Goal: Task Accomplishment & Management: Manage account settings

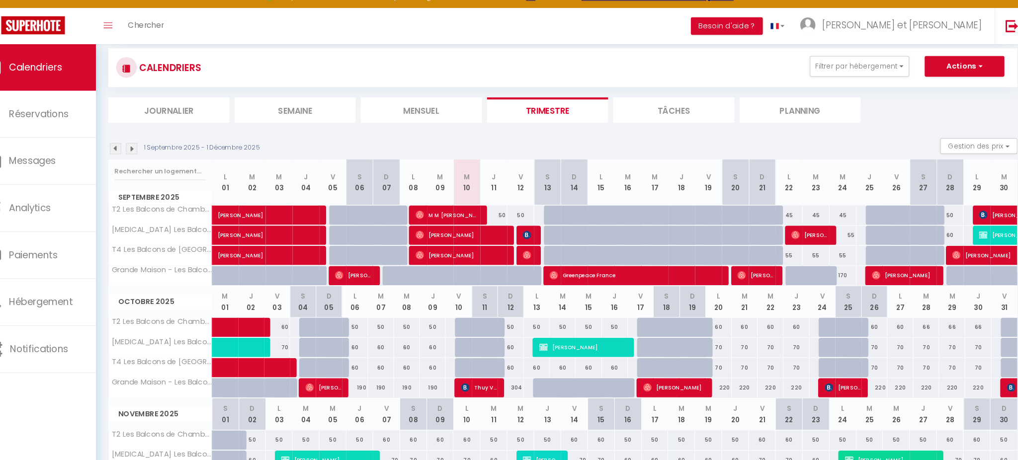
scroll to position [17, 0]
click at [474, 331] on div at bounding box center [478, 327] width 25 height 19
type input "60"
type input "Ven 10 Octobre 2025"
type input "Sam 11 Octobre 2025"
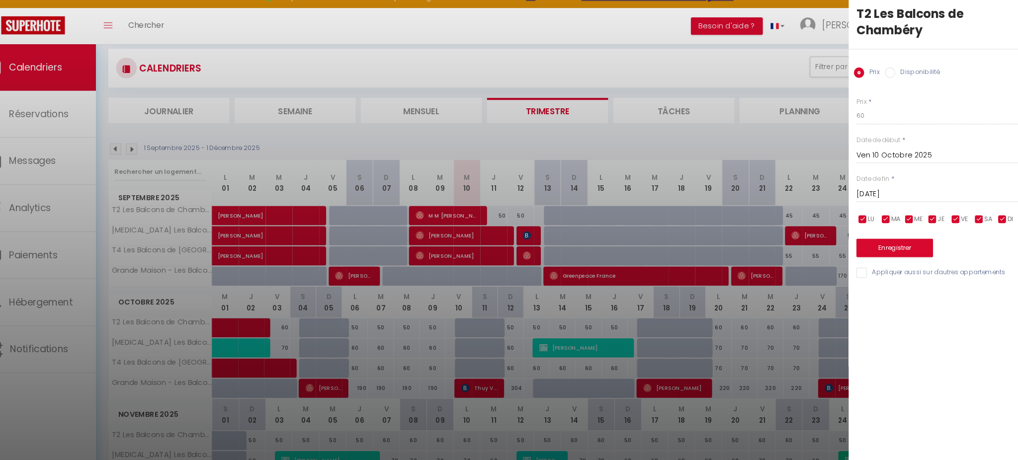
click at [560, 144] on div at bounding box center [509, 230] width 1018 height 460
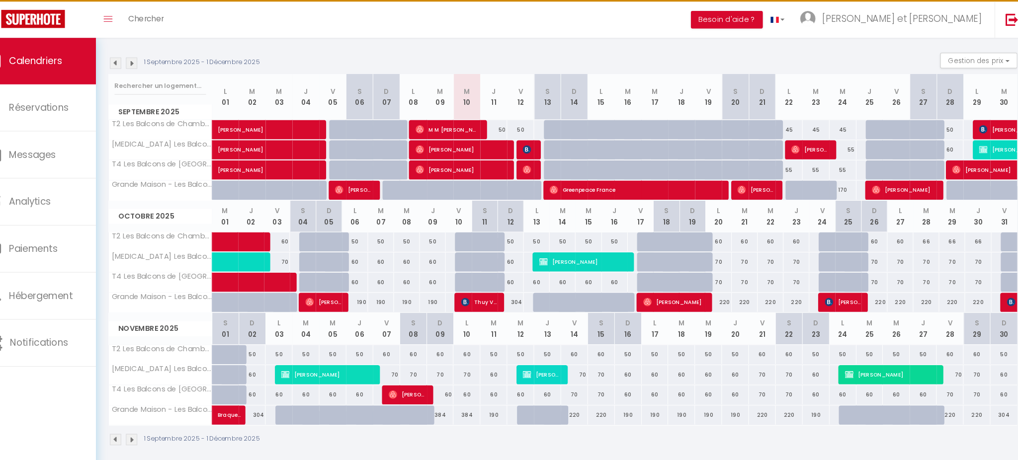
scroll to position [101, 0]
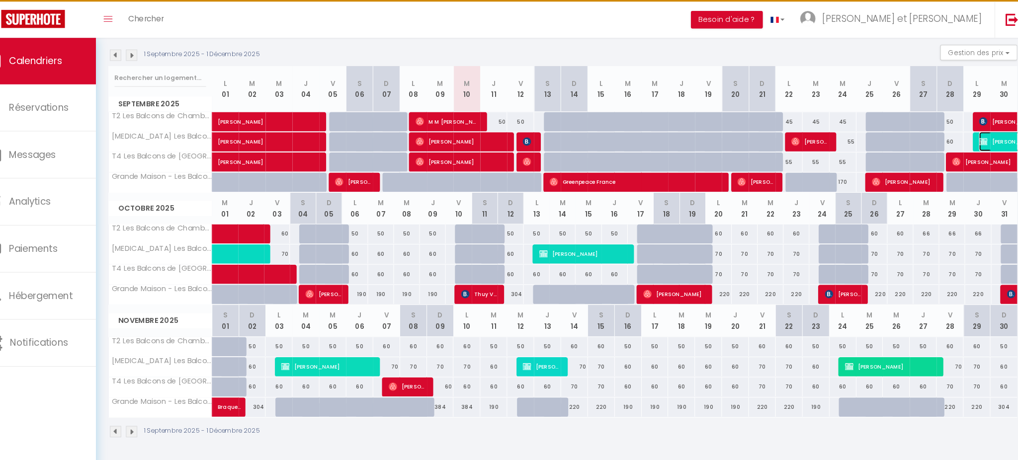
click at [979, 152] on span "[PERSON_NAME]" at bounding box center [1014, 154] width 91 height 19
select select "OK"
select select "KO"
select select "0"
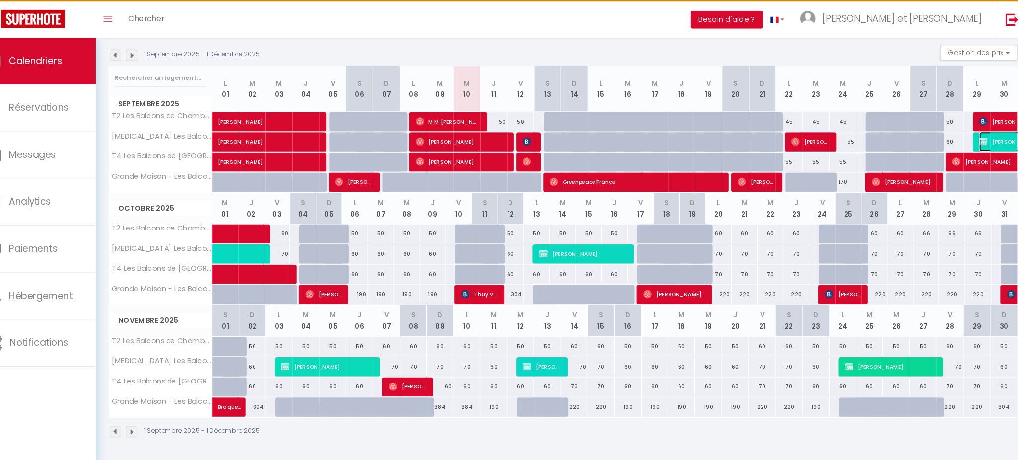
select select "1"
select select
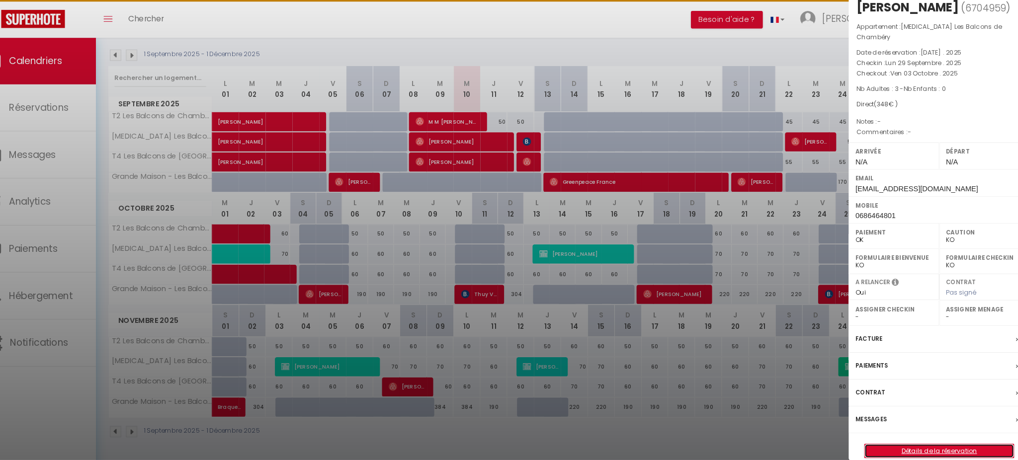
click at [945, 445] on link "Détails de la réservation" at bounding box center [931, 451] width 143 height 13
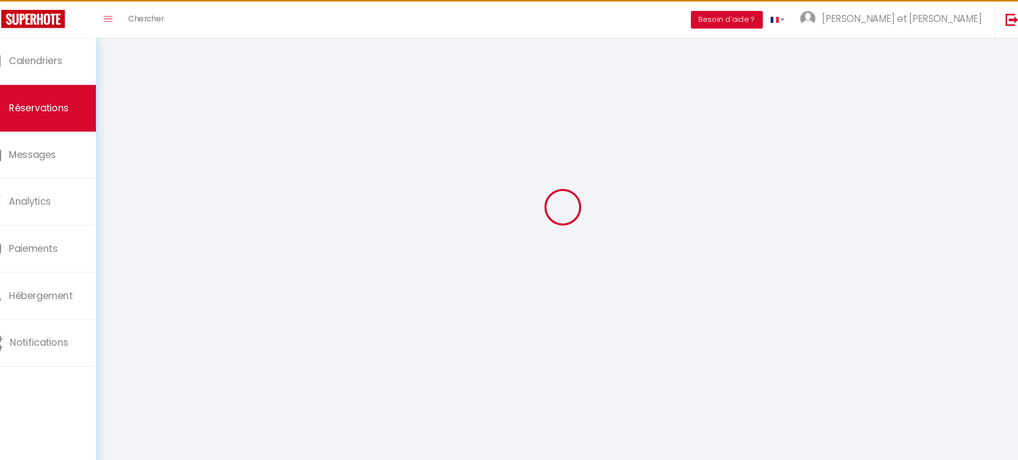
scroll to position [54, 0]
select select
checkbox input "true"
select select
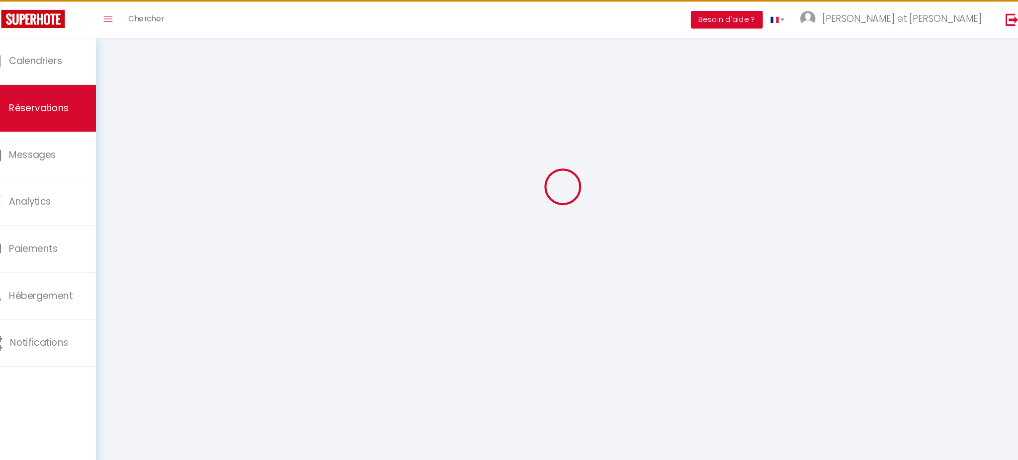
select select
checkbox input "true"
select select
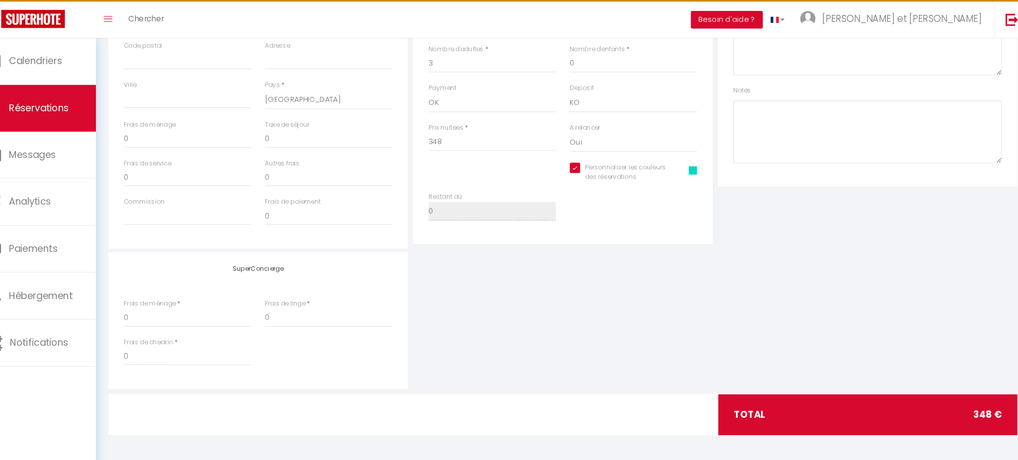
checkbox input "true"
select select
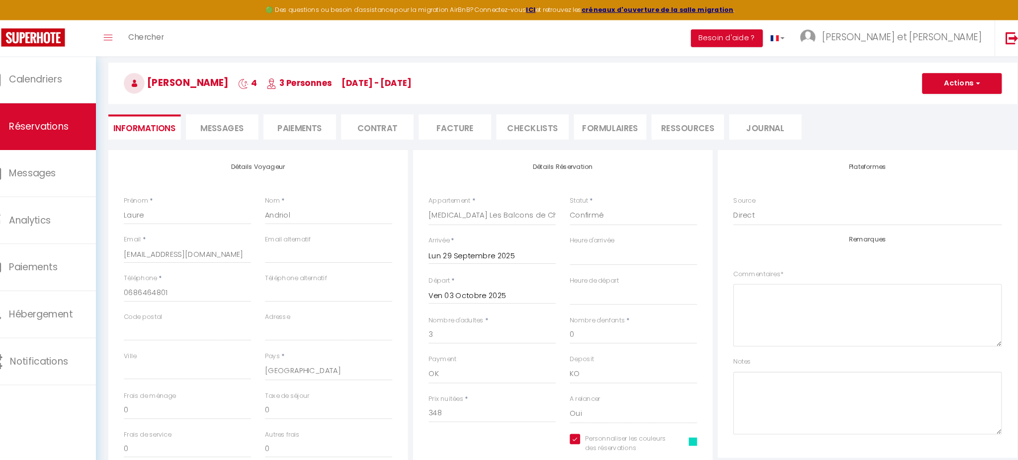
scroll to position [38, 0]
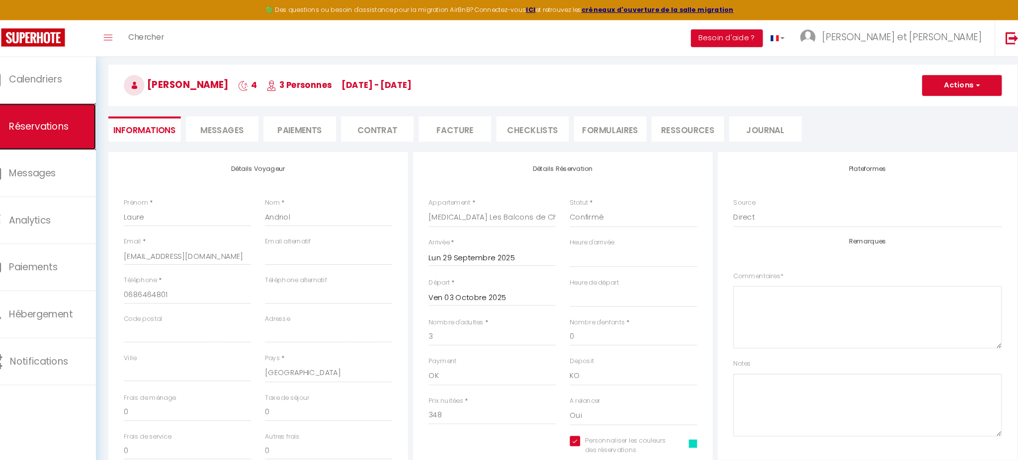
click at [68, 119] on span "Réservations" at bounding box center [66, 121] width 58 height 12
select select "not_cancelled"
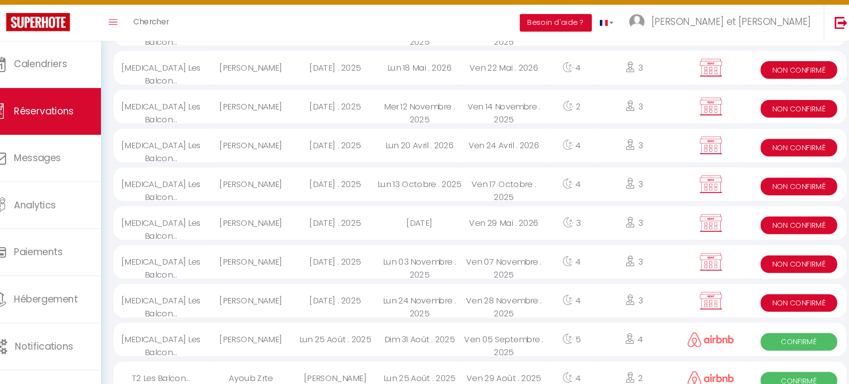
scroll to position [498, 0]
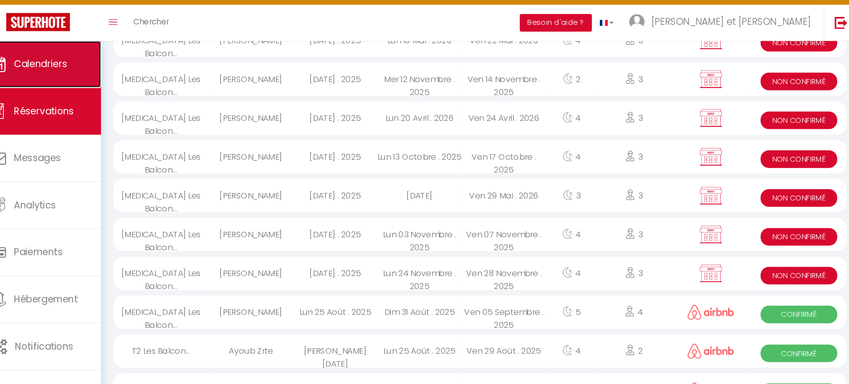
click at [62, 66] on link "Calendriers" at bounding box center [60, 76] width 121 height 45
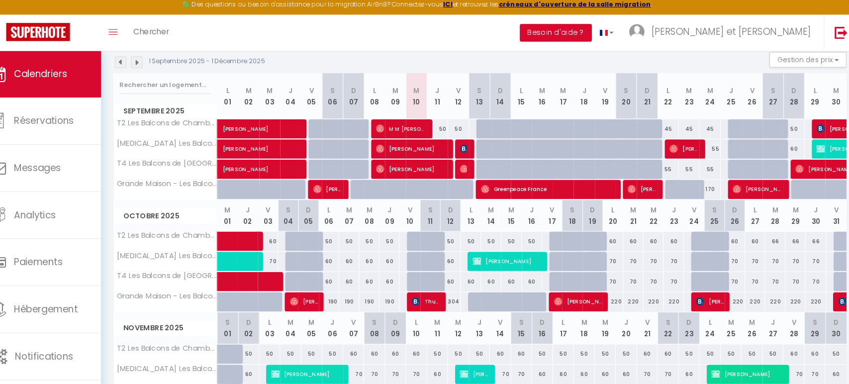
scroll to position [106, 0]
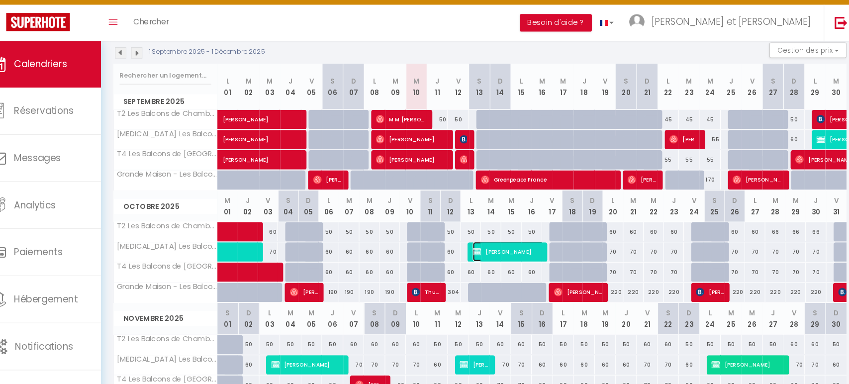
click at [495, 252] on span "[PERSON_NAME]" at bounding box center [512, 256] width 68 height 19
select select "KO"
select select "0"
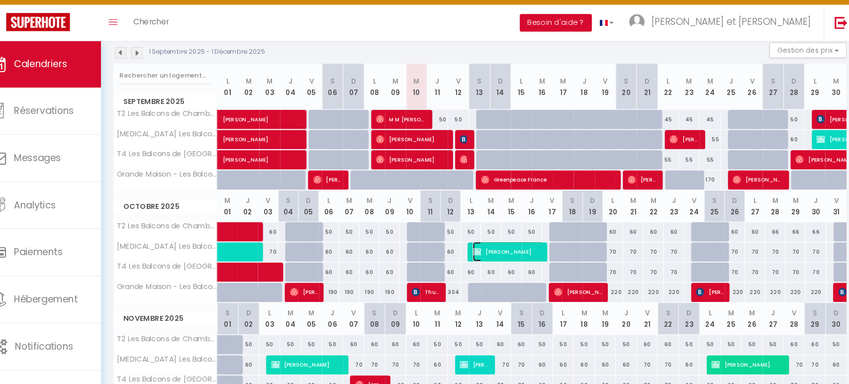
select select "0"
select select
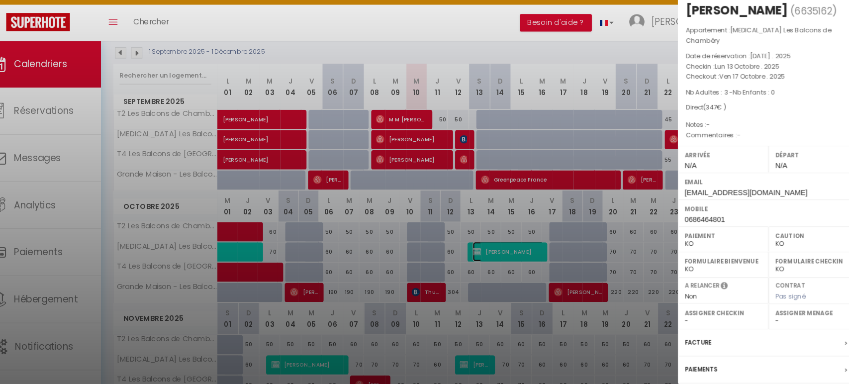
scroll to position [78, 0]
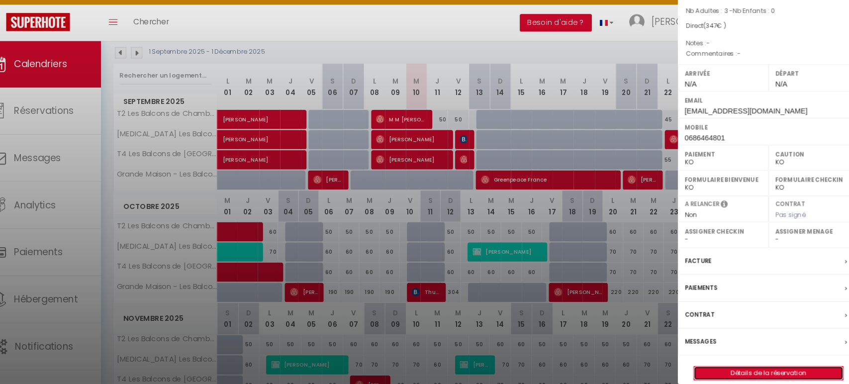
click at [737, 367] on link "Détails de la réservation" at bounding box center [761, 373] width 143 height 13
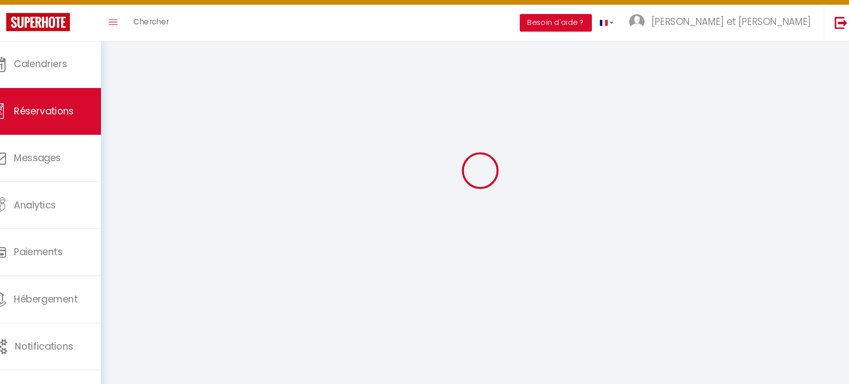
scroll to position [54, 0]
type input "Laure"
type input "Andriol"
type input "[EMAIL_ADDRESS][DOMAIN_NAME]"
type input "0686464801"
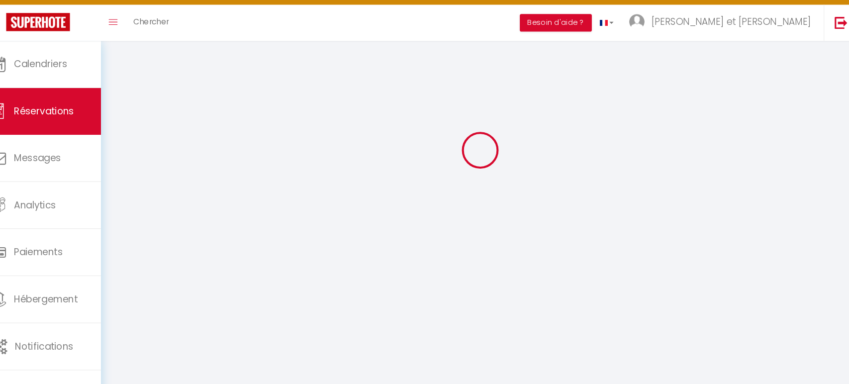
select select "FR"
select select "44208"
select select "1"
type input "Lun 13 Octobre 2025"
select select
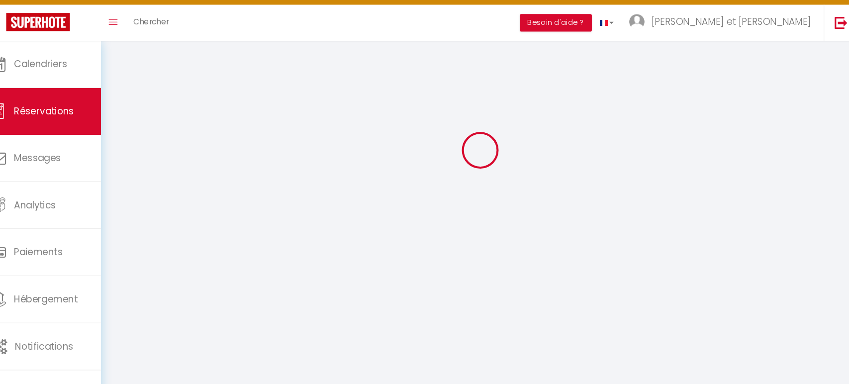
type input "Ven 17 Octobre 2025"
select select
type input "3"
select select "10"
select select
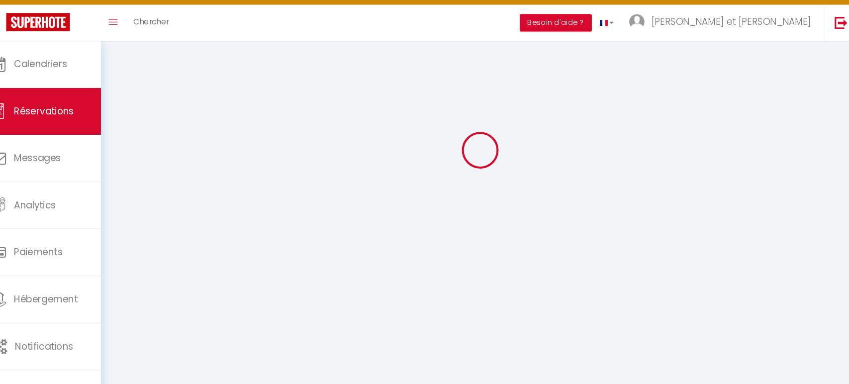
type input "347"
checkbox input "true"
type input "347"
type input "0"
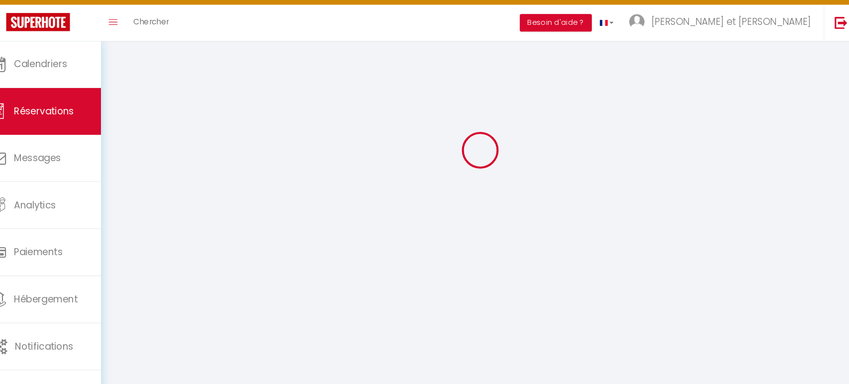
type input "0"
select select
select select "14"
checkbox input "true"
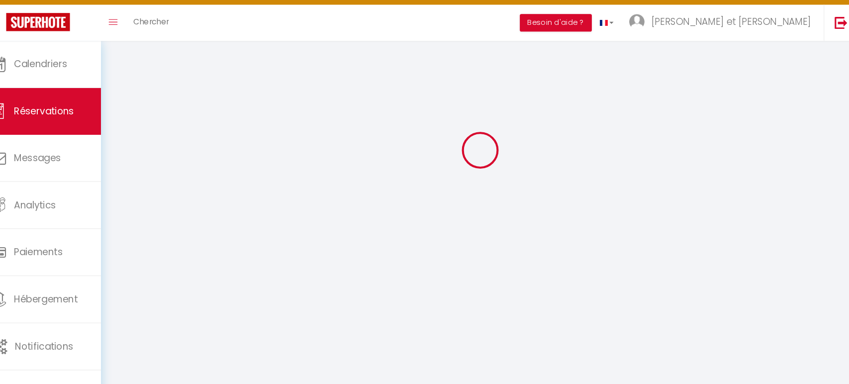
select select
checkbox input "true"
select select
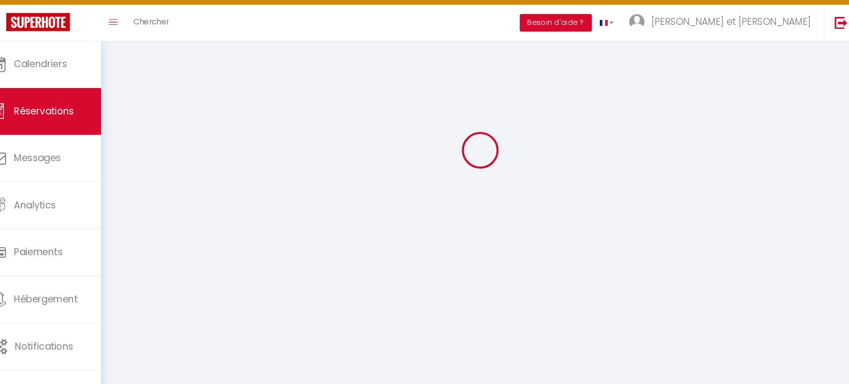
checkbox input "true"
select select
checkbox input "true"
select select
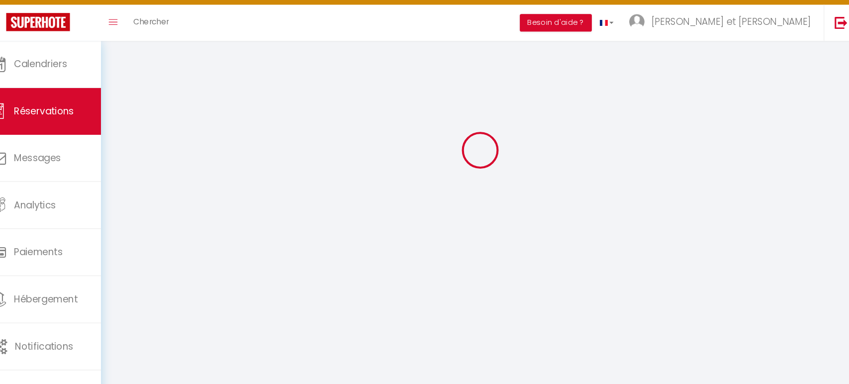
select select
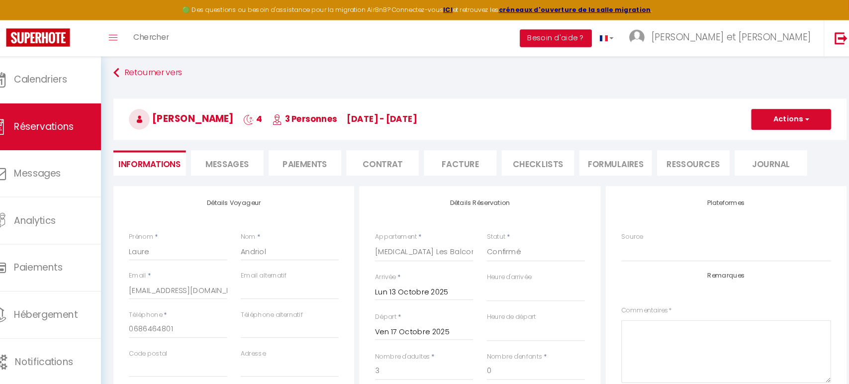
scroll to position [0, 0]
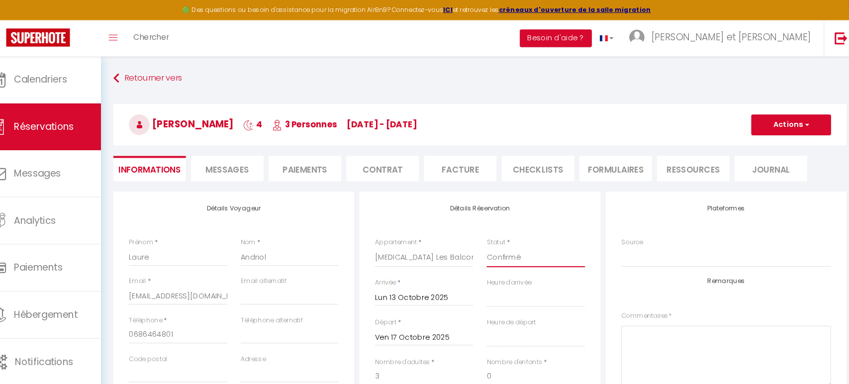
click at [524, 242] on select "Confirmé Non Confirmé [PERSON_NAME] par le voyageur No Show Request" at bounding box center [538, 247] width 94 height 19
select select "1"
click at [491, 238] on select "Confirmé Non Confirmé [PERSON_NAME] par le voyageur No Show Request" at bounding box center [538, 247] width 94 height 19
select select
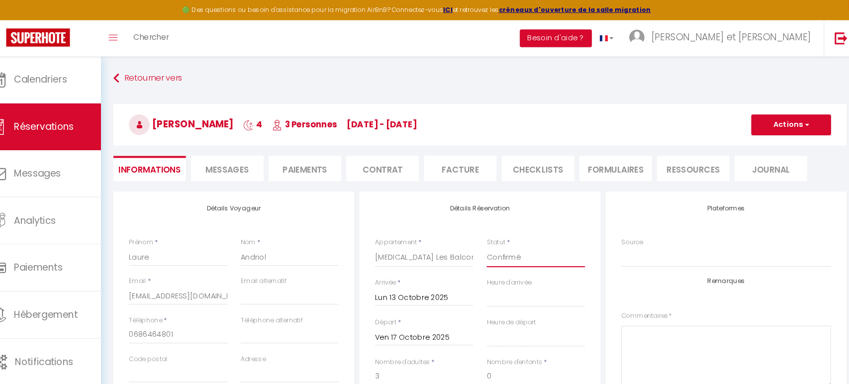
checkbox input "true"
click at [766, 124] on button "Actions" at bounding box center [783, 120] width 77 height 20
click at [774, 141] on link "Enregistrer" at bounding box center [773, 141] width 79 height 13
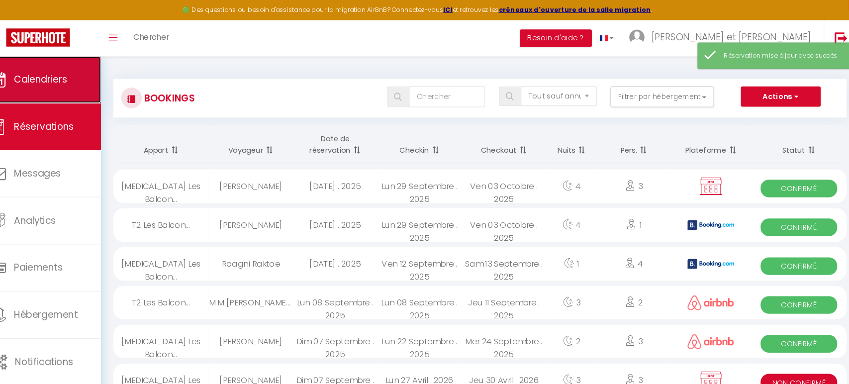
click at [76, 89] on link "Calendriers" at bounding box center [60, 76] width 121 height 45
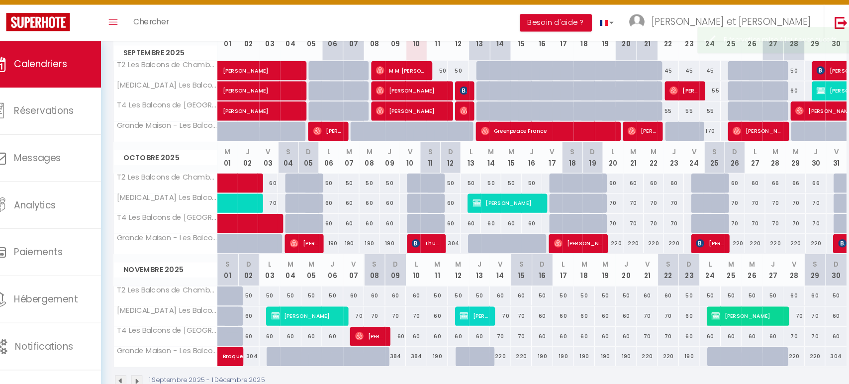
scroll to position [176, 0]
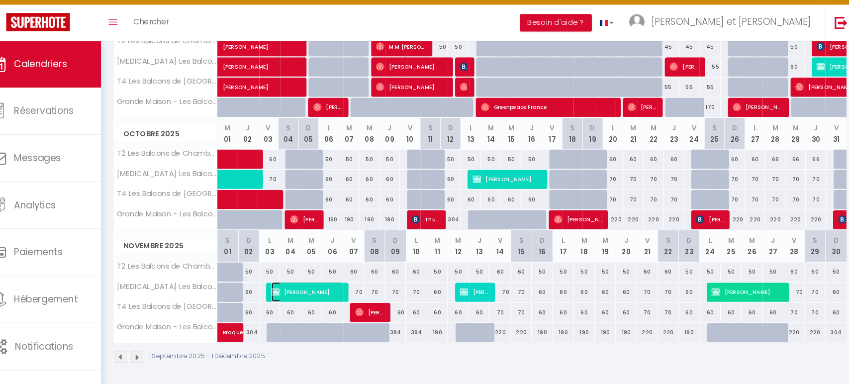
click at [325, 292] on span "[PERSON_NAME]" at bounding box center [318, 295] width 68 height 19
select select "KO"
select select "0"
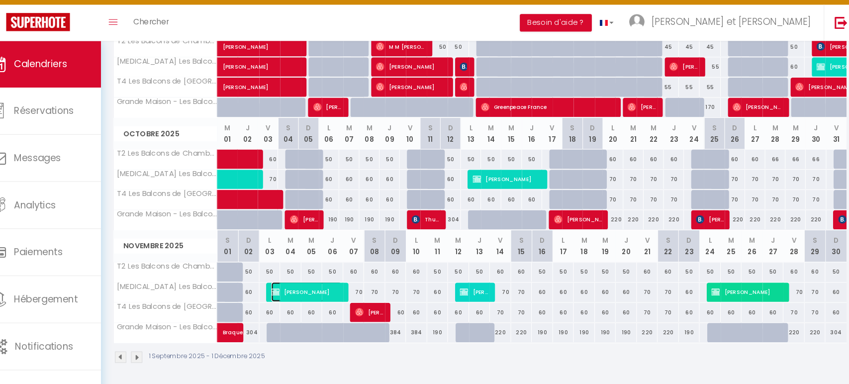
select select "1"
select select
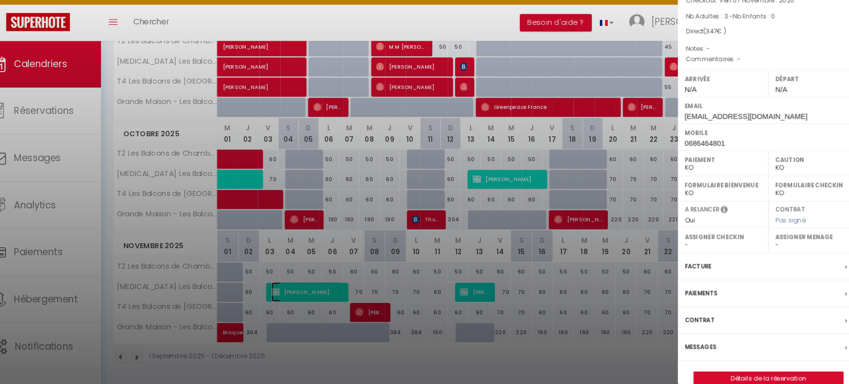
scroll to position [78, 0]
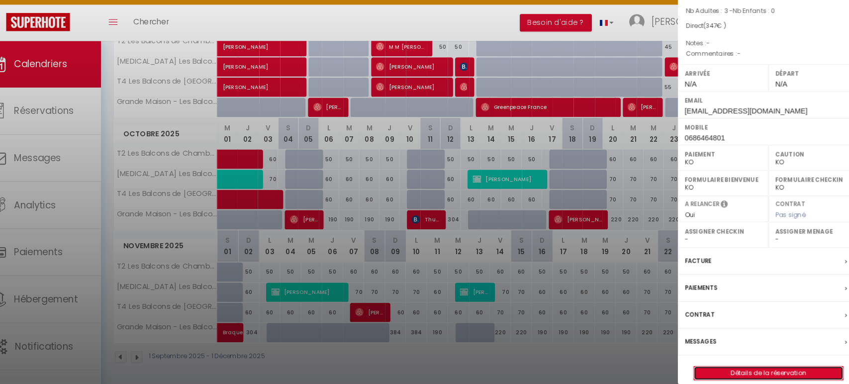
click at [733, 367] on link "Détails de la réservation" at bounding box center [761, 373] width 143 height 13
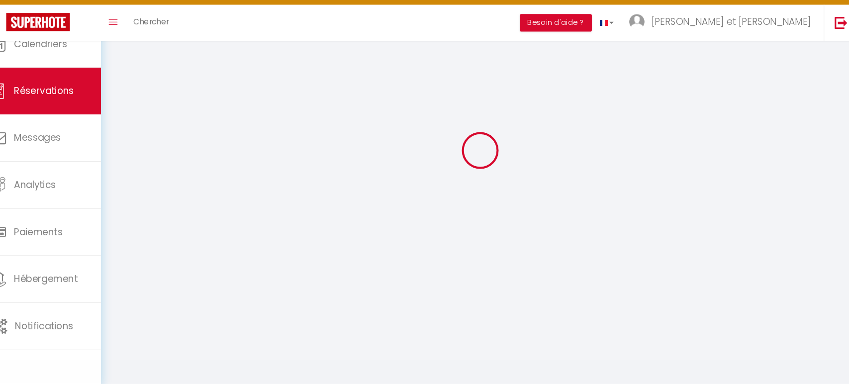
scroll to position [54, 0]
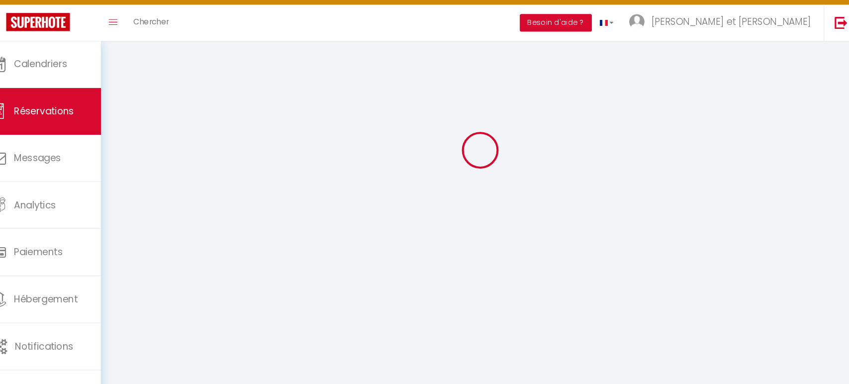
type input "Laure"
type input "Andriol"
type input "[EMAIL_ADDRESS][DOMAIN_NAME]"
type input "0686464801"
select select "FR"
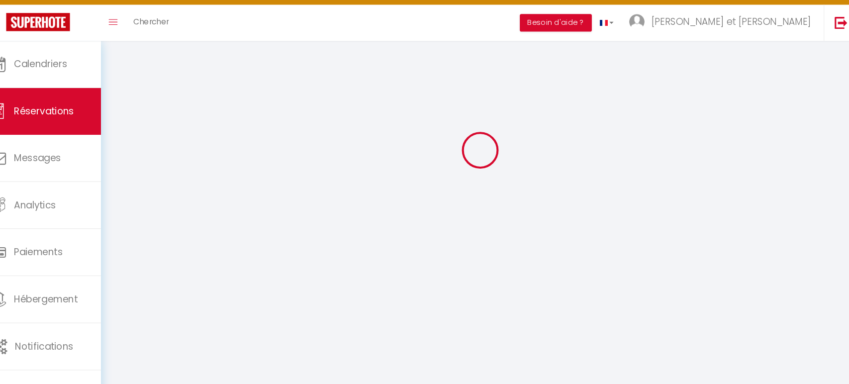
select select "44208"
select select "2"
type input "Lun 03 Novembre 2025"
select select
type input "Ven 07 Novembre 2025"
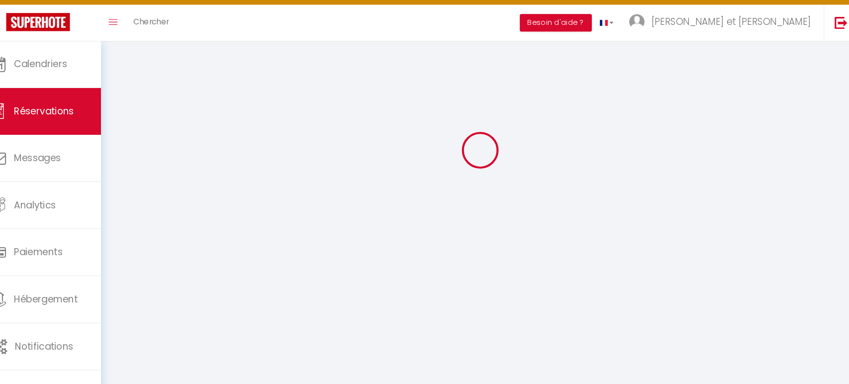
select select
type input "3"
select select "10"
select select
type input "347"
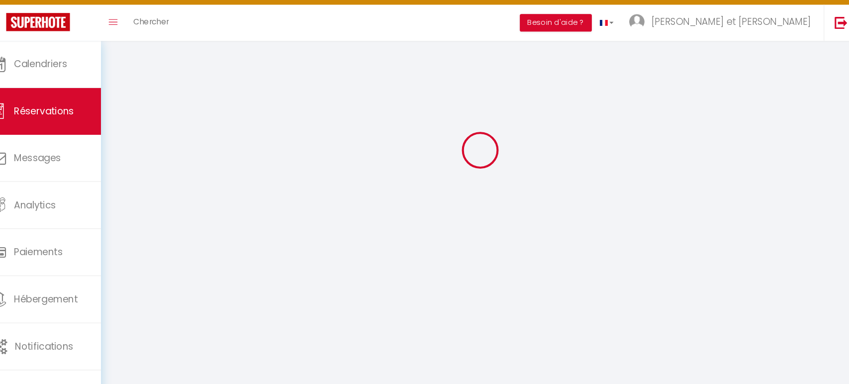
checkbox input "true"
type input "347"
type input "0"
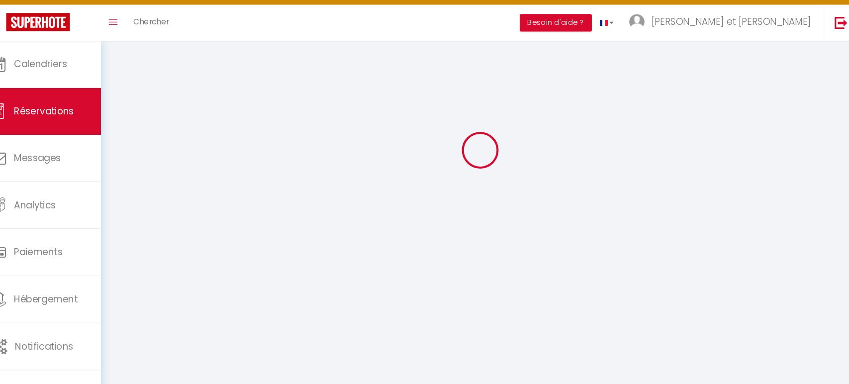
select select
select select "14"
checkbox input "true"
select select
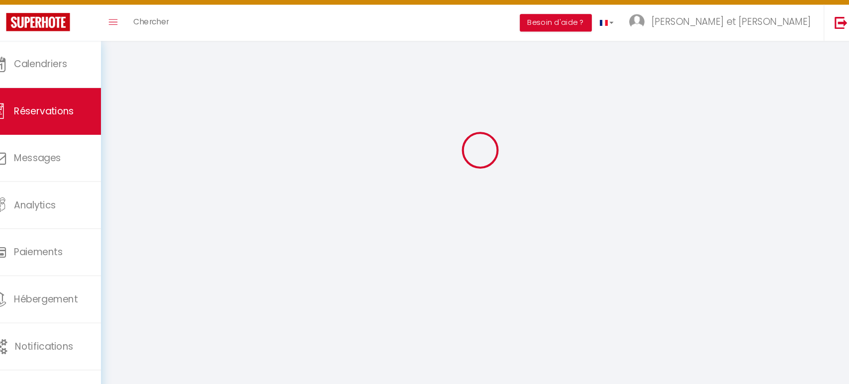
select select
checkbox input "true"
select select
checkbox input "true"
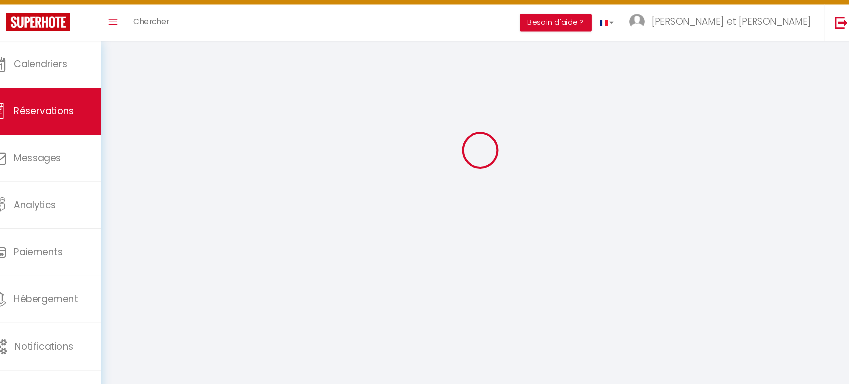
scroll to position [364, 0]
select select
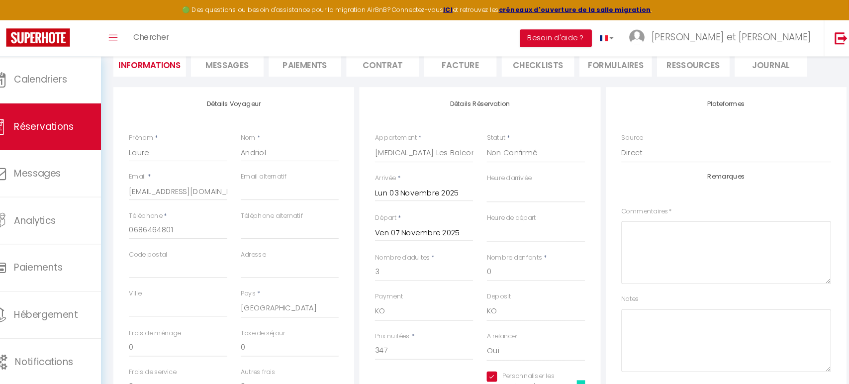
scroll to position [64, 0]
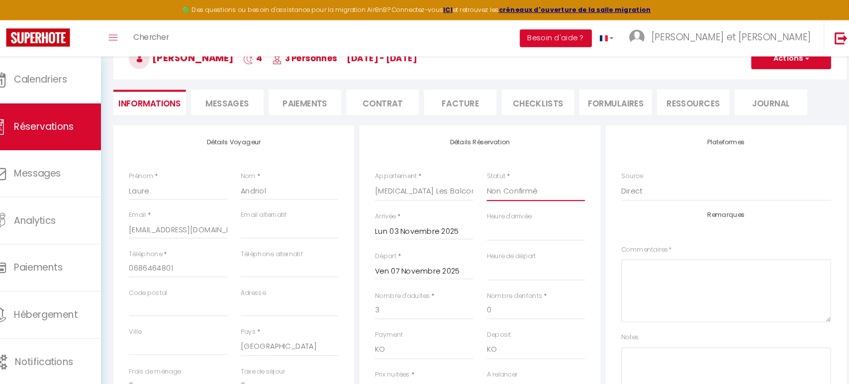
click at [519, 183] on select "Confirmé Non Confirmé [PERSON_NAME] par le voyageur No Show Request" at bounding box center [538, 183] width 94 height 19
select select "1"
click at [491, 174] on select "Confirmé Non Confirmé [PERSON_NAME] par le voyageur No Show Request" at bounding box center [538, 183] width 94 height 19
select select
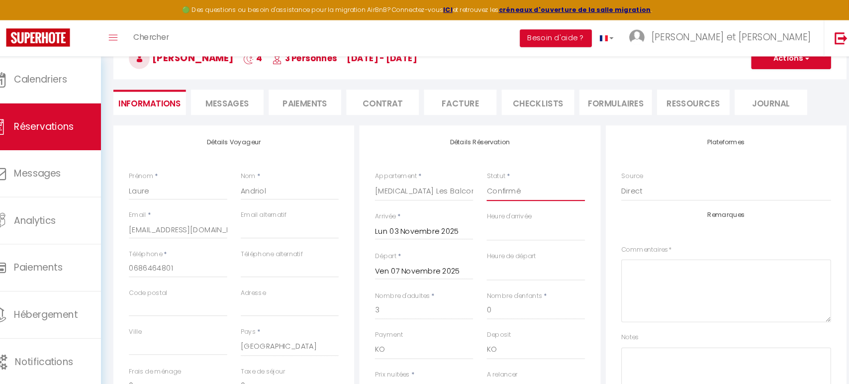
checkbox input "true"
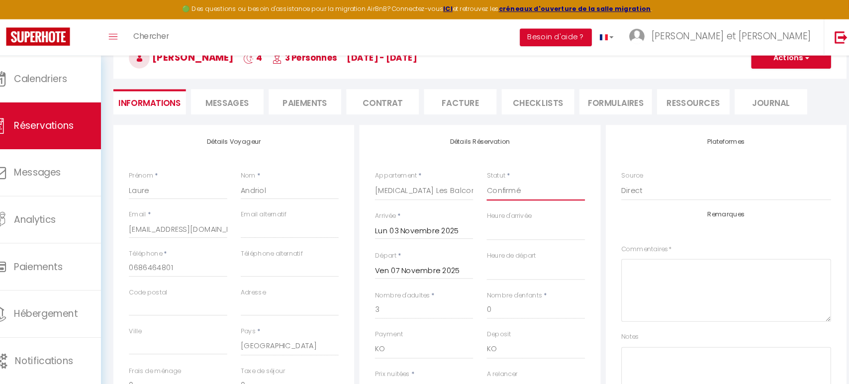
scroll to position [63, 0]
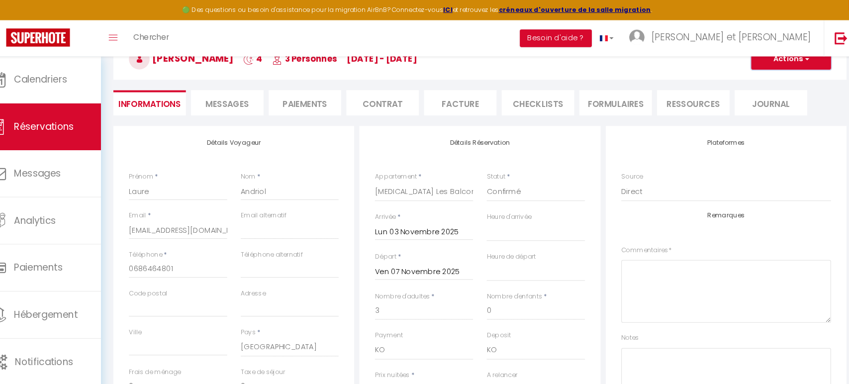
click at [792, 59] on button "Actions" at bounding box center [783, 57] width 77 height 20
click at [773, 76] on link "Enregistrer" at bounding box center [773, 78] width 79 height 13
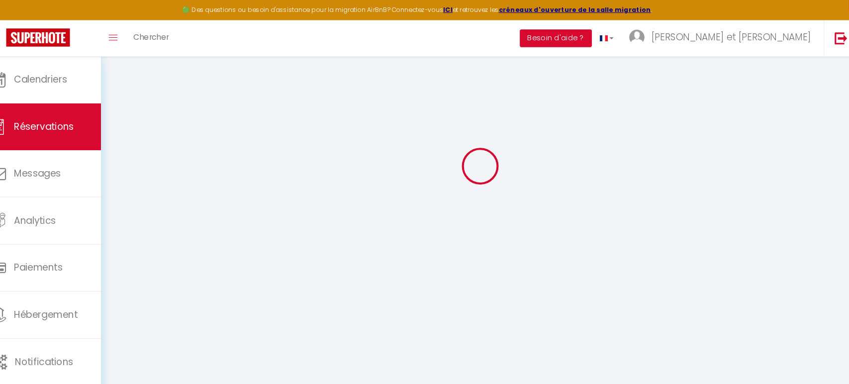
scroll to position [54, 0]
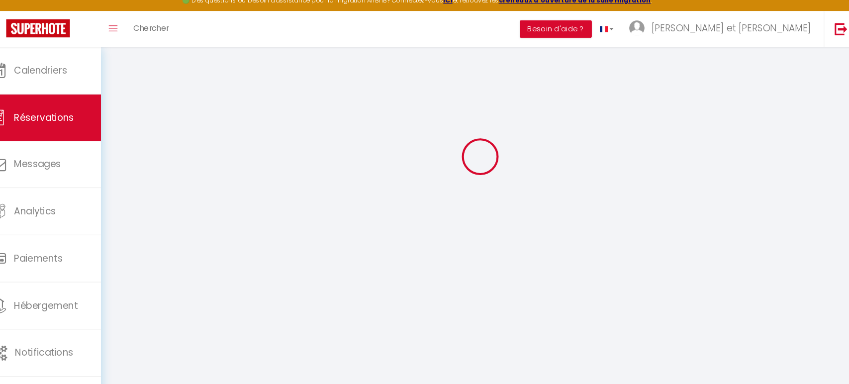
select select "not_cancelled"
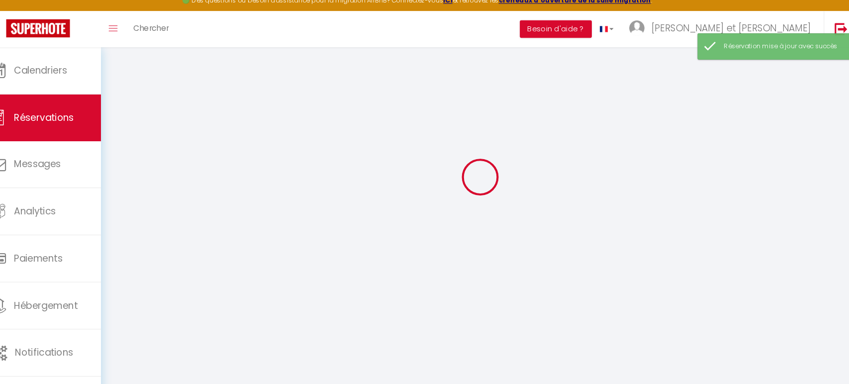
scroll to position [54, 0]
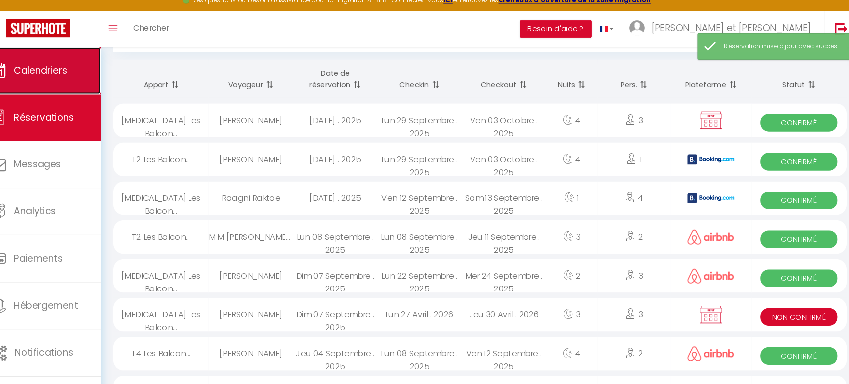
click at [80, 86] on link "Calendriers" at bounding box center [60, 76] width 121 height 45
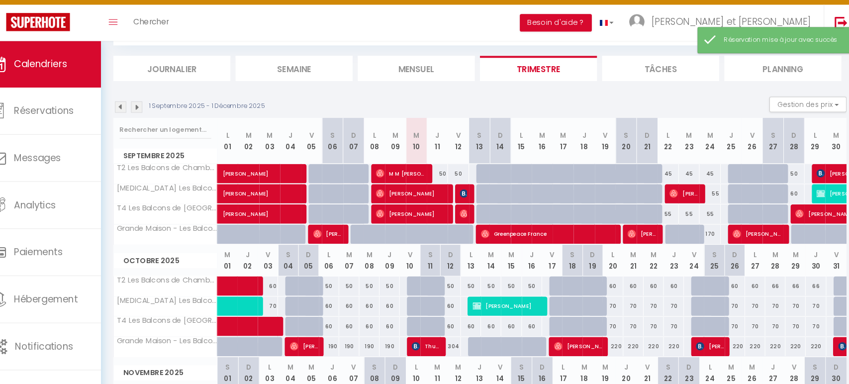
scroll to position [176, 0]
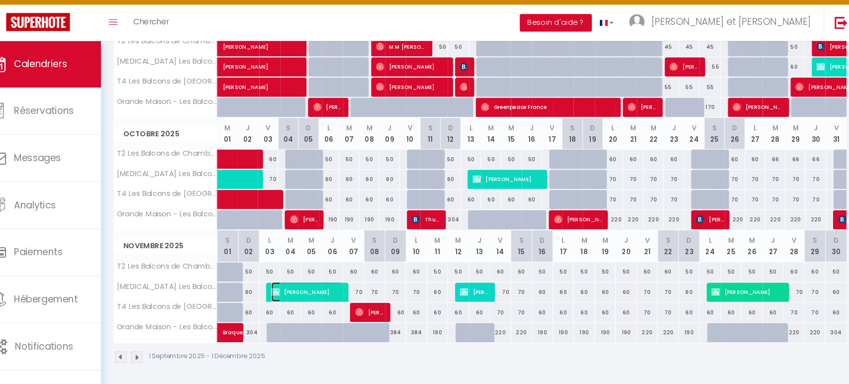
click at [330, 292] on span "[PERSON_NAME]" at bounding box center [318, 295] width 68 height 19
select select "KO"
select select "0"
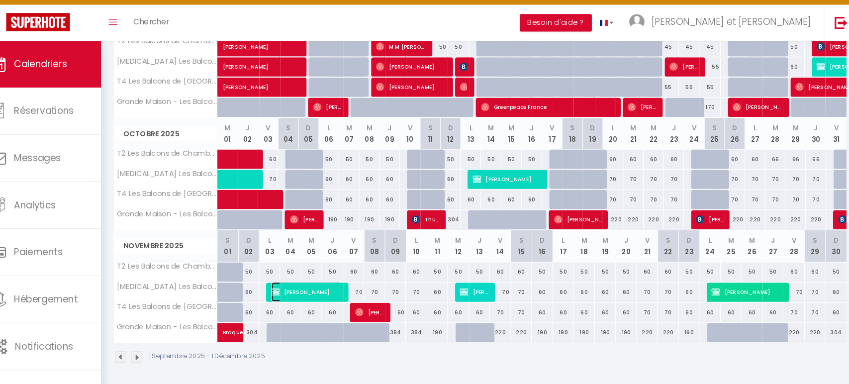
select select "1"
select select
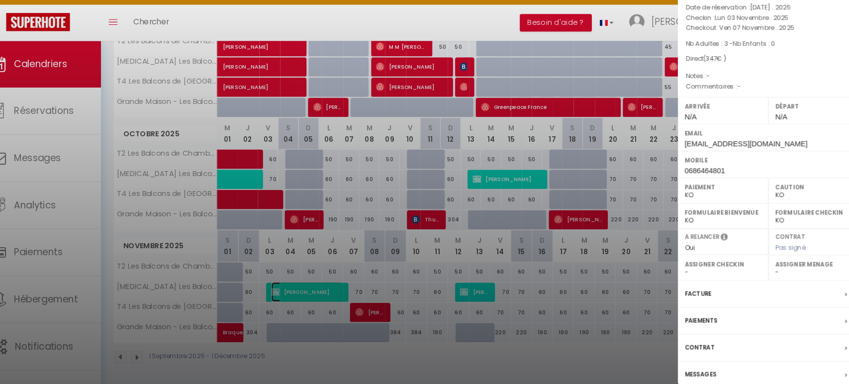
scroll to position [78, 0]
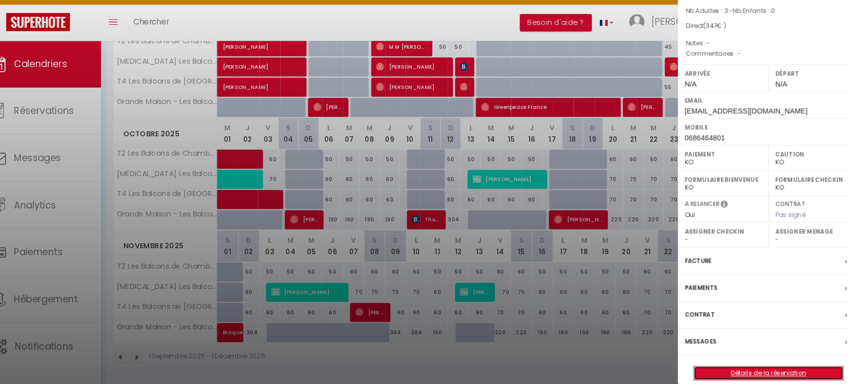
drag, startPoint x: 739, startPoint y: 357, endPoint x: 733, endPoint y: 332, distance: 26.2
click at [740, 367] on link "Détails de la réservation" at bounding box center [761, 373] width 143 height 13
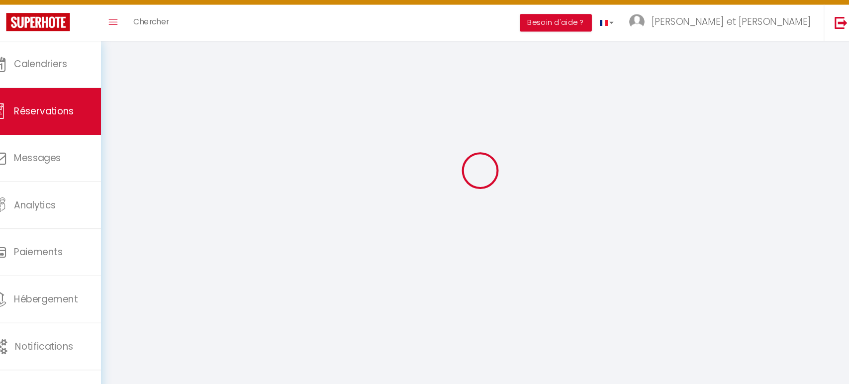
scroll to position [54, 0]
select select
checkbox input "true"
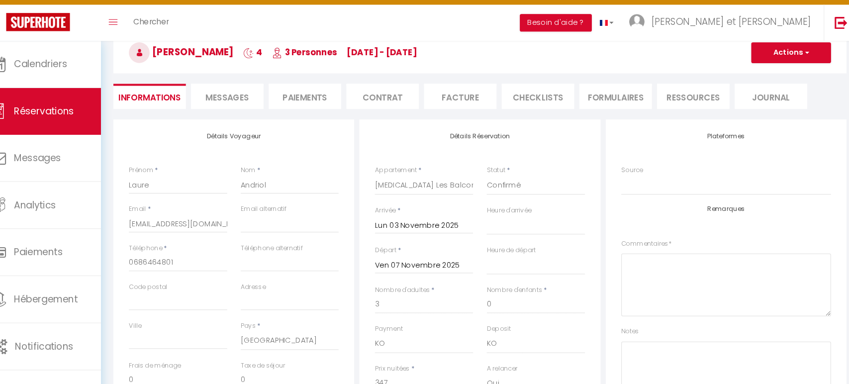
select select
checkbox input "true"
select select
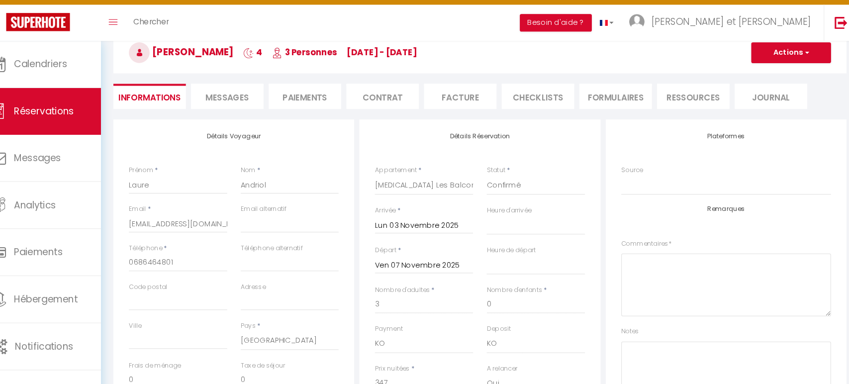
scroll to position [364, 0]
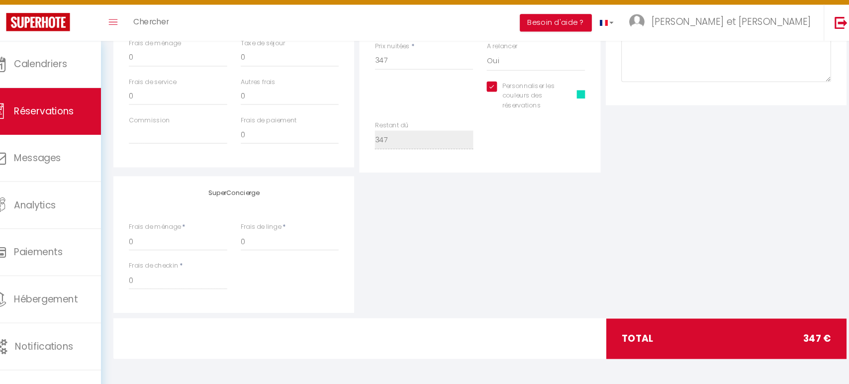
checkbox input "true"
select select
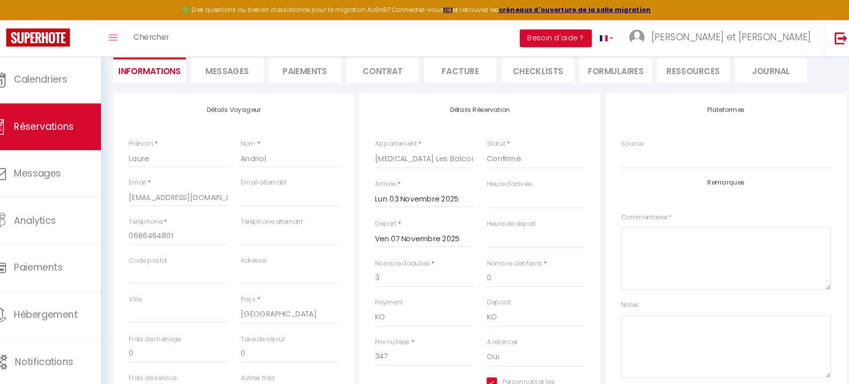
scroll to position [0, 0]
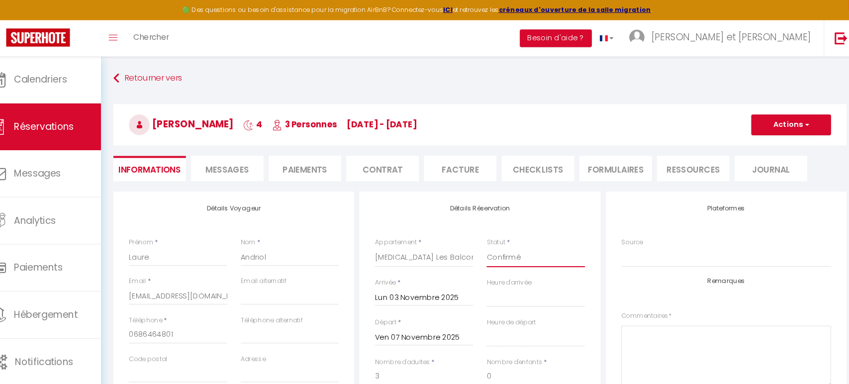
click at [540, 247] on select "Confirmé Non Confirmé [PERSON_NAME] par le voyageur No Show Request" at bounding box center [538, 247] width 94 height 19
select select "1"
click at [491, 238] on select "Confirmé Non Confirmé [PERSON_NAME] par le voyageur No Show Request" at bounding box center [538, 247] width 94 height 19
select select
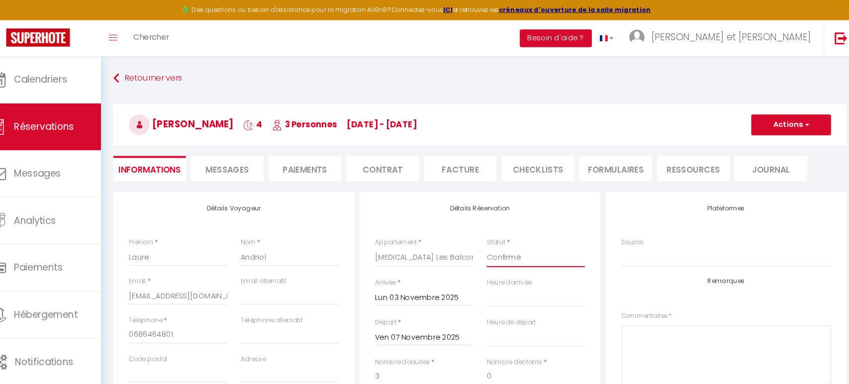
checkbox input "true"
click at [784, 121] on button "Actions" at bounding box center [783, 120] width 77 height 20
click at [775, 139] on link "Enregistrer" at bounding box center [773, 141] width 79 height 13
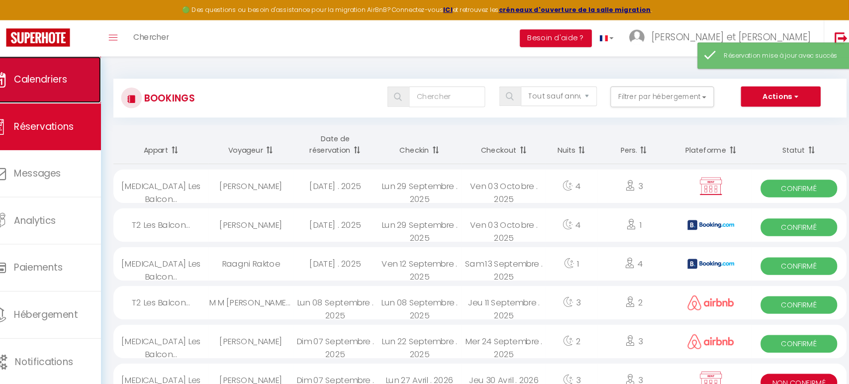
click at [53, 79] on span "Calendriers" at bounding box center [62, 76] width 51 height 12
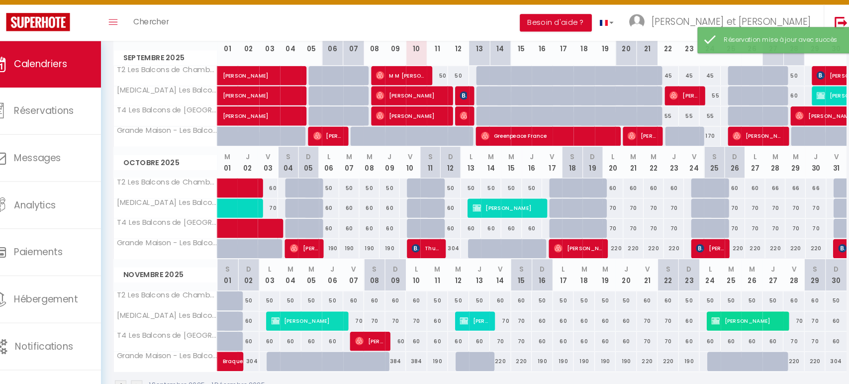
scroll to position [176, 0]
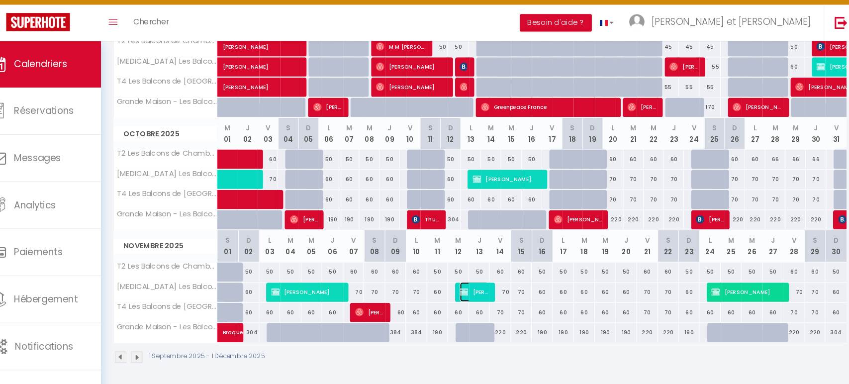
click at [476, 292] on span "[PERSON_NAME]" at bounding box center [478, 295] width 27 height 19
select select "KO"
select select "0"
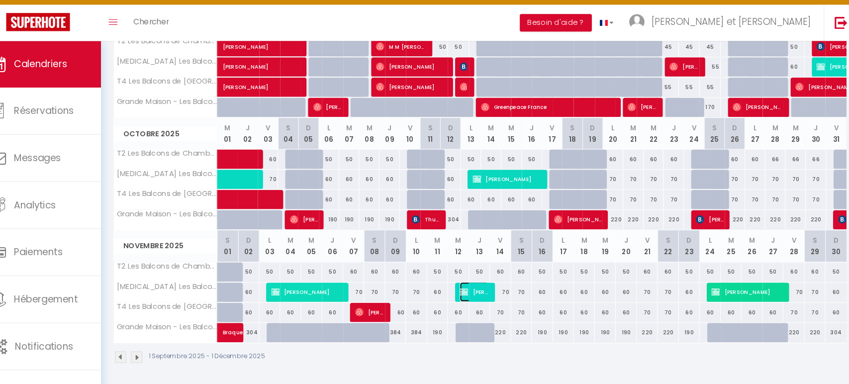
select select "1"
select select
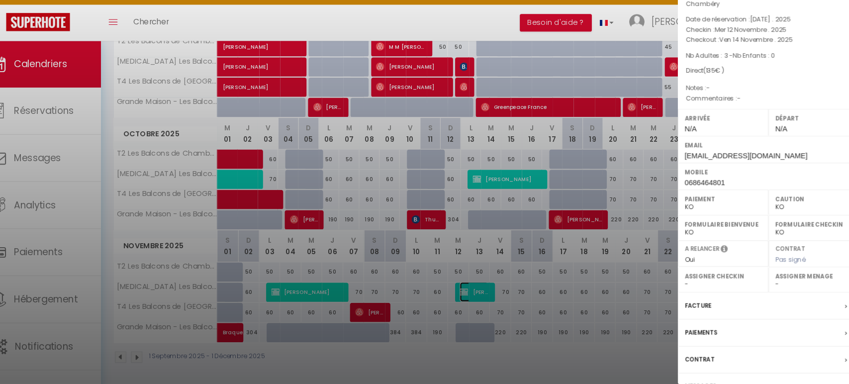
scroll to position [78, 0]
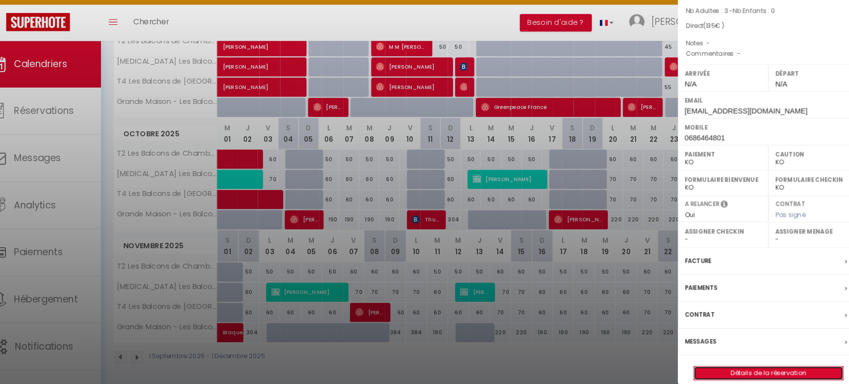
click at [766, 367] on link "Détails de la réservation" at bounding box center [761, 373] width 143 height 13
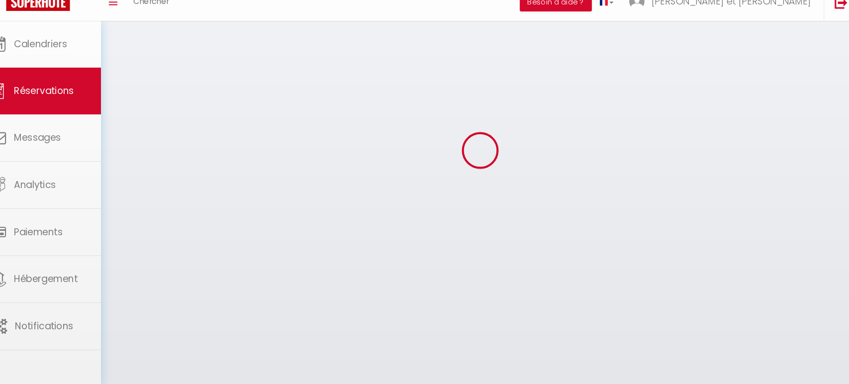
scroll to position [54, 0]
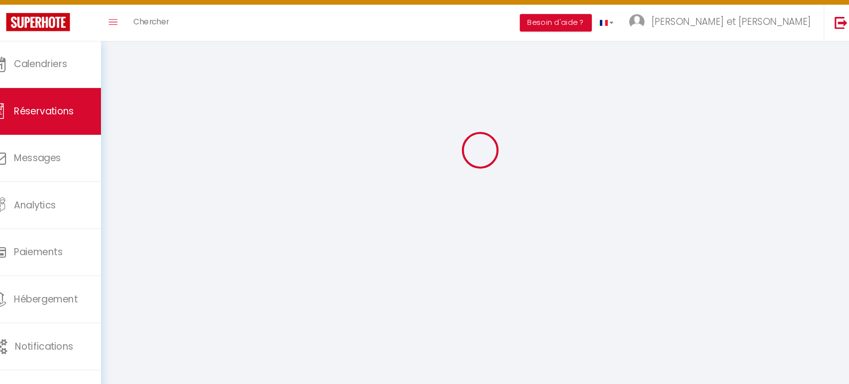
select select
checkbox input "true"
select select
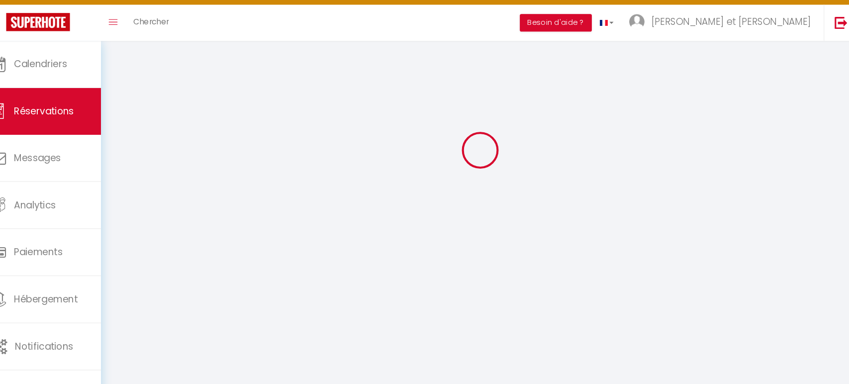
checkbox input "true"
select select
checkbox input "true"
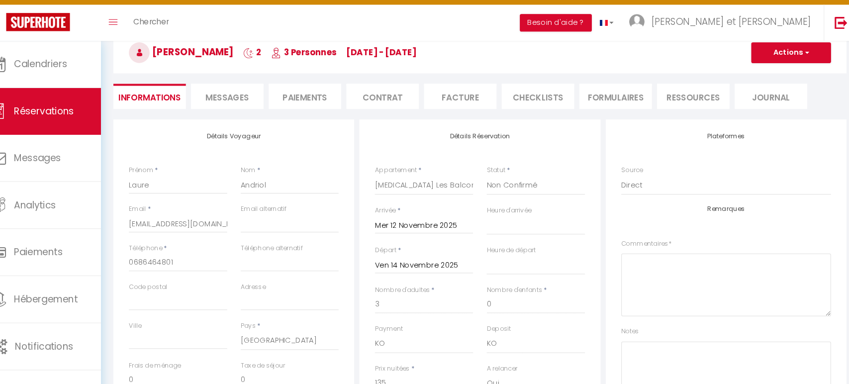
select select
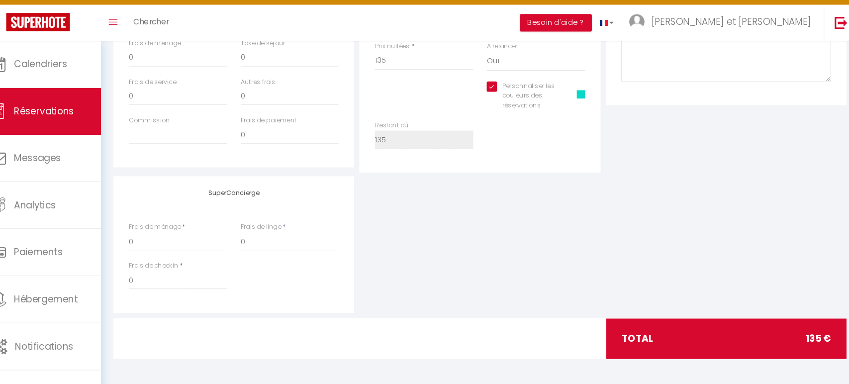
checkbox input "true"
select select
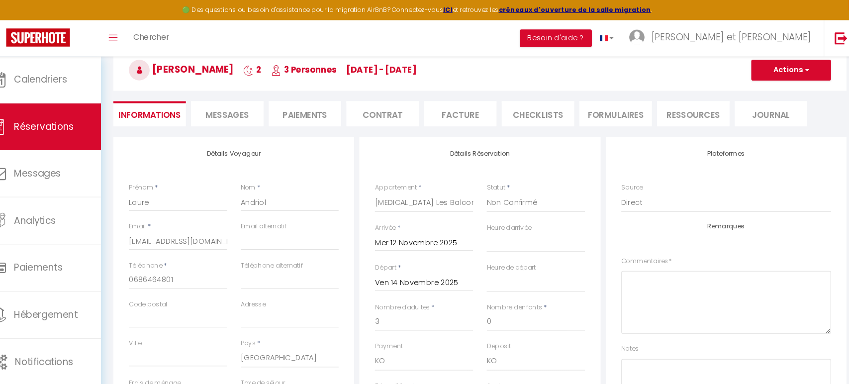
scroll to position [0, 0]
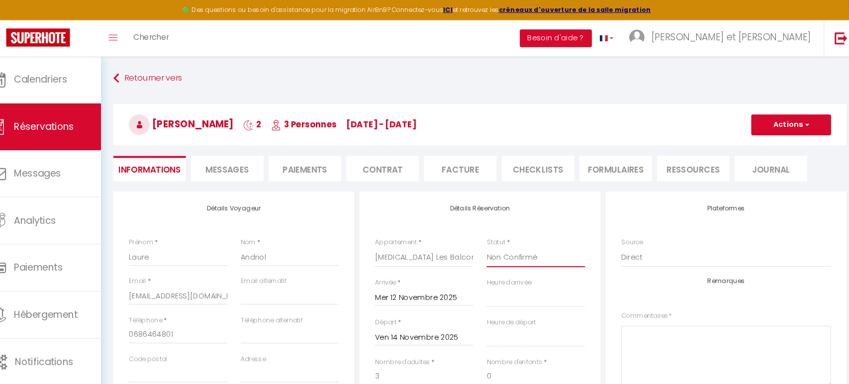
click at [538, 244] on select "Confirmé Non Confirmé [PERSON_NAME] par le voyageur No Show Request" at bounding box center [538, 247] width 94 height 19
select select "1"
click at [491, 238] on select "Confirmé Non Confirmé [PERSON_NAME] par le voyageur No Show Request" at bounding box center [538, 247] width 94 height 19
select select
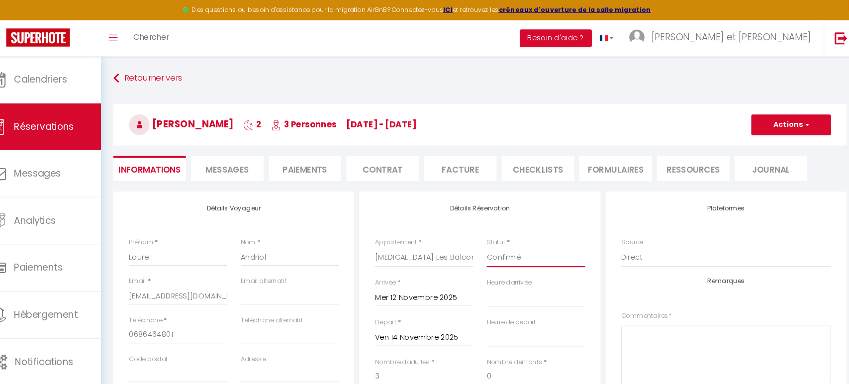
checkbox input "true"
click at [786, 124] on button "Actions" at bounding box center [783, 120] width 77 height 20
click at [765, 137] on link "Enregistrer" at bounding box center [773, 141] width 79 height 13
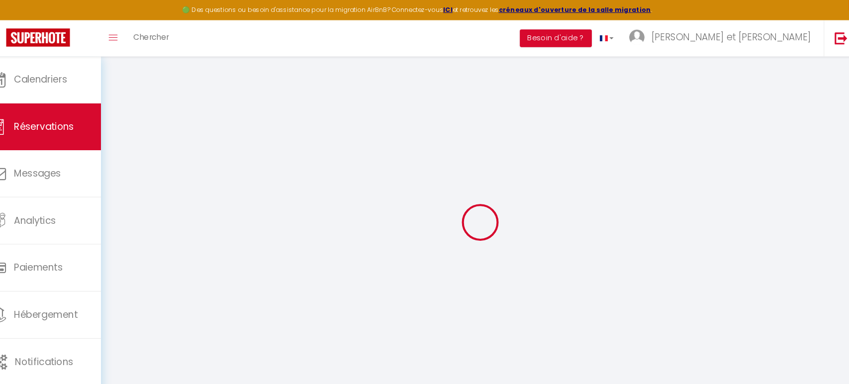
select select "not_cancelled"
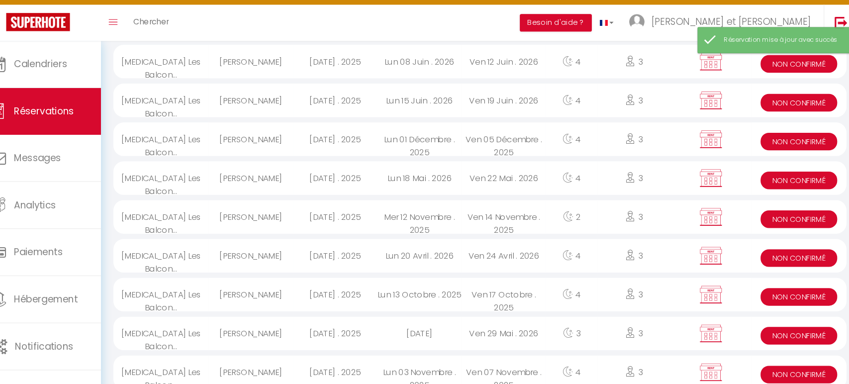
scroll to position [374, 0]
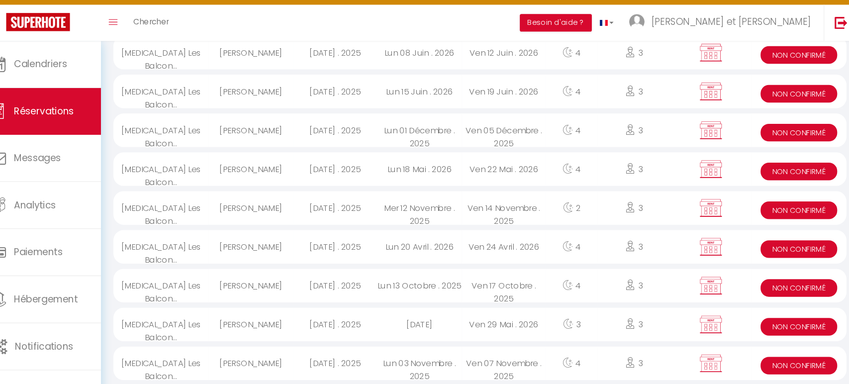
click at [791, 215] on span "Non Confirmé" at bounding box center [790, 216] width 73 height 17
select select "KO"
select select "0"
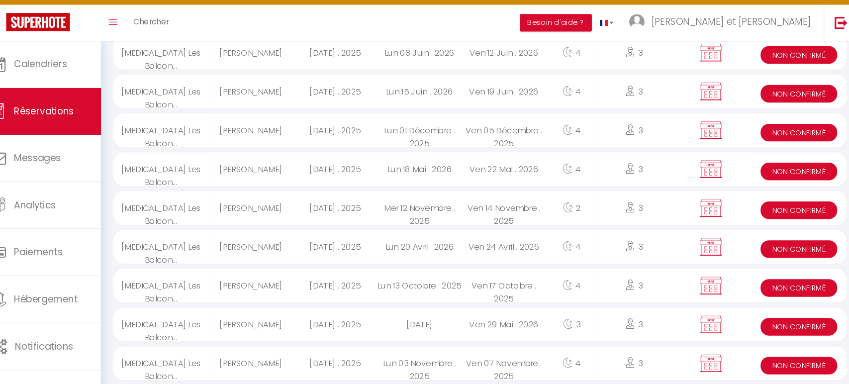
select select "1"
select select
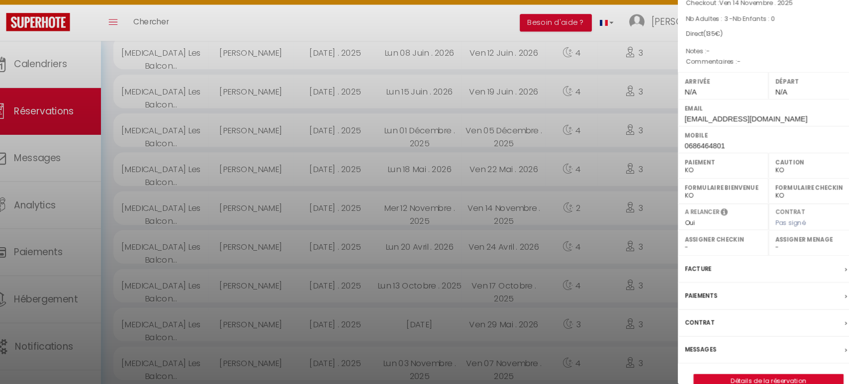
scroll to position [78, 0]
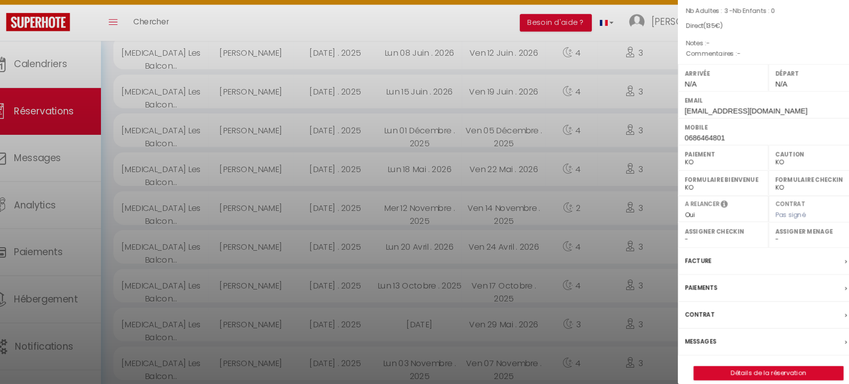
click at [431, 41] on div at bounding box center [424, 192] width 849 height 384
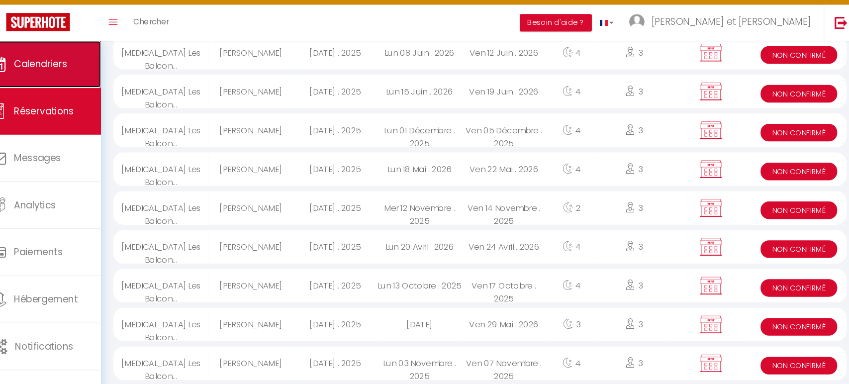
click at [45, 83] on link "Calendriers" at bounding box center [60, 76] width 121 height 45
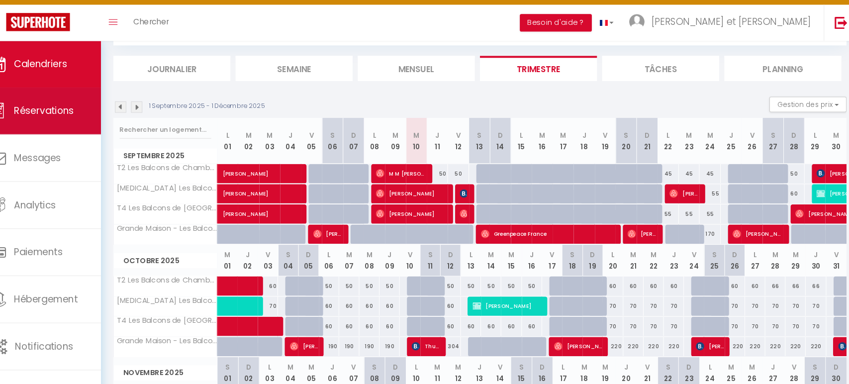
scroll to position [176, 0]
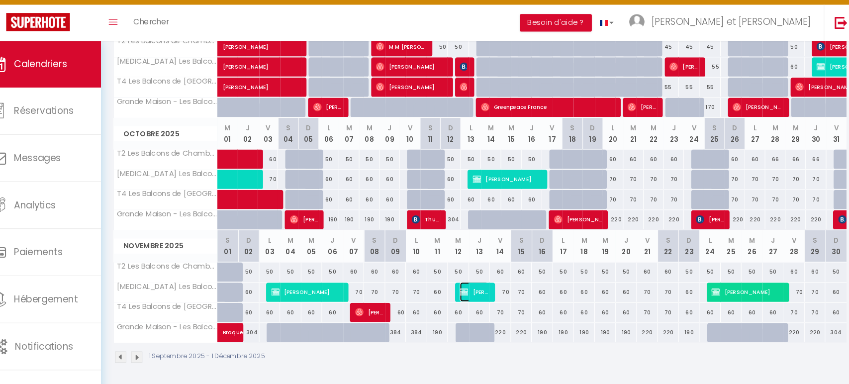
click at [486, 292] on span "[PERSON_NAME]" at bounding box center [478, 295] width 27 height 19
select select "KO"
select select "0"
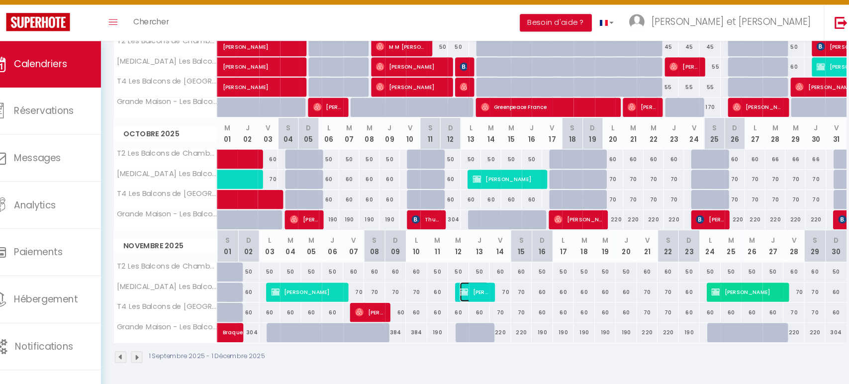
select select "1"
select select
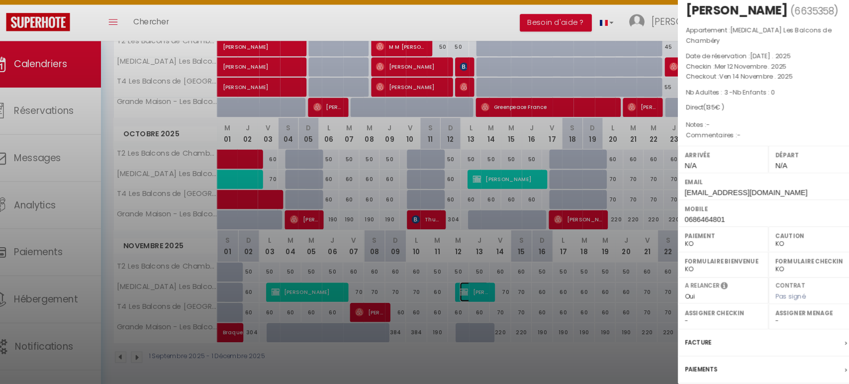
scroll to position [78, 0]
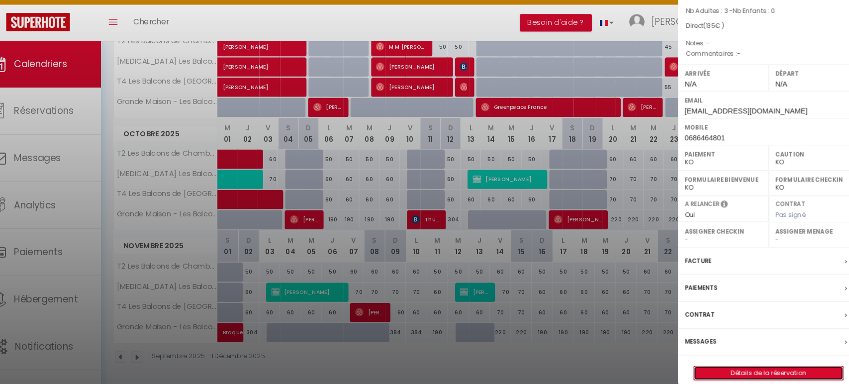
click at [732, 367] on link "Détails de la réservation" at bounding box center [761, 373] width 143 height 13
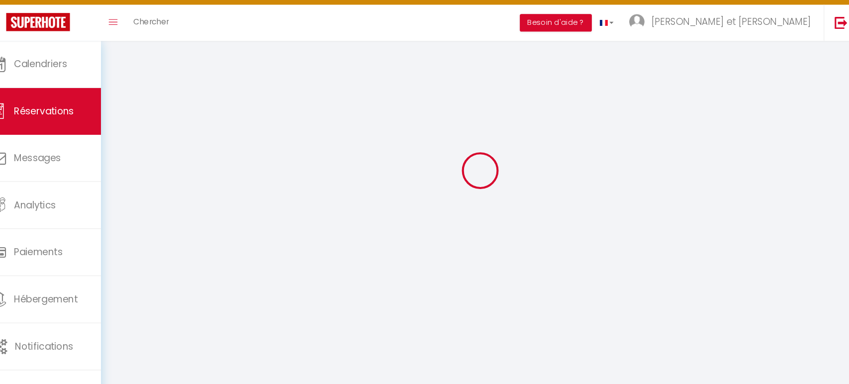
scroll to position [54, 0]
select select
checkbox input "true"
select select
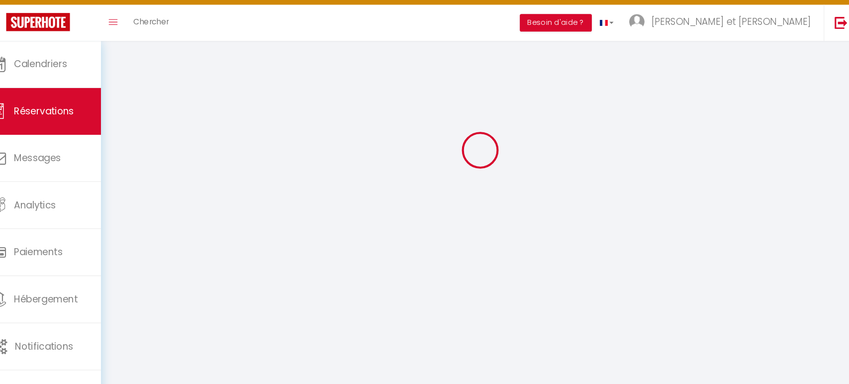
select select
checkbox input "true"
select select
checkbox input "true"
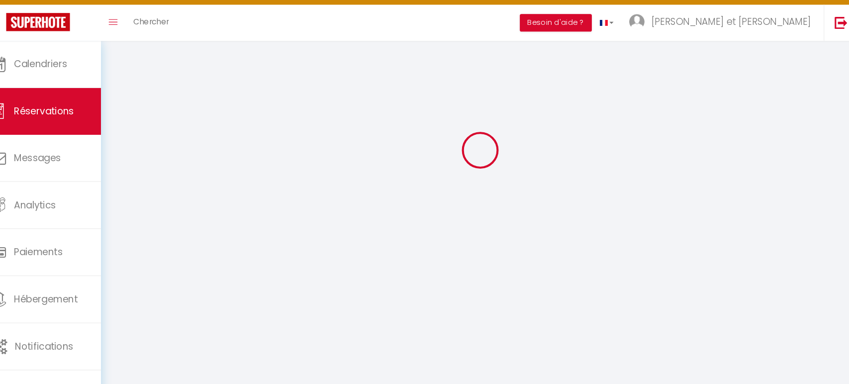
select select
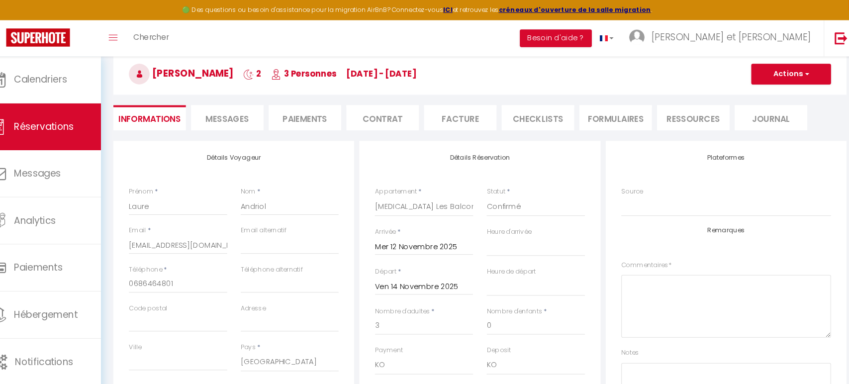
scroll to position [0, 0]
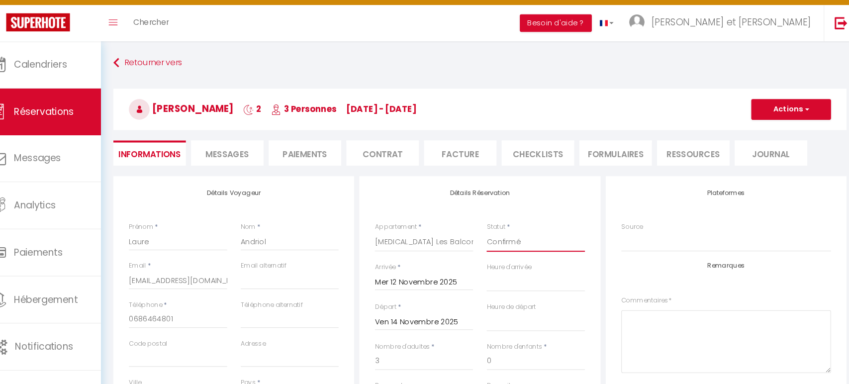
click at [522, 245] on select "Confirmé Non Confirmé [PERSON_NAME] par le voyageur No Show Request" at bounding box center [538, 247] width 94 height 19
select select "1"
click at [491, 238] on select "Confirmé Non Confirmé [PERSON_NAME] par le voyageur No Show Request" at bounding box center [538, 247] width 94 height 19
select select
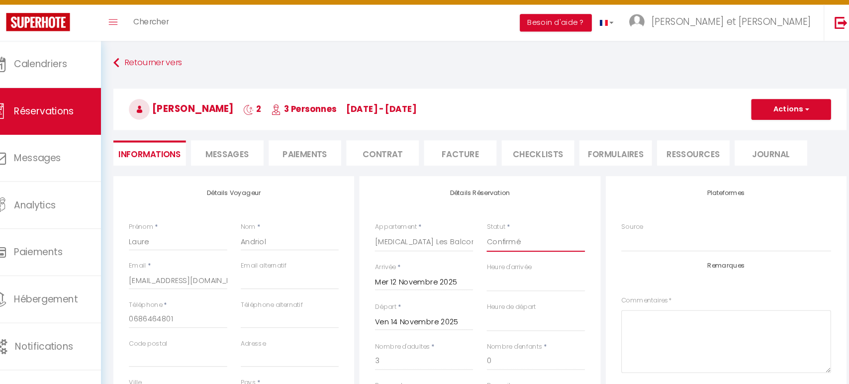
checkbox input "true"
click at [789, 117] on button "Actions" at bounding box center [783, 120] width 77 height 20
click at [778, 139] on link "Enregistrer" at bounding box center [773, 141] width 79 height 13
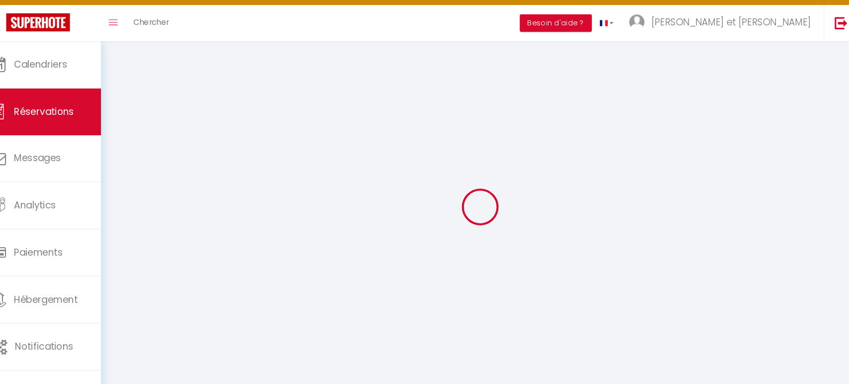
select select "not_cancelled"
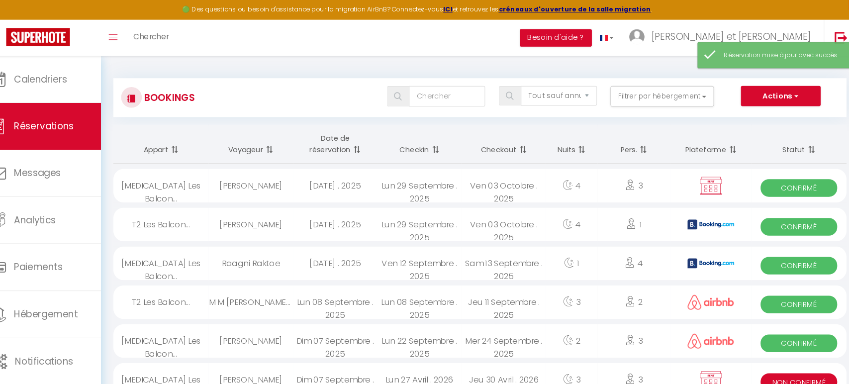
scroll to position [54, 0]
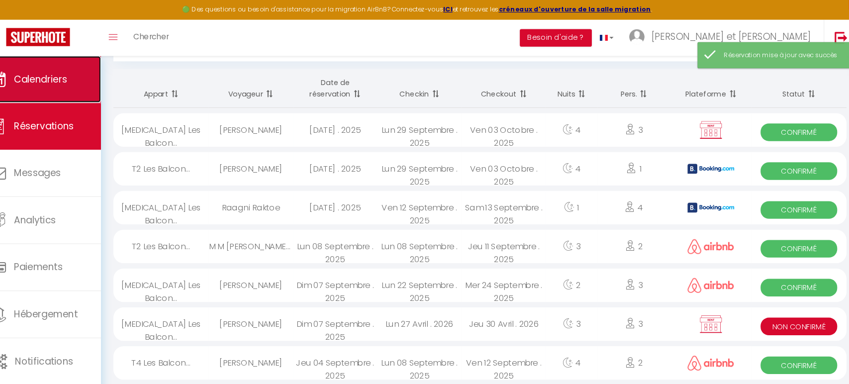
click at [94, 73] on link "Calendriers" at bounding box center [60, 76] width 121 height 45
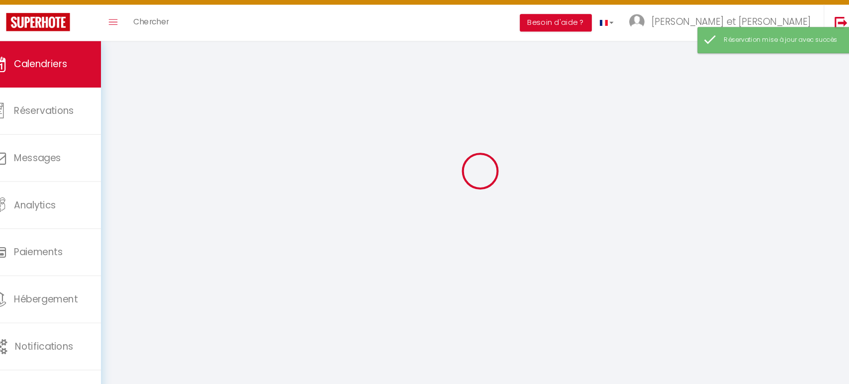
select select
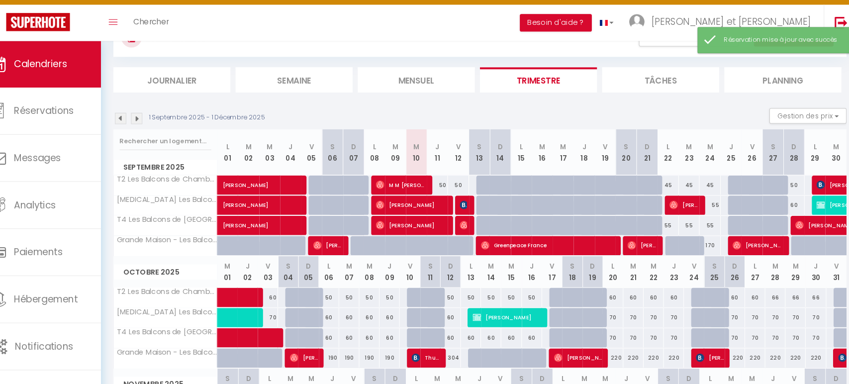
scroll to position [176, 0]
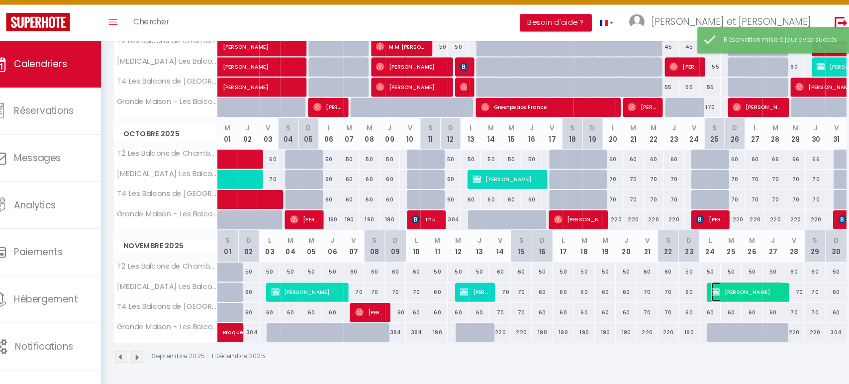
click at [721, 292] on span "[PERSON_NAME]" at bounding box center [741, 295] width 68 height 19
select select "KO"
select select "0"
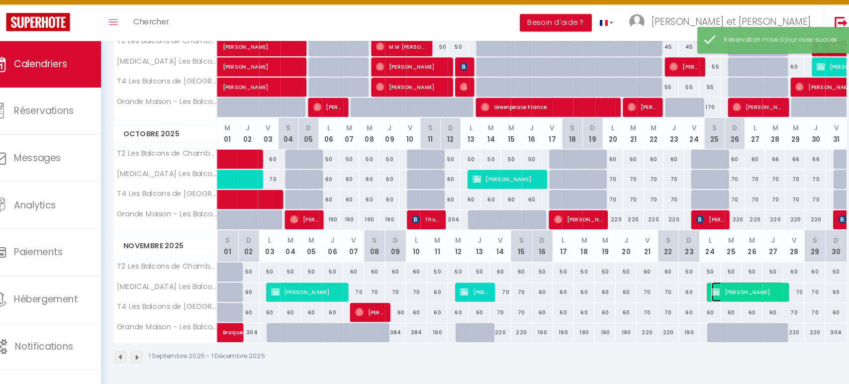
select select "0"
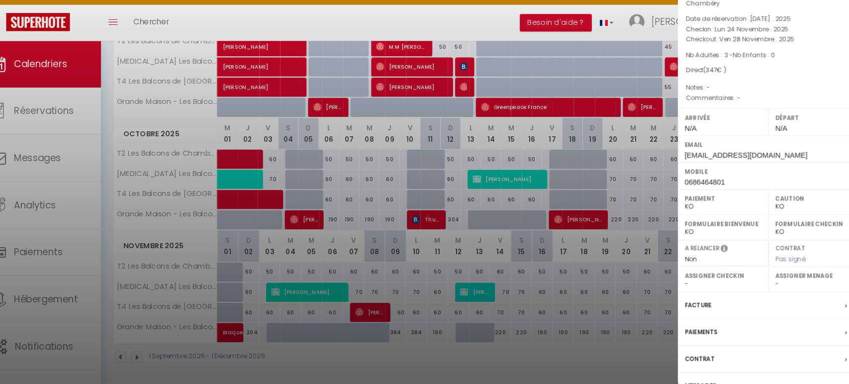
scroll to position [78, 0]
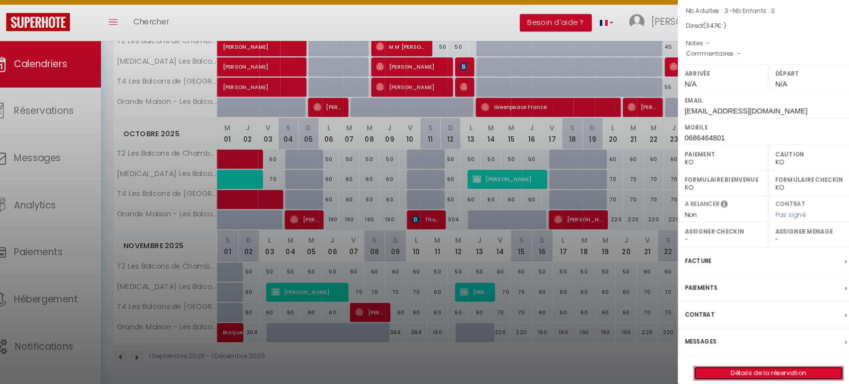
click at [745, 367] on link "Détails de la réservation" at bounding box center [761, 373] width 143 height 13
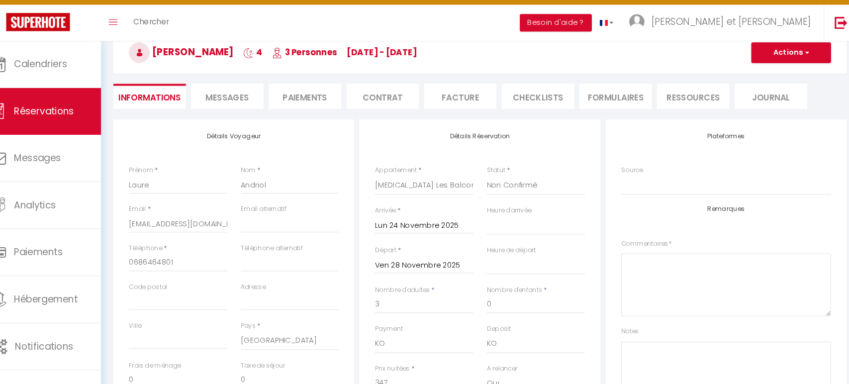
scroll to position [364, 0]
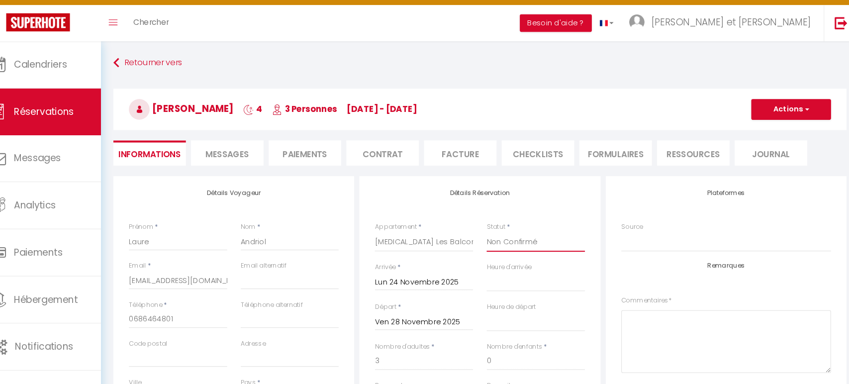
click at [542, 244] on select "Confirmé Non Confirmé [PERSON_NAME] par le voyageur No Show Request" at bounding box center [538, 247] width 94 height 19
click at [491, 238] on select "Confirmé Non Confirmé [PERSON_NAME] par le voyageur No Show Request" at bounding box center [538, 247] width 94 height 19
click at [792, 114] on button "Actions" at bounding box center [783, 120] width 77 height 20
click at [780, 137] on link "Enregistrer" at bounding box center [773, 141] width 79 height 13
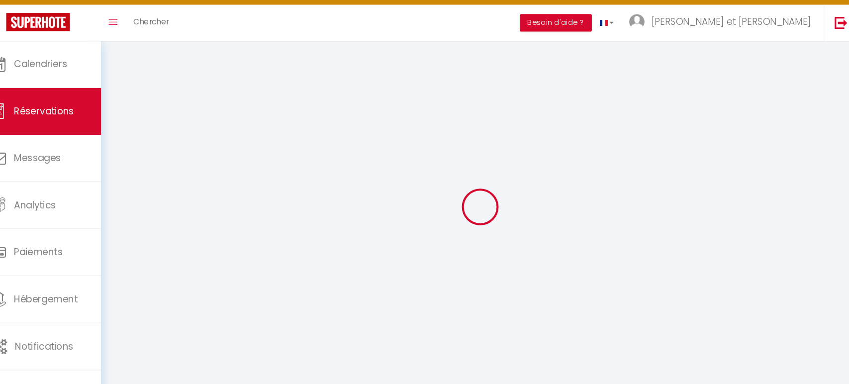
scroll to position [0, 0]
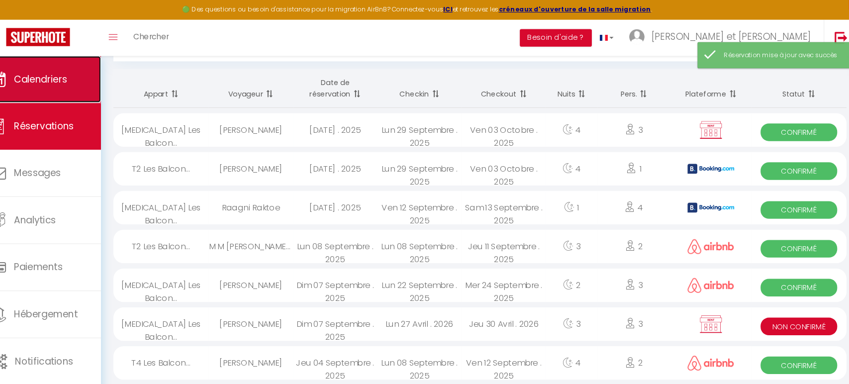
click at [82, 74] on span "Calendriers" at bounding box center [62, 76] width 51 height 12
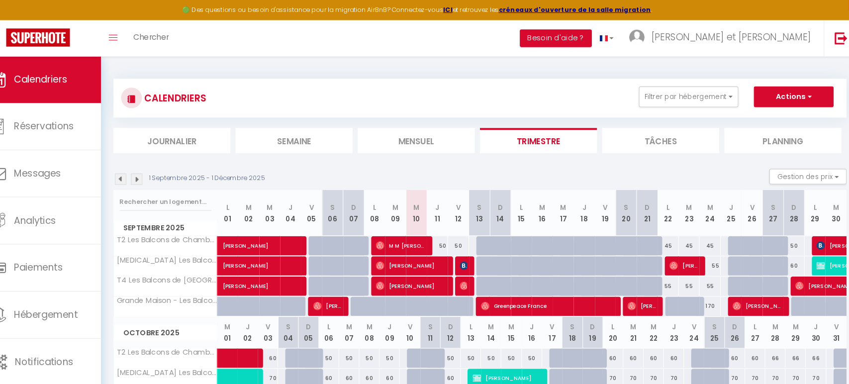
click at [152, 171] on img at bounding box center [155, 172] width 11 height 11
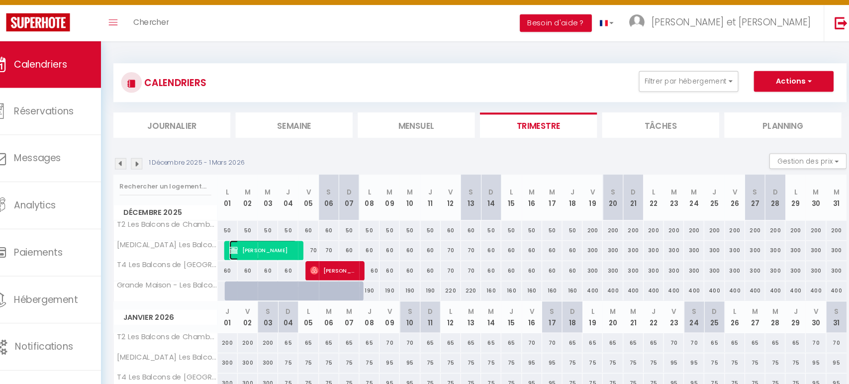
drag, startPoint x: 280, startPoint y: 253, endPoint x: 290, endPoint y: 257, distance: 11.2
click at [279, 253] on span "[PERSON_NAME]" at bounding box center [276, 255] width 65 height 19
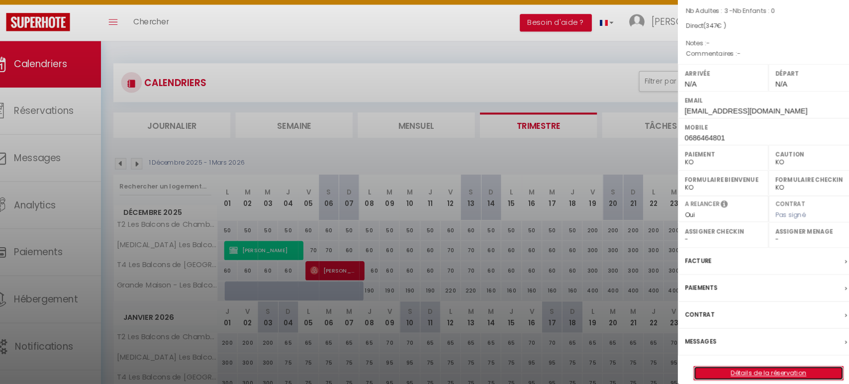
drag, startPoint x: 727, startPoint y: 362, endPoint x: 686, endPoint y: 323, distance: 56.6
click at [727, 367] on link "Détails de la réservation" at bounding box center [761, 373] width 143 height 13
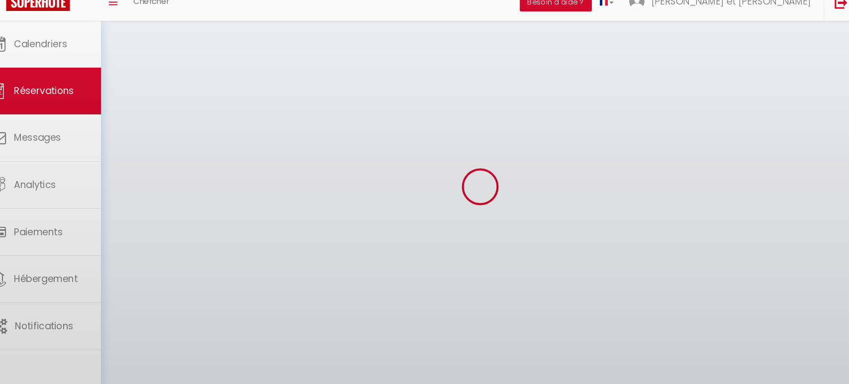
scroll to position [34, 0]
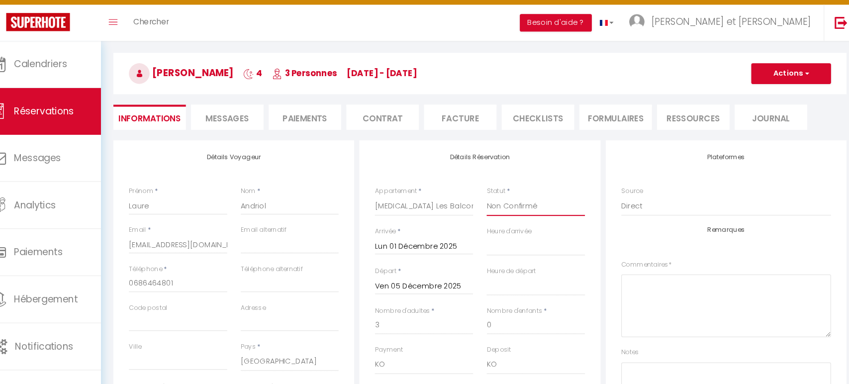
click at [500, 211] on select "Confirmé Non Confirmé [PERSON_NAME] par le voyageur No Show Request" at bounding box center [538, 212] width 94 height 19
click at [491, 203] on select "Confirmé Non Confirmé [PERSON_NAME] par le voyageur No Show Request" at bounding box center [538, 212] width 94 height 19
click at [789, 87] on button "Actions" at bounding box center [783, 86] width 77 height 20
click at [767, 106] on link "Enregistrer" at bounding box center [773, 107] width 79 height 13
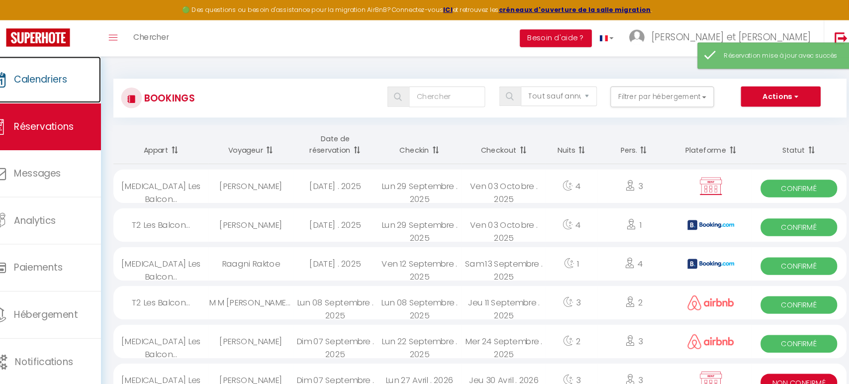
click at [86, 56] on link "Calendriers" at bounding box center [60, 76] width 121 height 45
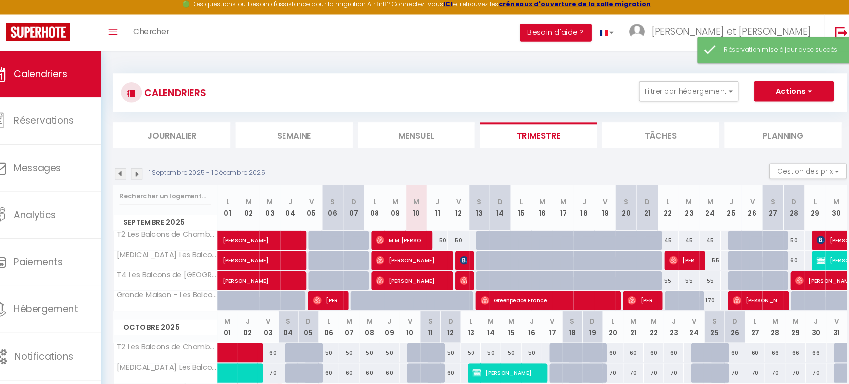
click at [158, 166] on div "1 Septembre 2025 - 1 Décembre 2025 Gestion des prix Nb Nuits minimum Règles Dis…" at bounding box center [485, 172] width 704 height 20
click at [155, 170] on img at bounding box center [155, 172] width 11 height 11
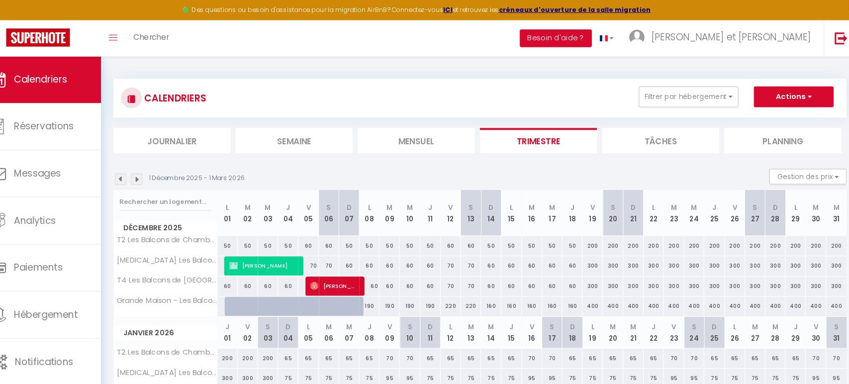
click at [154, 171] on img at bounding box center [155, 172] width 11 height 11
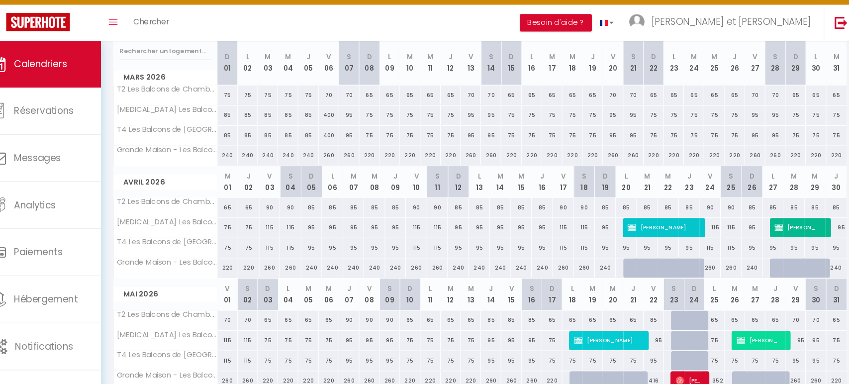
scroll to position [176, 0]
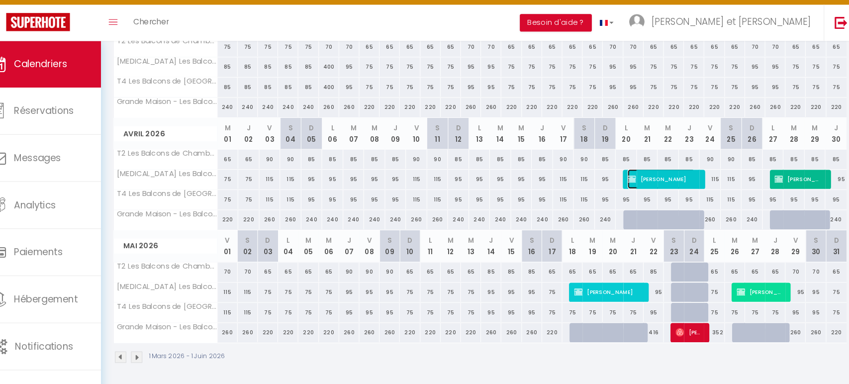
click at [663, 187] on span "[PERSON_NAME]" at bounding box center [658, 186] width 65 height 19
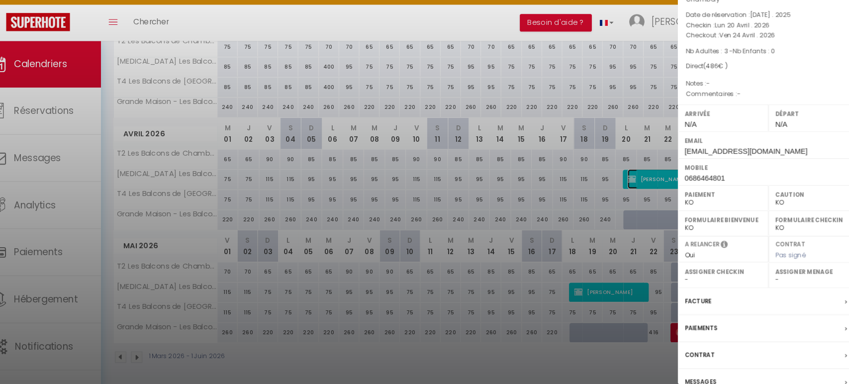
scroll to position [78, 0]
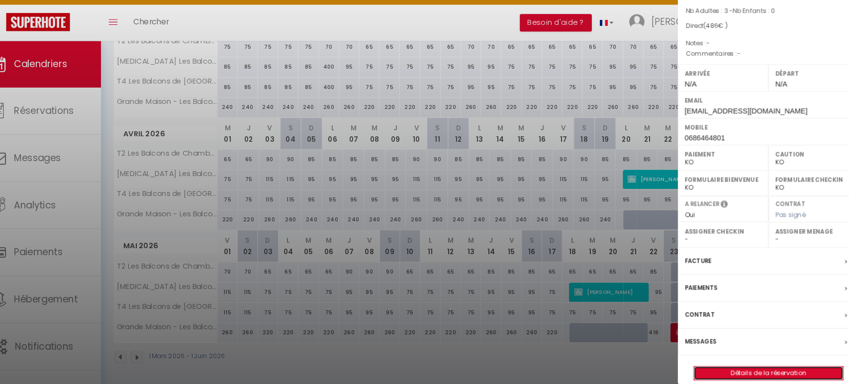
click at [734, 367] on link "Détails de la réservation" at bounding box center [761, 373] width 143 height 13
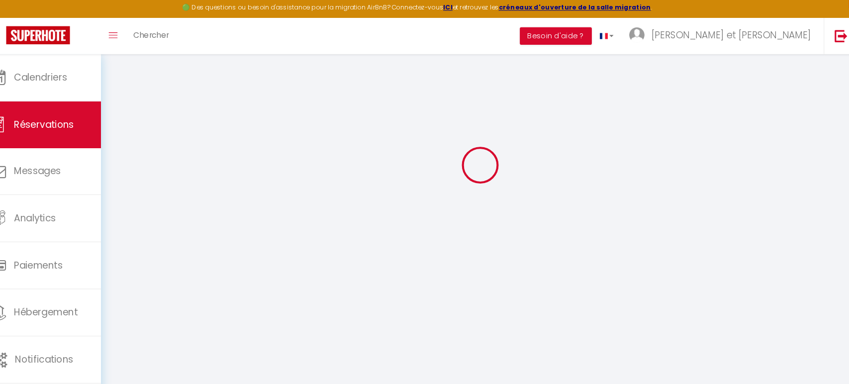
scroll to position [53, 0]
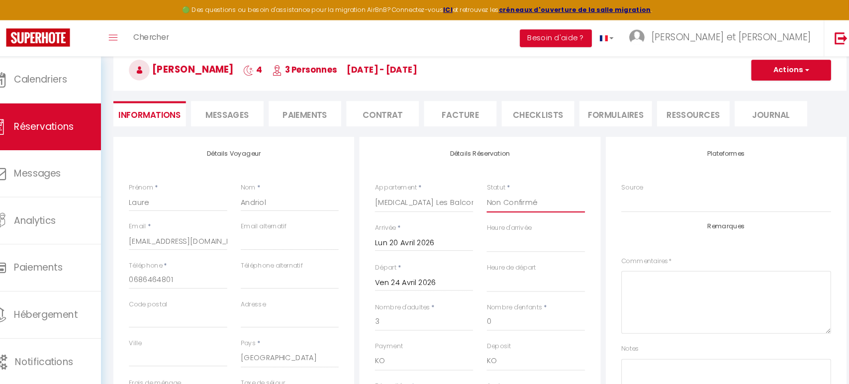
click at [527, 192] on select "Confirmé Non Confirmé [PERSON_NAME] par le voyageur No Show Request" at bounding box center [538, 194] width 94 height 19
click at [491, 185] on select "Confirmé Non Confirmé [PERSON_NAME] par le voyageur No Show Request" at bounding box center [538, 194] width 94 height 19
click at [789, 68] on button "Actions" at bounding box center [783, 67] width 77 height 20
click at [780, 87] on link "Enregistrer" at bounding box center [773, 89] width 79 height 13
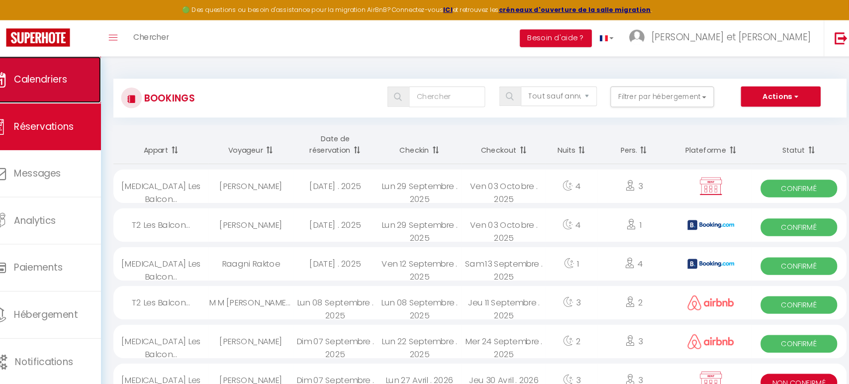
click at [86, 78] on span "Calendriers" at bounding box center [62, 76] width 51 height 12
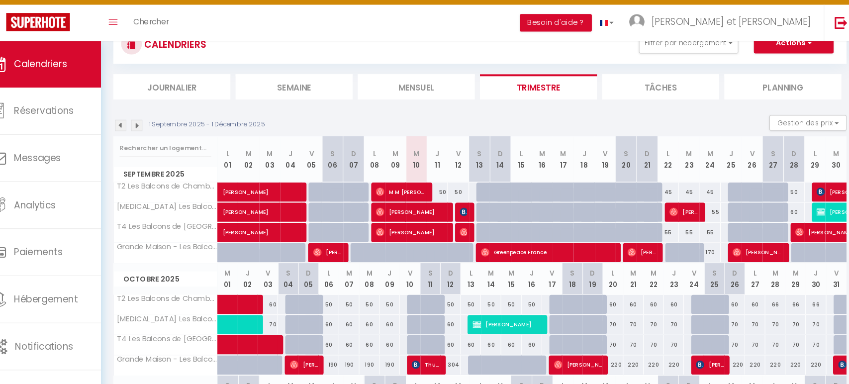
scroll to position [44, 0]
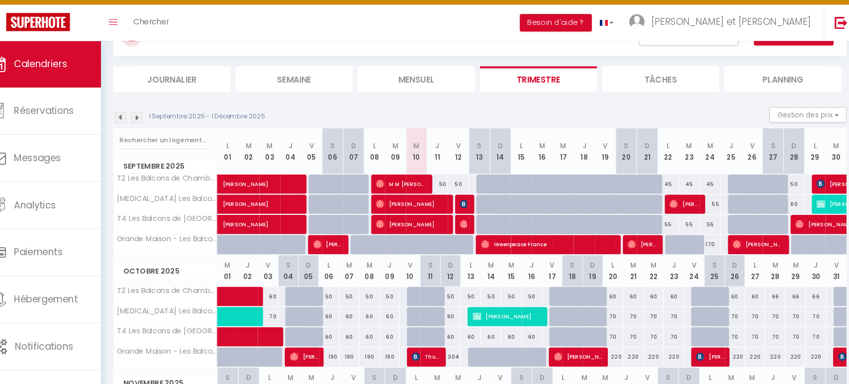
click at [152, 123] on img at bounding box center [155, 127] width 11 height 11
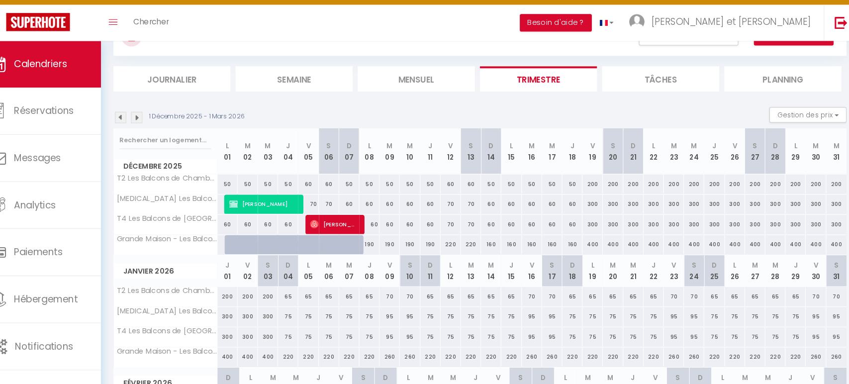
click at [155, 125] on img at bounding box center [155, 127] width 11 height 11
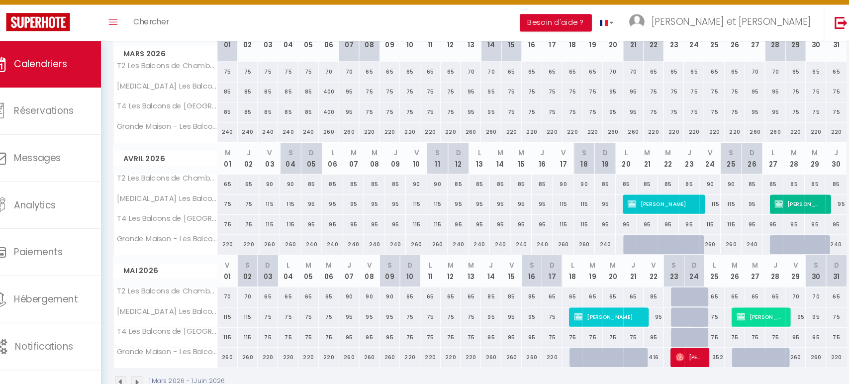
scroll to position [152, 0]
click at [662, 206] on span "[PERSON_NAME]" at bounding box center [658, 210] width 65 height 19
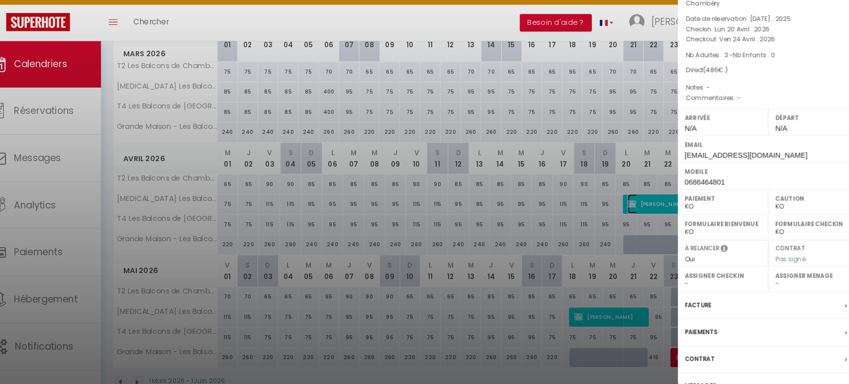
scroll to position [78, 0]
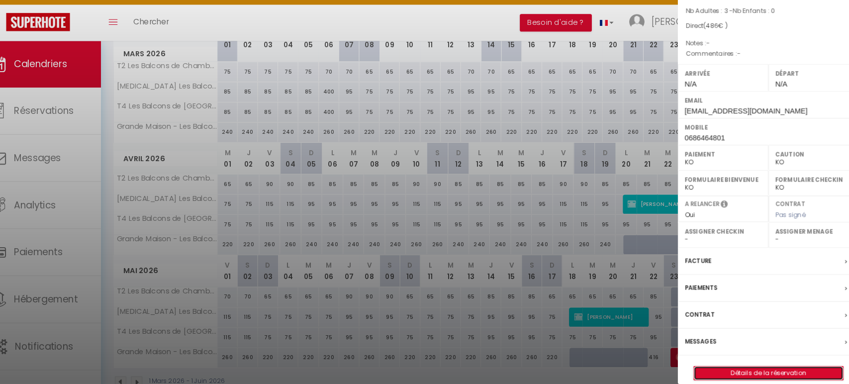
click at [746, 367] on link "Détails de la réservation" at bounding box center [761, 373] width 143 height 13
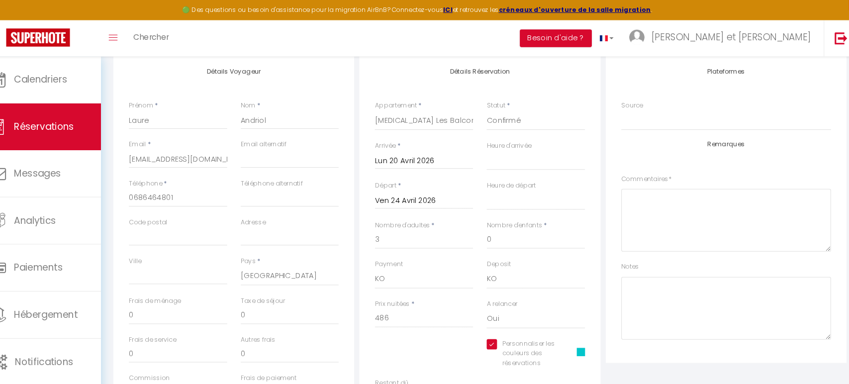
scroll to position [119, 0]
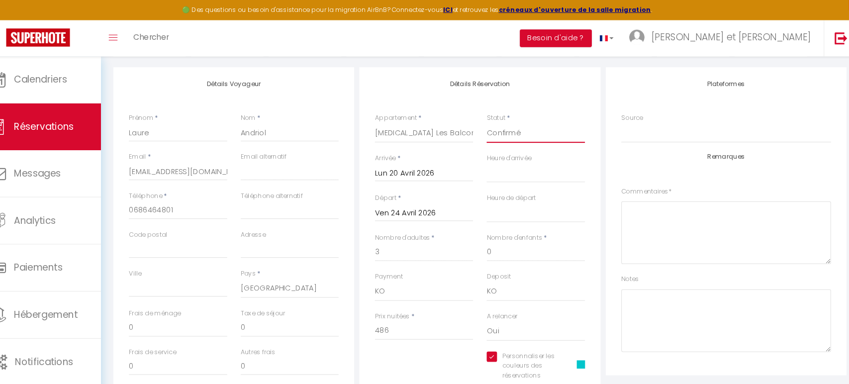
click at [530, 129] on select "Confirmé Non Confirmé [PERSON_NAME] par le voyageur No Show Request" at bounding box center [538, 127] width 94 height 19
click at [491, 118] on select "Confirmé Non Confirmé [PERSON_NAME] par le voyageur No Show Request" at bounding box center [538, 127] width 94 height 19
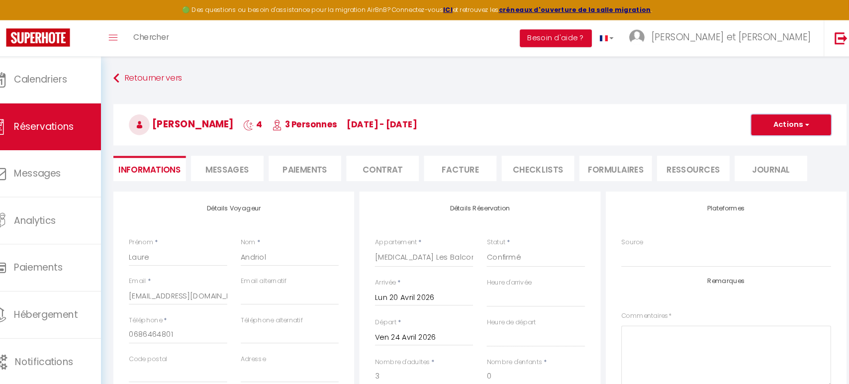
click at [788, 126] on button "Actions" at bounding box center [783, 120] width 77 height 20
click at [780, 140] on link "Enregistrer" at bounding box center [773, 141] width 79 height 13
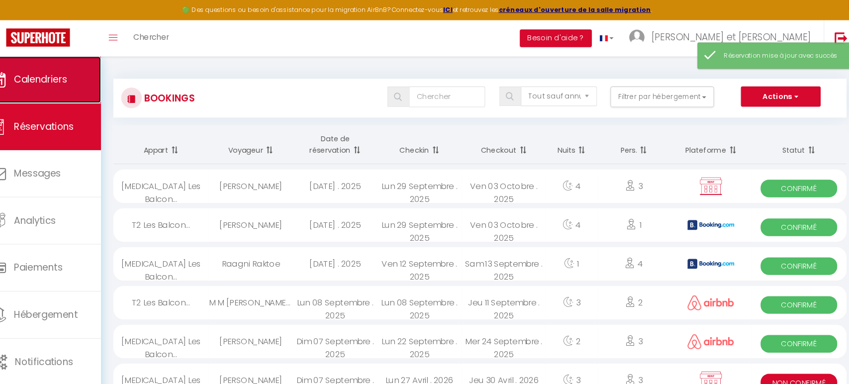
click at [46, 79] on span "Calendriers" at bounding box center [62, 76] width 51 height 12
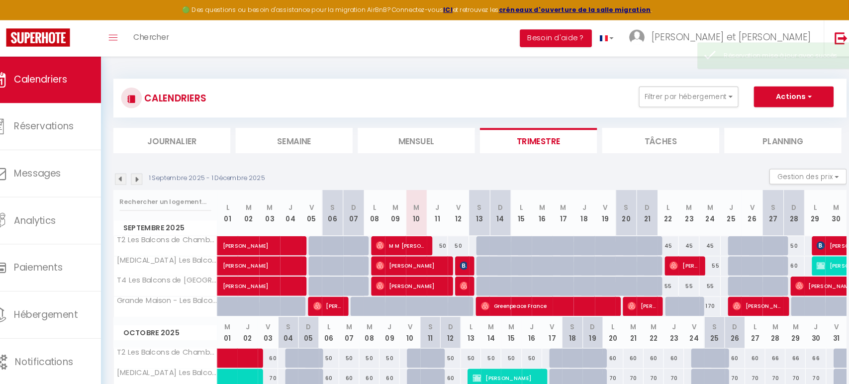
click at [154, 171] on img at bounding box center [155, 172] width 11 height 11
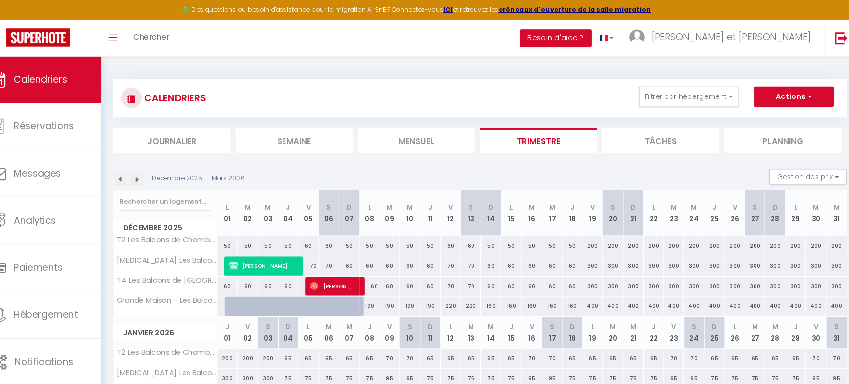
click at [154, 171] on img at bounding box center [155, 172] width 11 height 11
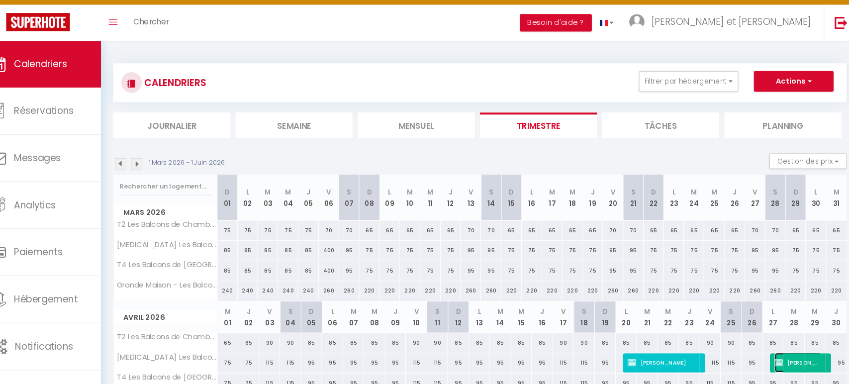
click at [796, 362] on span "[PERSON_NAME]" at bounding box center [790, 362] width 45 height 19
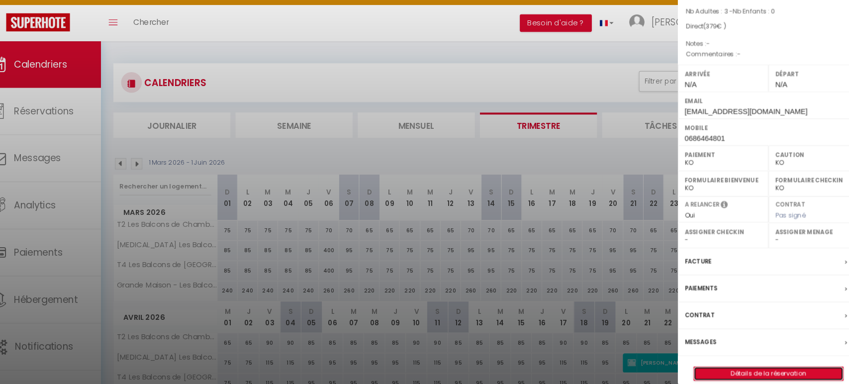
click at [758, 367] on link "Détails de la réservation" at bounding box center [761, 373] width 143 height 13
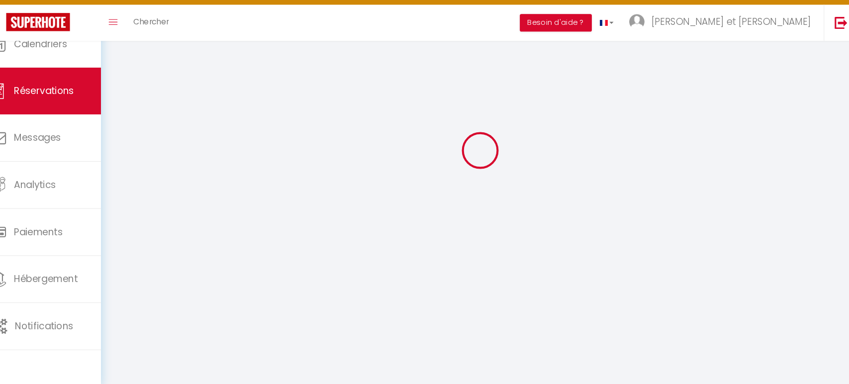
scroll to position [34, 0]
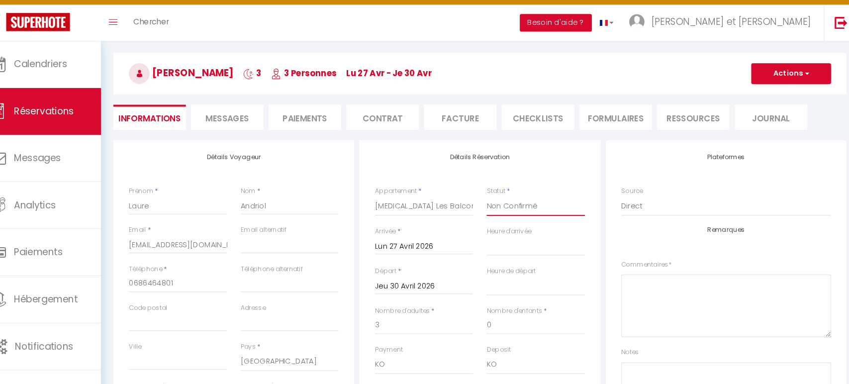
click at [552, 207] on select "Confirmé Non Confirmé [PERSON_NAME] par le voyageur No Show Request" at bounding box center [538, 212] width 94 height 19
click at [491, 203] on select "Confirmé Non Confirmé [PERSON_NAME] par le voyageur No Show Request" at bounding box center [538, 212] width 94 height 19
click at [793, 83] on button "Actions" at bounding box center [783, 86] width 77 height 20
click at [773, 104] on link "Enregistrer" at bounding box center [773, 107] width 79 height 13
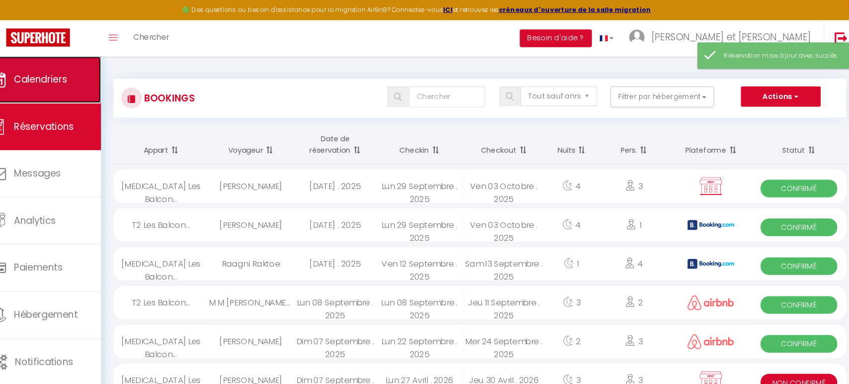
click at [77, 85] on link "Calendriers" at bounding box center [60, 76] width 121 height 45
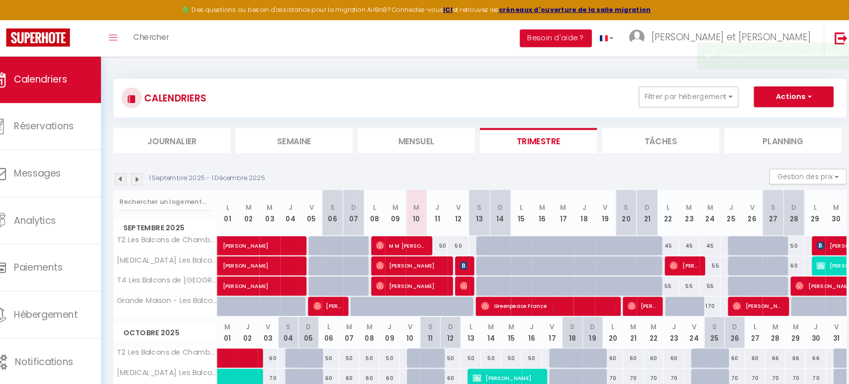
click at [154, 173] on img at bounding box center [155, 172] width 11 height 11
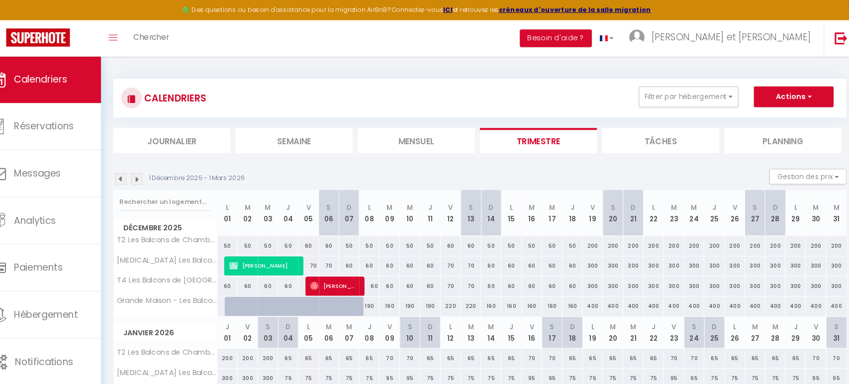
click at [154, 173] on img at bounding box center [155, 172] width 11 height 11
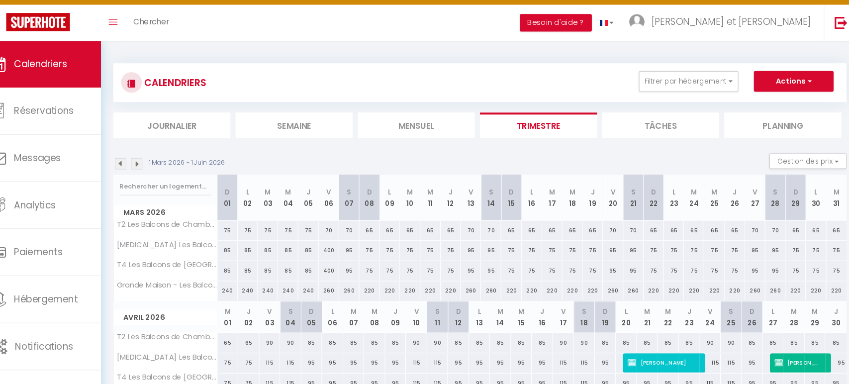
scroll to position [176, 0]
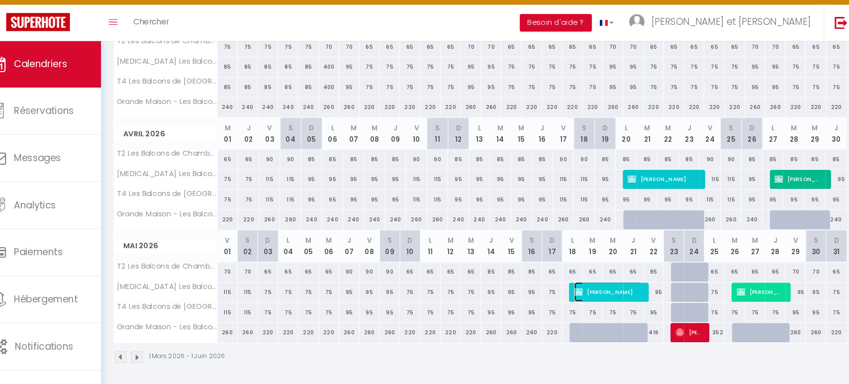
click at [618, 292] on span "[PERSON_NAME]" at bounding box center [607, 295] width 65 height 19
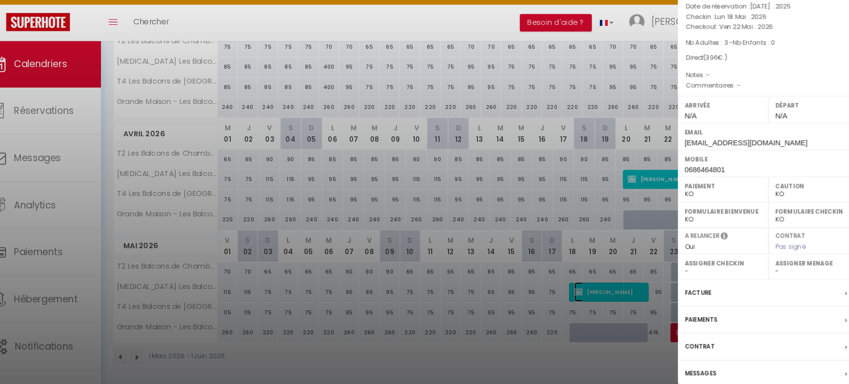
scroll to position [78, 0]
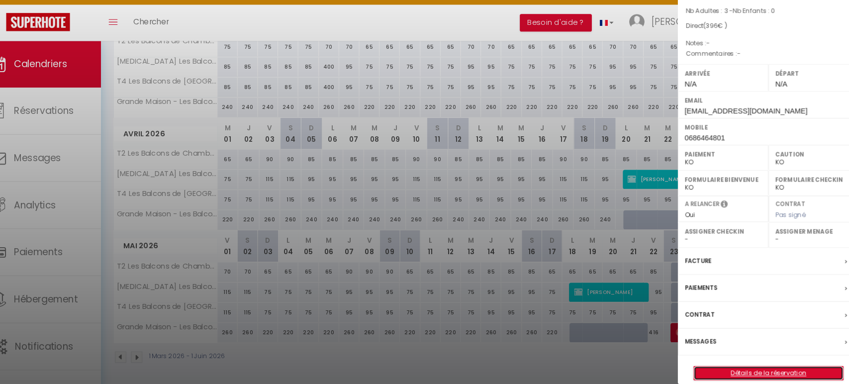
drag, startPoint x: 749, startPoint y: 359, endPoint x: 752, endPoint y: 354, distance: 5.8
click at [749, 367] on link "Détails de la réservation" at bounding box center [761, 373] width 143 height 13
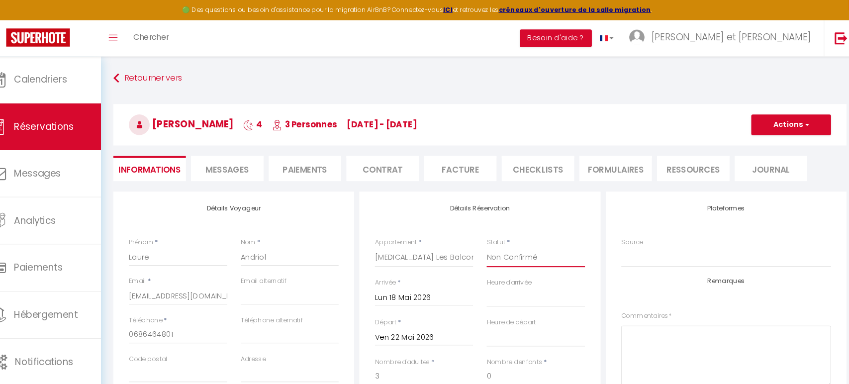
click at [539, 248] on select "Confirmé Non Confirmé [PERSON_NAME] par le voyageur No Show Request" at bounding box center [538, 247] width 94 height 19
click at [491, 238] on select "Confirmé Non Confirmé [PERSON_NAME] par le voyageur No Show Request" at bounding box center [538, 247] width 94 height 19
click at [763, 124] on button "Actions" at bounding box center [783, 120] width 77 height 20
click at [754, 140] on link "Enregistrer" at bounding box center [773, 141] width 79 height 13
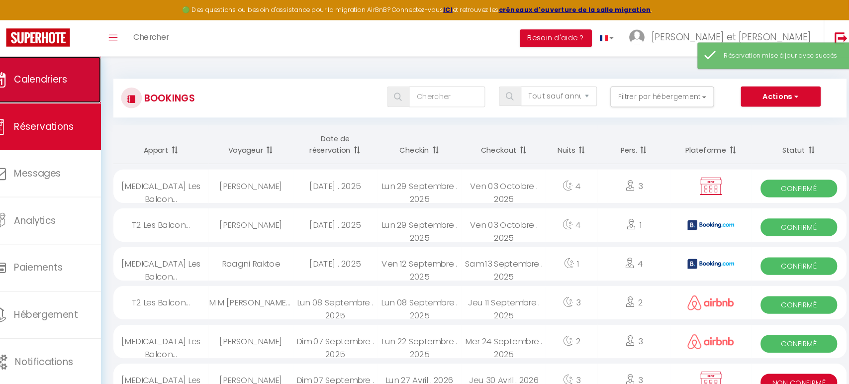
click at [82, 77] on span "Calendriers" at bounding box center [62, 76] width 51 height 12
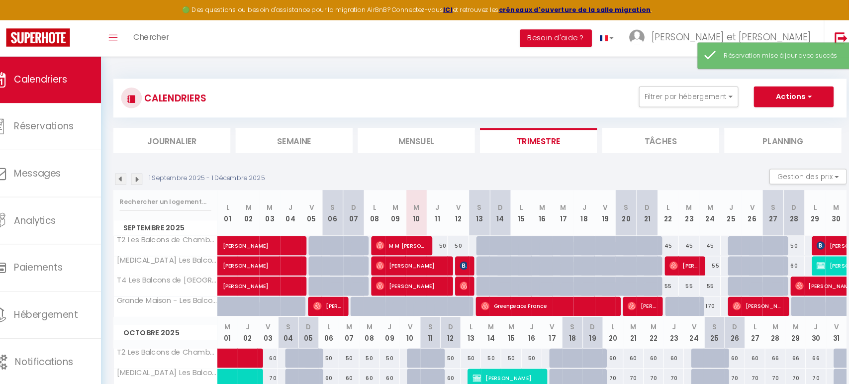
click at [152, 170] on img at bounding box center [155, 172] width 11 height 11
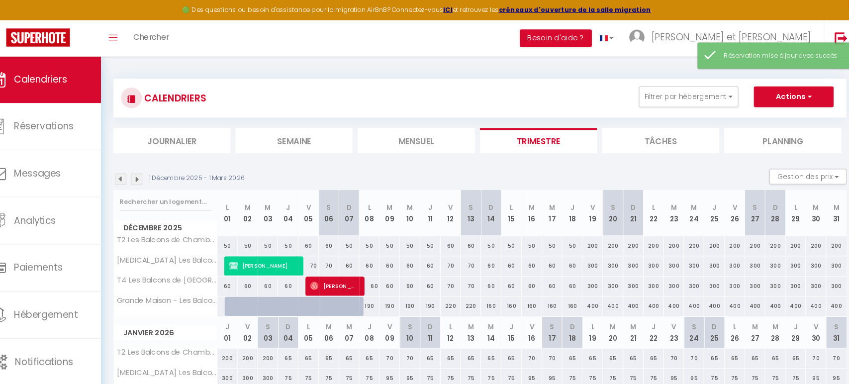
click at [156, 169] on img at bounding box center [155, 172] width 11 height 11
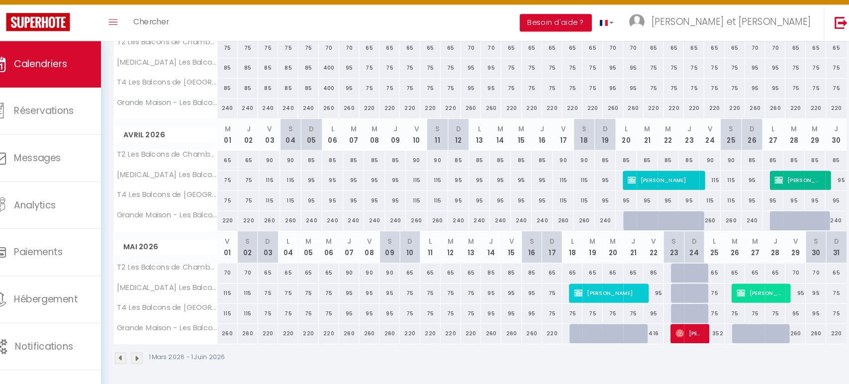
scroll to position [176, 0]
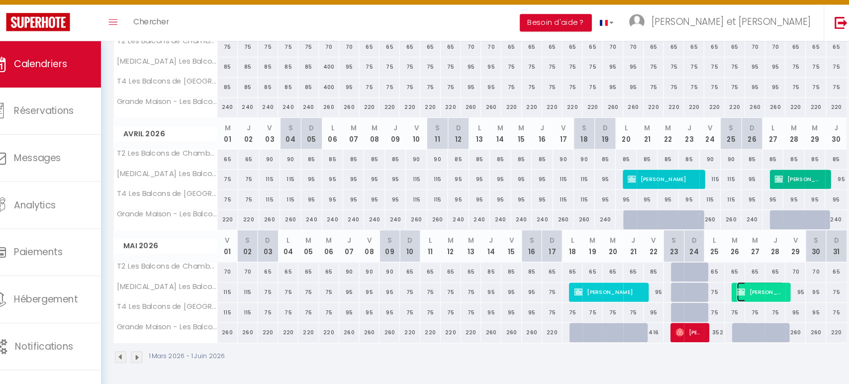
click at [755, 289] on span "[PERSON_NAME]" at bounding box center [753, 295] width 45 height 19
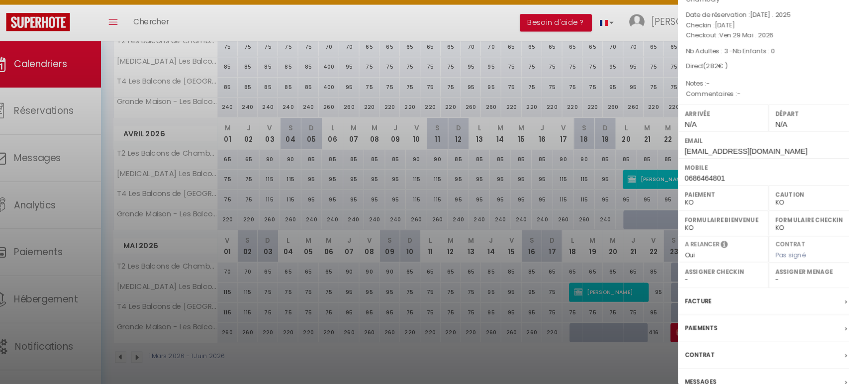
scroll to position [78, 0]
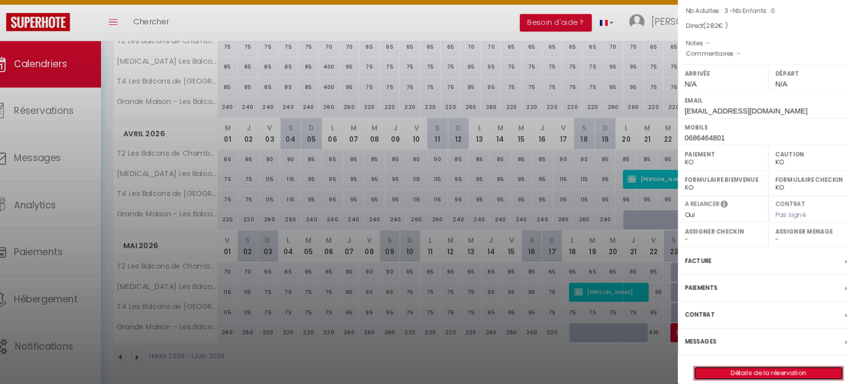
click at [755, 367] on link "Détails de la réservation" at bounding box center [761, 373] width 143 height 13
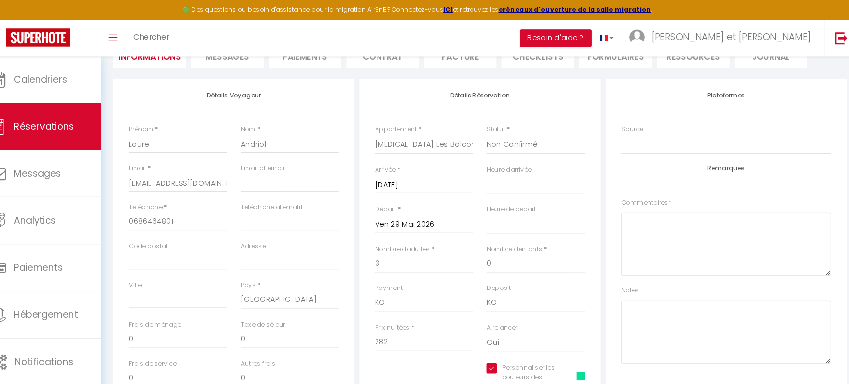
scroll to position [105, 0]
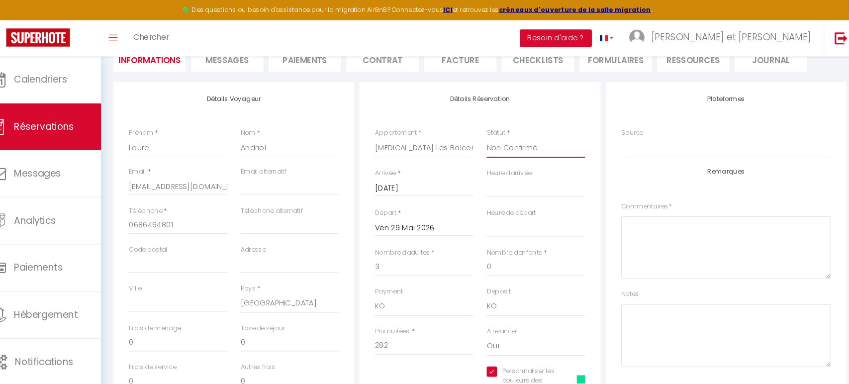
click at [546, 136] on select "Confirmé Non Confirmé [PERSON_NAME] par le voyageur No Show Request" at bounding box center [538, 142] width 94 height 19
click at [535, 144] on select "Confirmé Non Confirmé [PERSON_NAME] par le voyageur No Show Request" at bounding box center [538, 142] width 94 height 19
click at [491, 133] on select "Confirmé Non Confirmé [PERSON_NAME] par le voyageur No Show Request" at bounding box center [538, 142] width 94 height 19
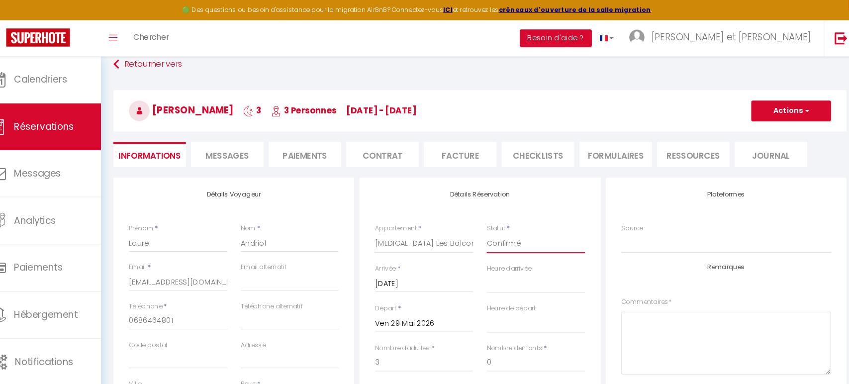
scroll to position [0, 0]
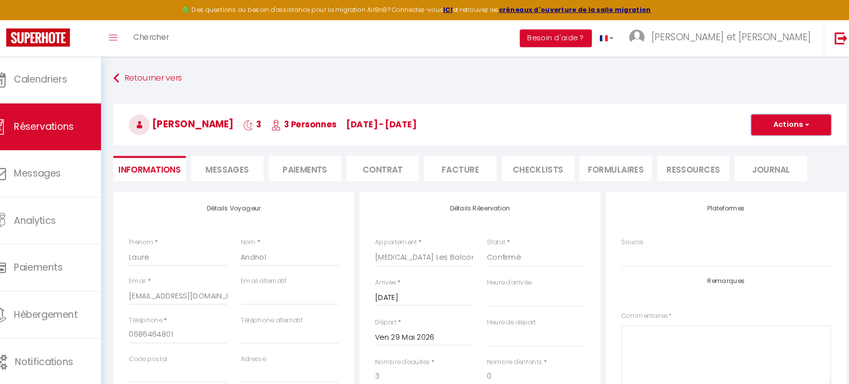
click at [783, 118] on button "Actions" at bounding box center [783, 120] width 77 height 20
click at [770, 139] on link "Enregistrer" at bounding box center [773, 141] width 79 height 13
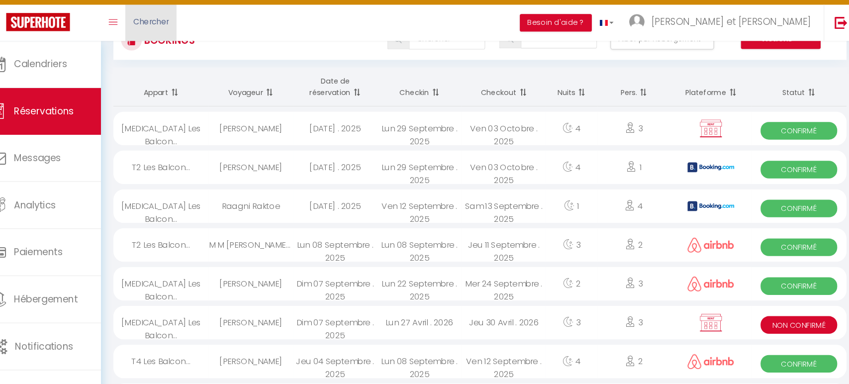
scroll to position [43, 0]
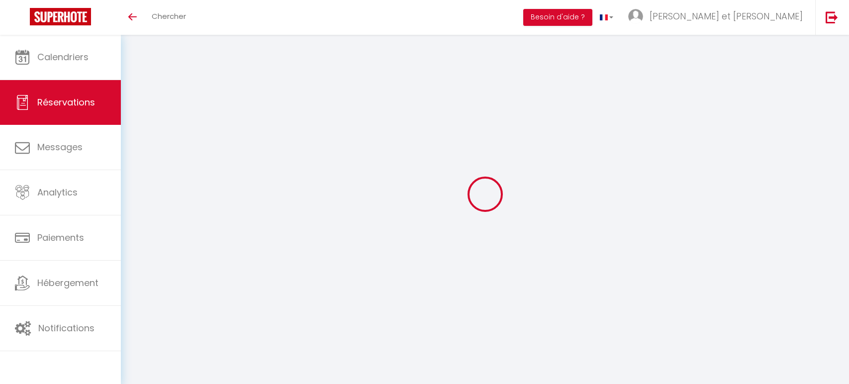
select select "not_cancelled"
select select
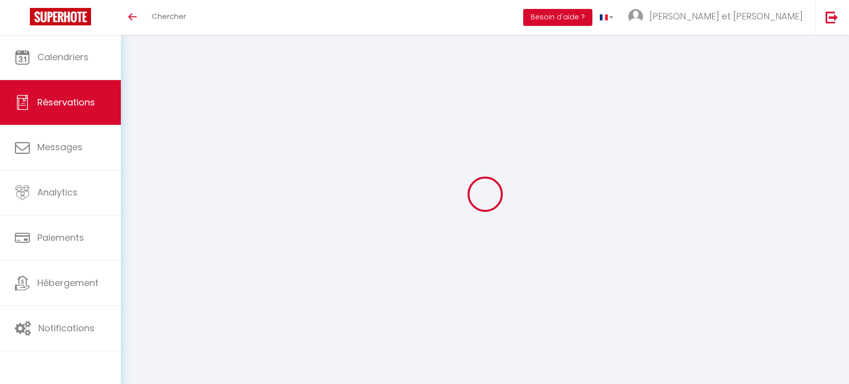
select select
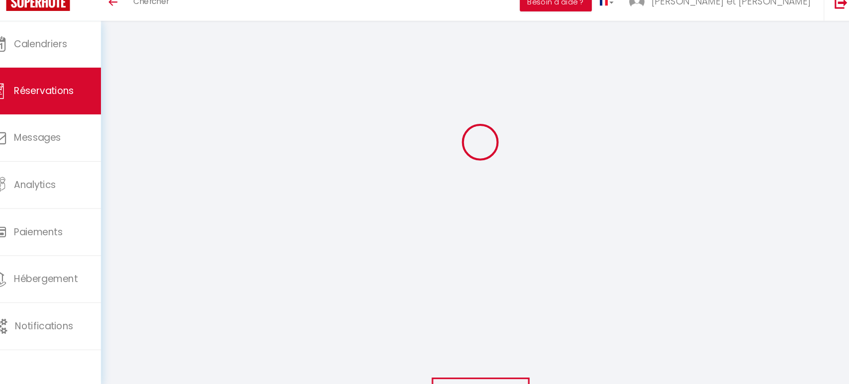
select select
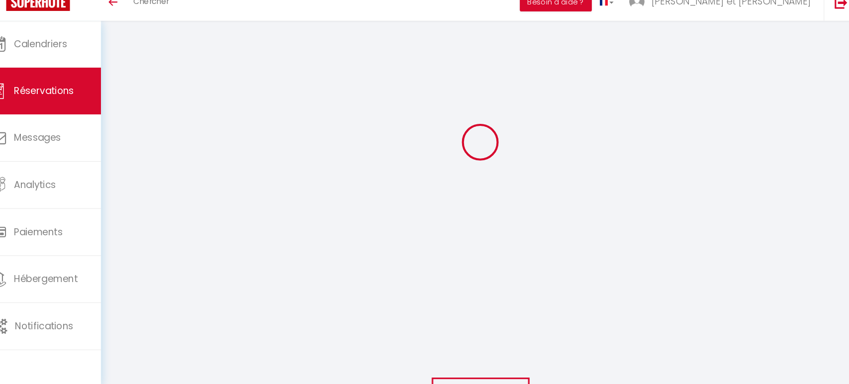
select select
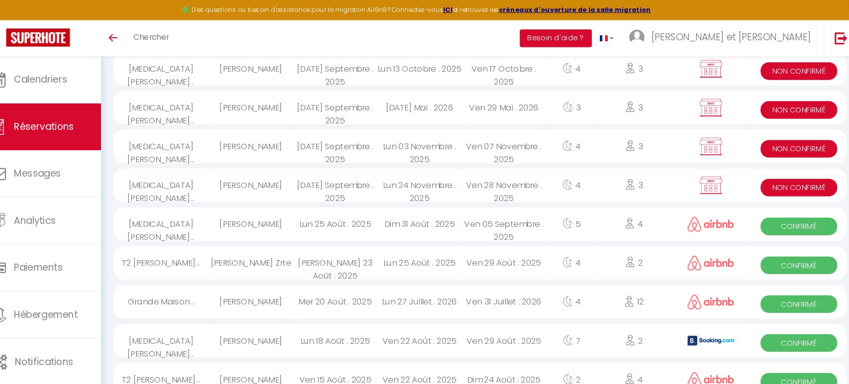
scroll to position [536, 0]
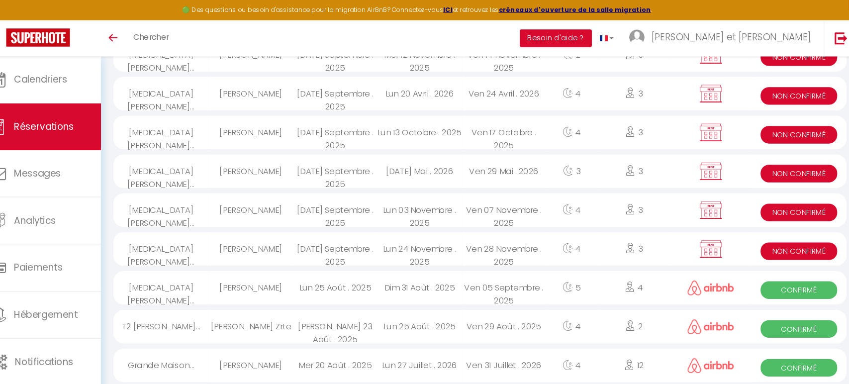
click at [809, 237] on span "Non Confirmé" at bounding box center [790, 241] width 73 height 17
select select "KO"
select select "0"
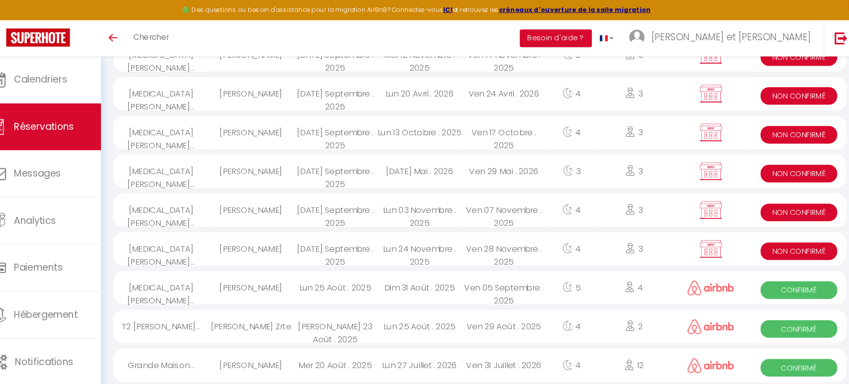
select select "0"
select select
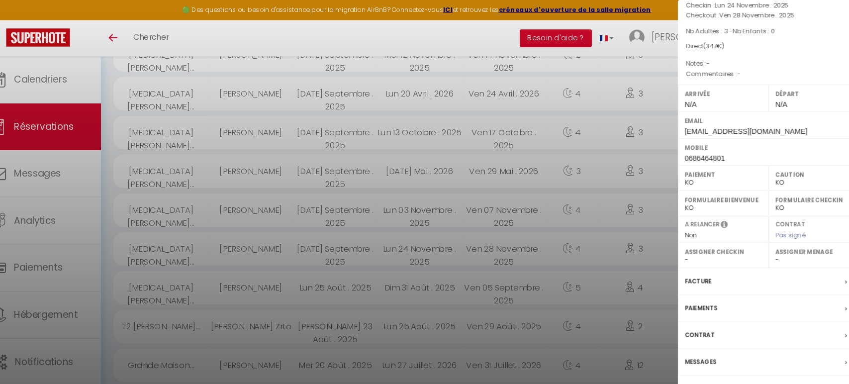
scroll to position [78, 0]
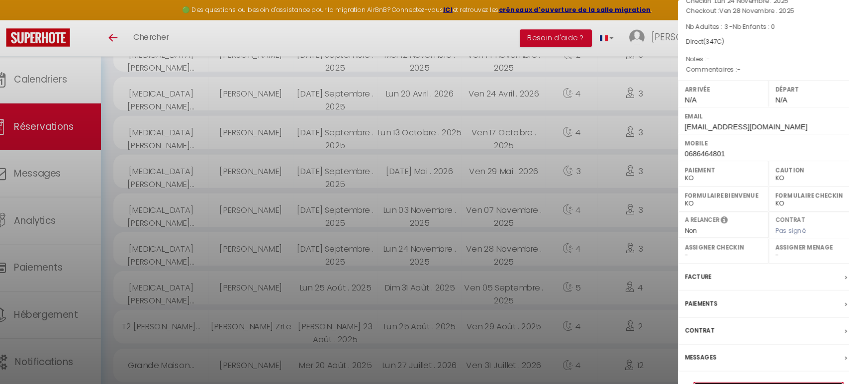
click at [764, 367] on link "Détails de la réservation" at bounding box center [761, 373] width 143 height 13
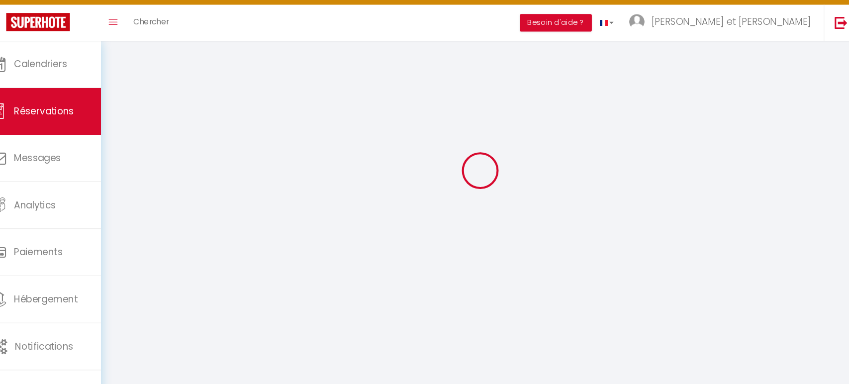
scroll to position [54, 0]
select select
checkbox input "true"
select select
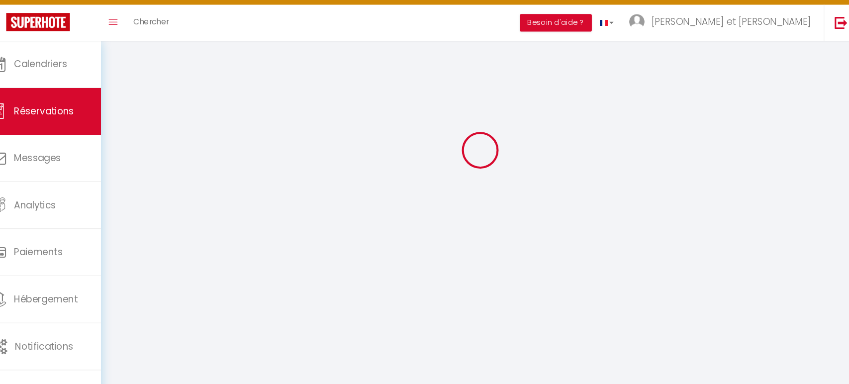
select select
checkbox input "true"
select select
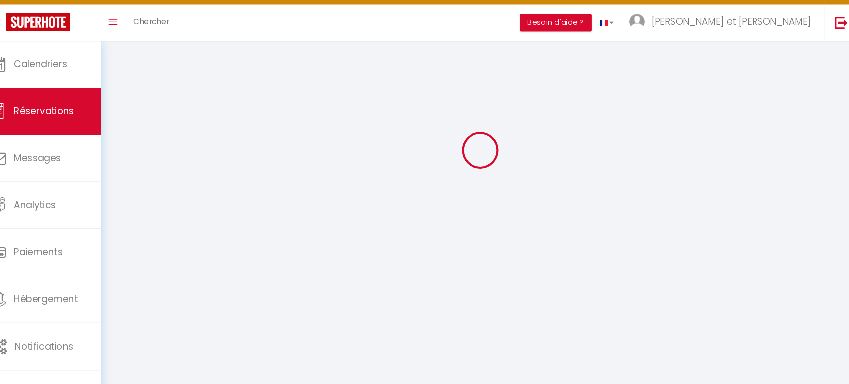
checkbox input "true"
select select
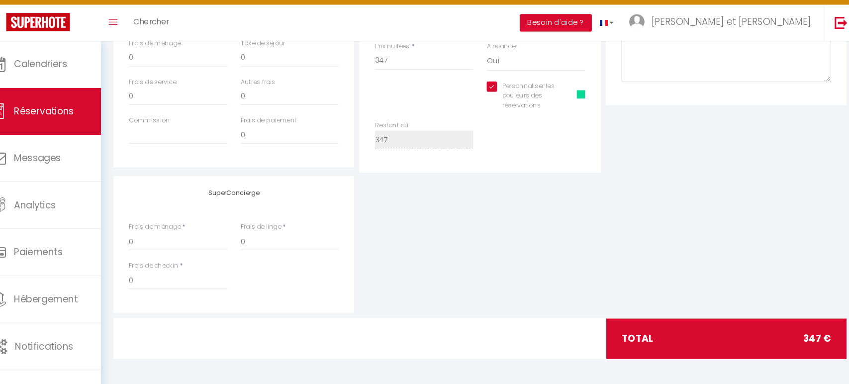
scroll to position [0, 0]
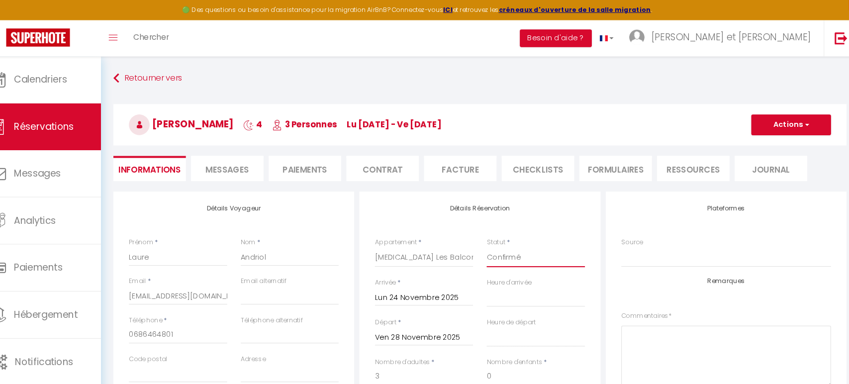
click at [559, 251] on select "Confirmé Non Confirmé [PERSON_NAME] par le voyageur No Show Request" at bounding box center [538, 247] width 94 height 19
select select "1"
click at [491, 238] on select "Confirmé Non Confirmé [PERSON_NAME] par le voyageur No Show Request" at bounding box center [538, 247] width 94 height 19
select select
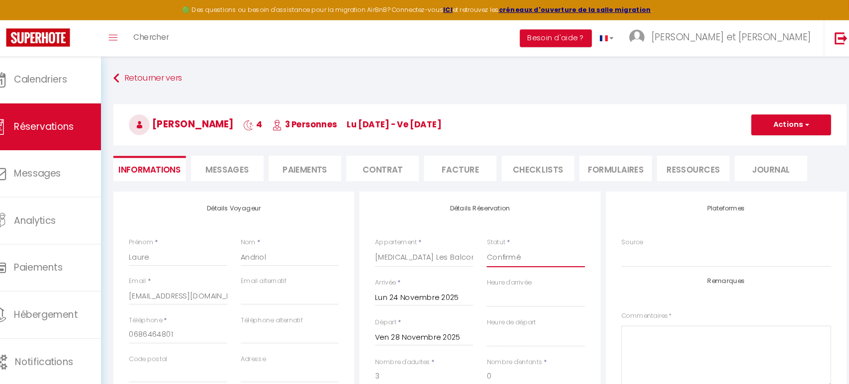
checkbox input "true"
click at [773, 125] on button "Actions" at bounding box center [783, 120] width 77 height 20
click at [764, 138] on link "Enregistrer" at bounding box center [773, 141] width 79 height 13
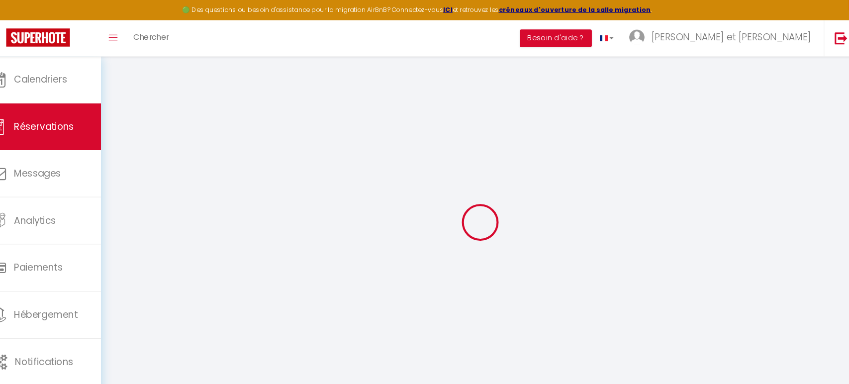
select select "not_cancelled"
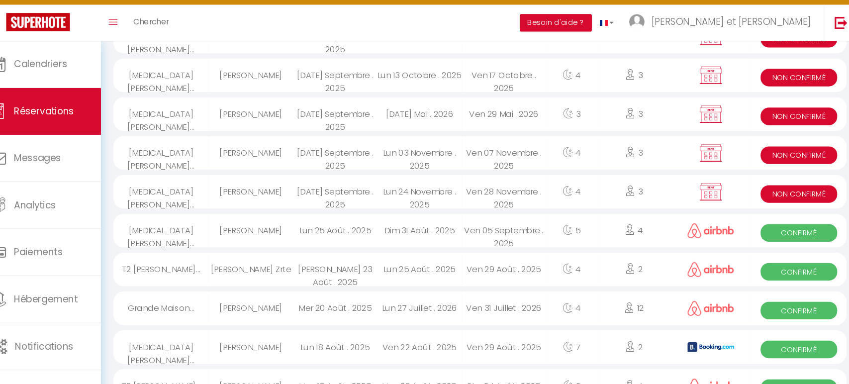
scroll to position [617, 0]
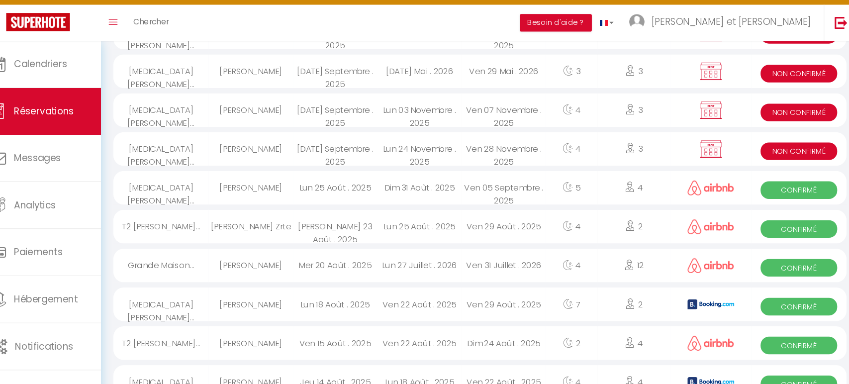
click at [779, 154] on span "Non Confirmé" at bounding box center [790, 160] width 73 height 17
select select "KO"
select select "0"
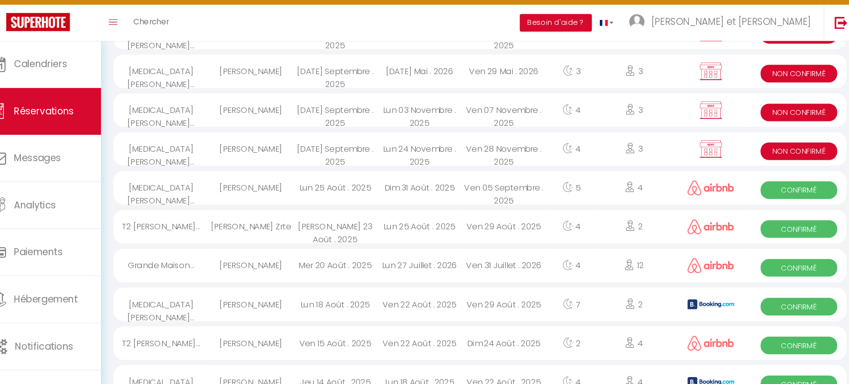
select select "0"
select select
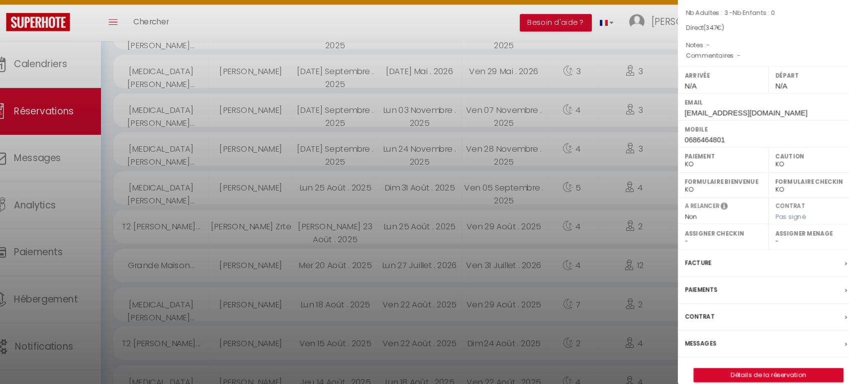
scroll to position [78, 0]
click at [746, 367] on link "Détails de la réservation" at bounding box center [761, 373] width 143 height 13
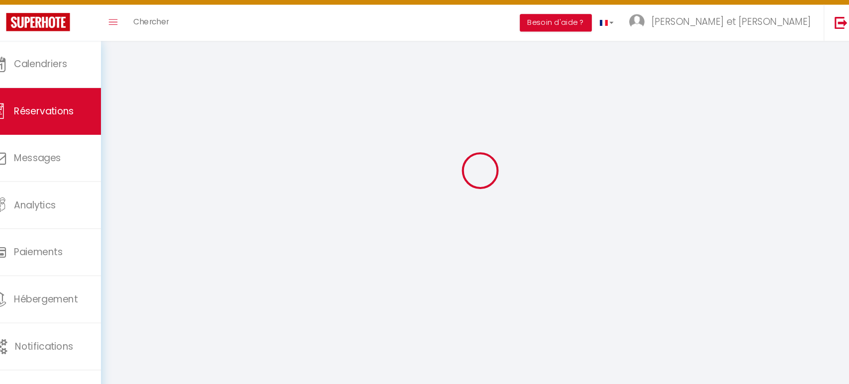
scroll to position [54, 0]
type input "Laure"
type input "Andriol"
type input "[EMAIL_ADDRESS][DOMAIN_NAME]"
type input "0686464801"
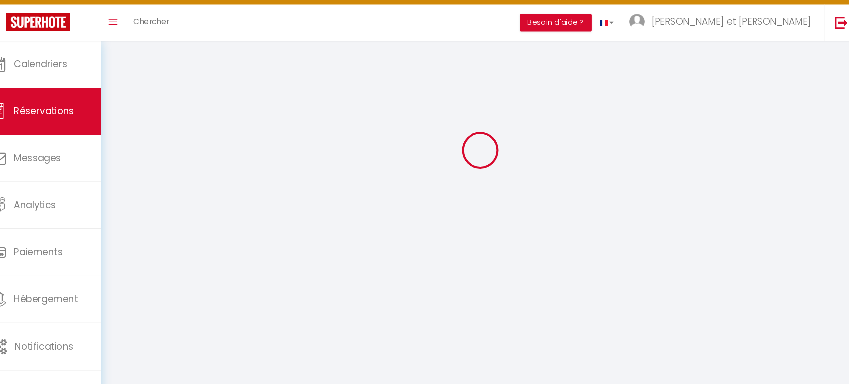
select select "FR"
select select "44208"
select select "1"
type input "Lun 24 Novembre 2025"
select select
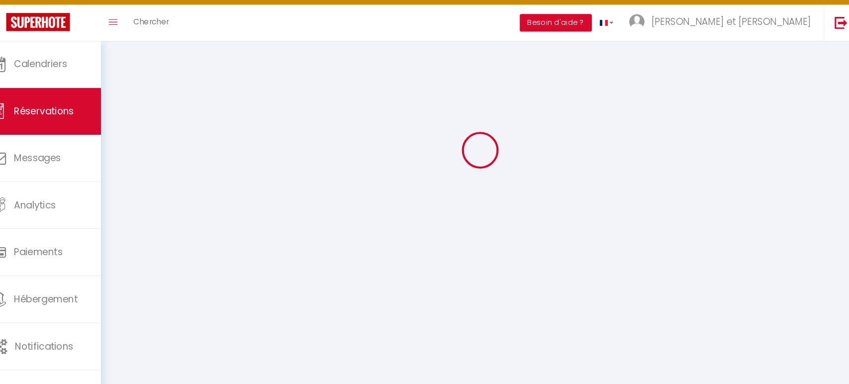
type input "Ven 28 Novembre 2025"
select select
type input "3"
select select "10"
select select
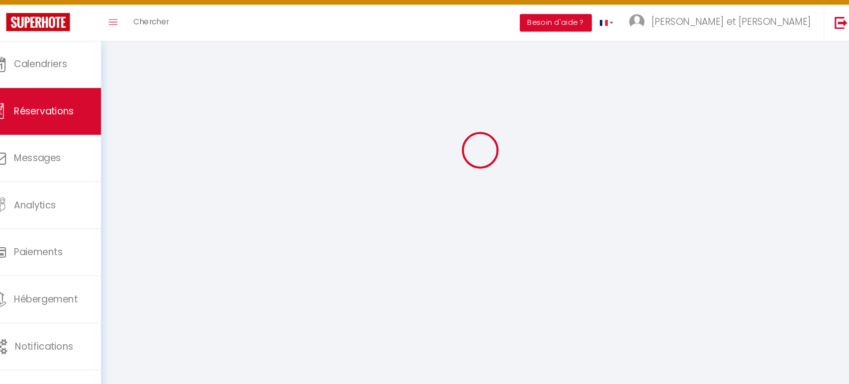
type input "347"
checkbox input "true"
type input "347"
type input "0"
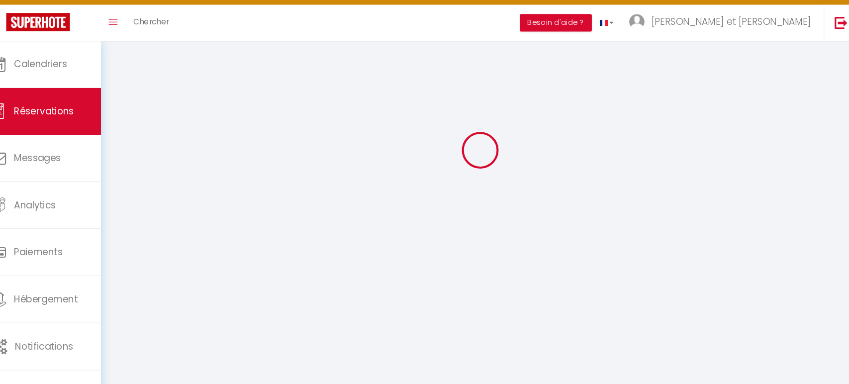
type input "0"
select select
select select "14"
checkbox input "true"
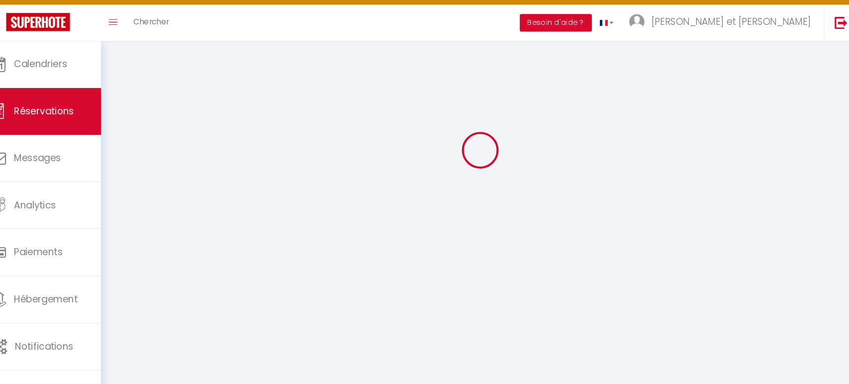
select select
checkbox input "true"
select select
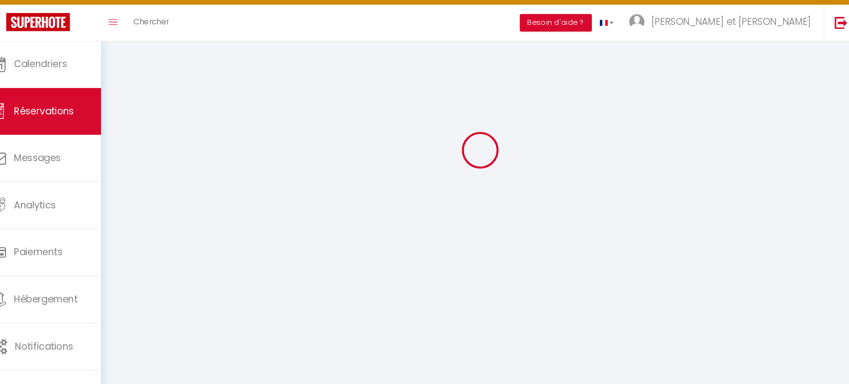
checkbox input "true"
select select
checkbox input "true"
select select
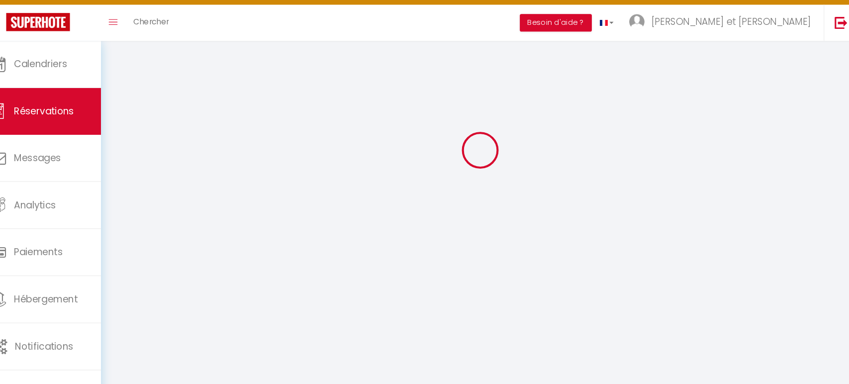
select select
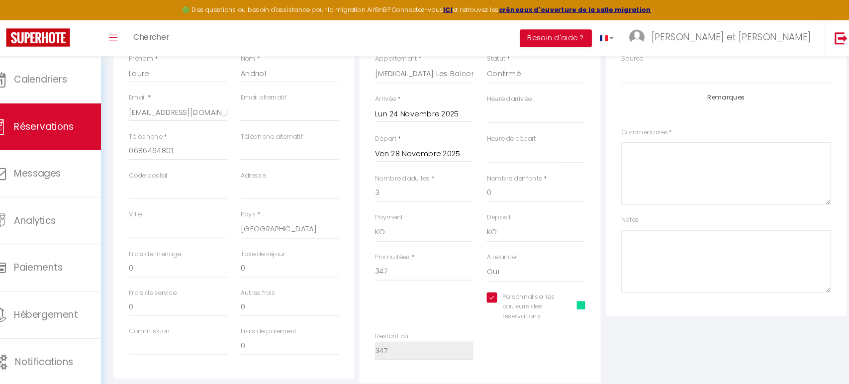
scroll to position [0, 0]
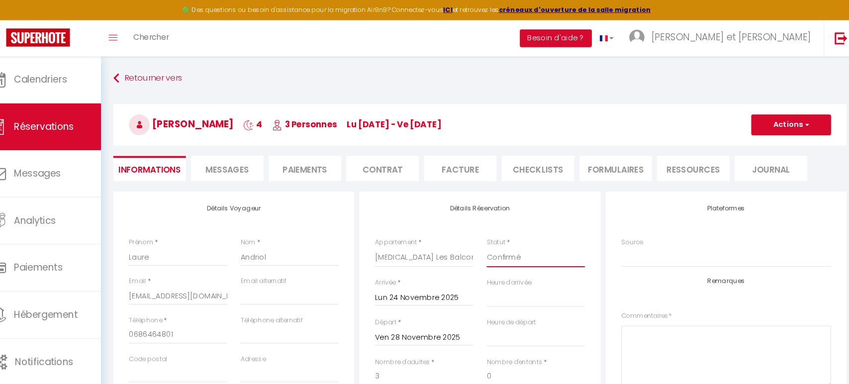
click at [553, 247] on select "Confirmé Non Confirmé [PERSON_NAME] par le voyageur No Show Request" at bounding box center [538, 247] width 94 height 19
select select "1"
click at [491, 238] on select "Confirmé Non Confirmé [PERSON_NAME] par le voyageur No Show Request" at bounding box center [538, 247] width 94 height 19
select select
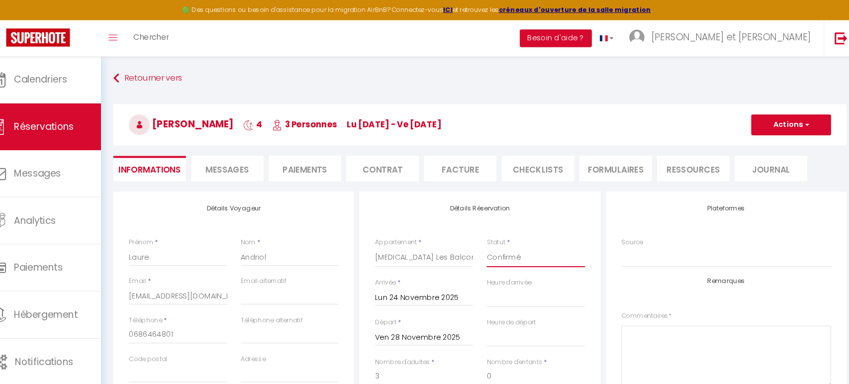
checkbox input "true"
click at [779, 120] on button "Actions" at bounding box center [783, 120] width 77 height 20
click at [770, 138] on link "Enregistrer" at bounding box center [773, 141] width 79 height 13
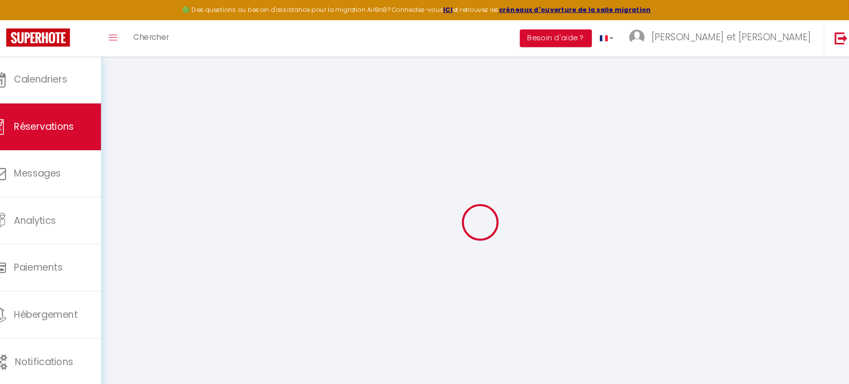
select select "not_cancelled"
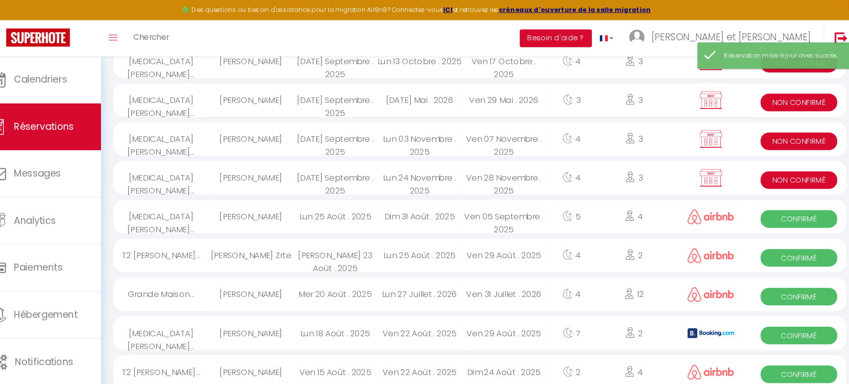
scroll to position [561, 0]
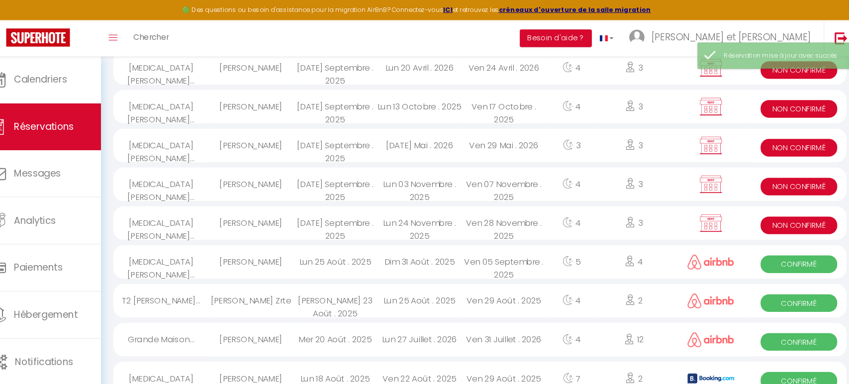
click at [775, 174] on span "Non Confirmé" at bounding box center [790, 179] width 73 height 17
select select "KO"
select select "0"
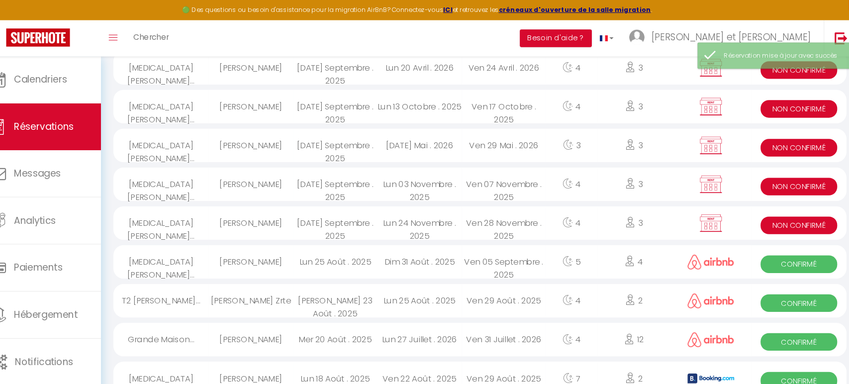
select select "1"
select select
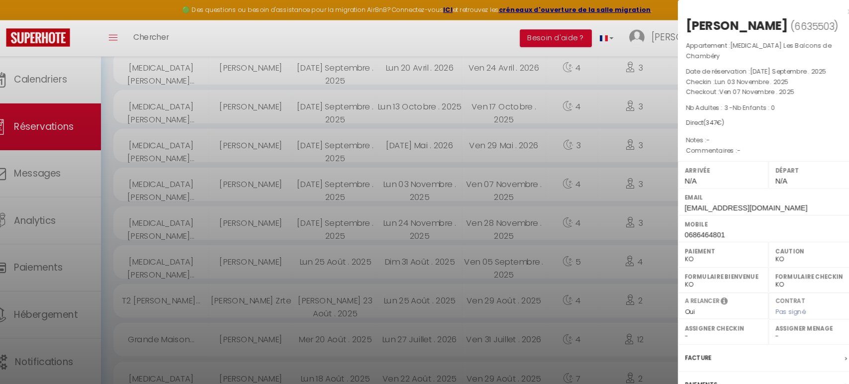
click at [528, 33] on div at bounding box center [424, 192] width 849 height 384
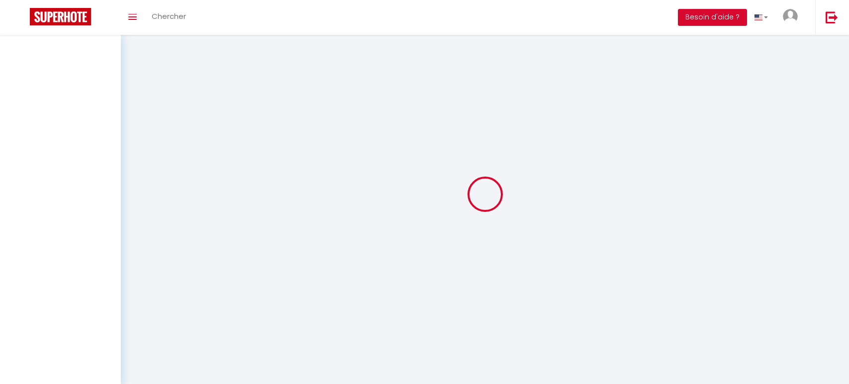
select select "not_cancelled"
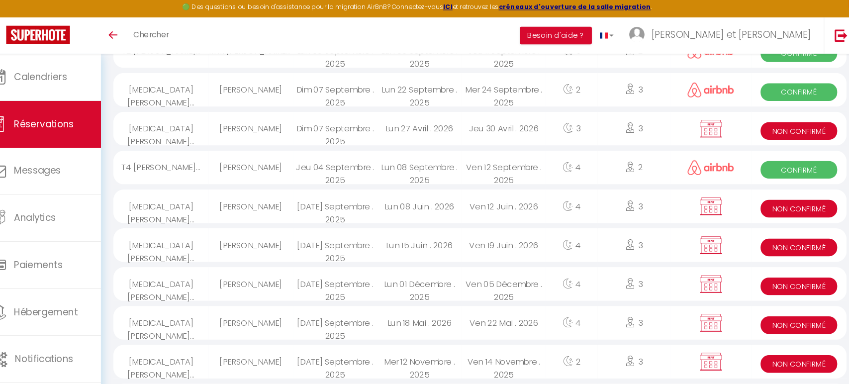
scroll to position [239, 0]
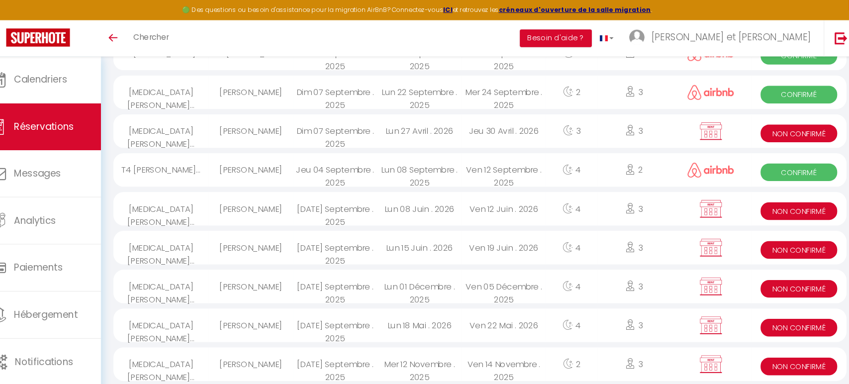
click at [804, 123] on span "Non Confirmé" at bounding box center [790, 128] width 73 height 17
select select "KO"
select select "0"
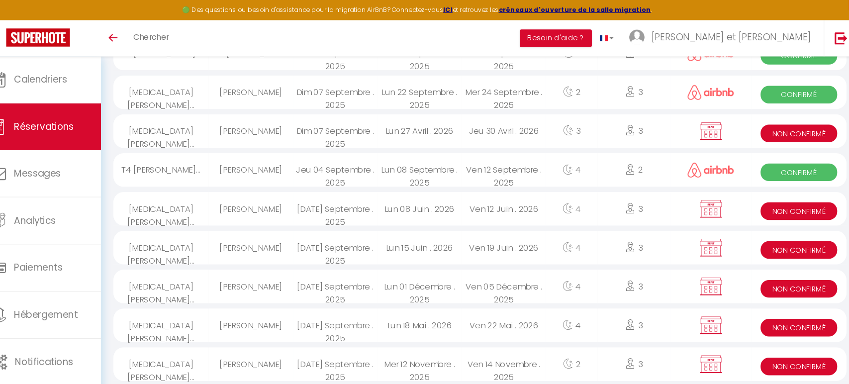
select select "1"
select select
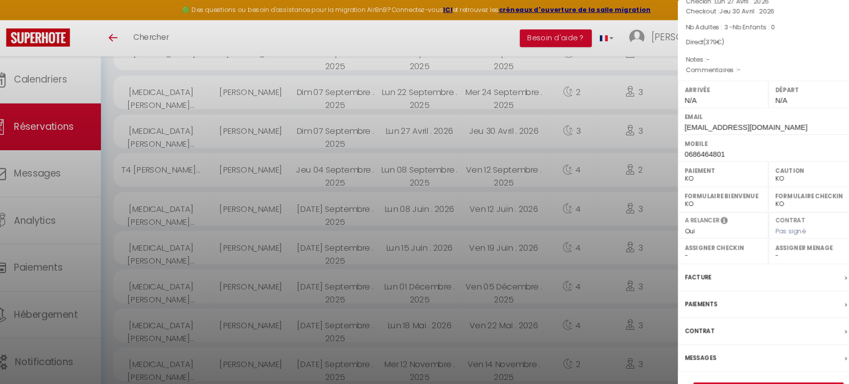
scroll to position [78, 0]
click at [719, 367] on link "Détails de la réservation" at bounding box center [761, 373] width 143 height 13
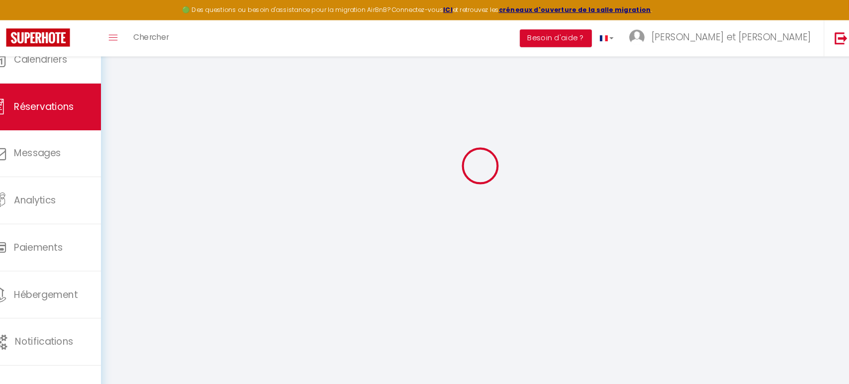
scroll to position [54, 0]
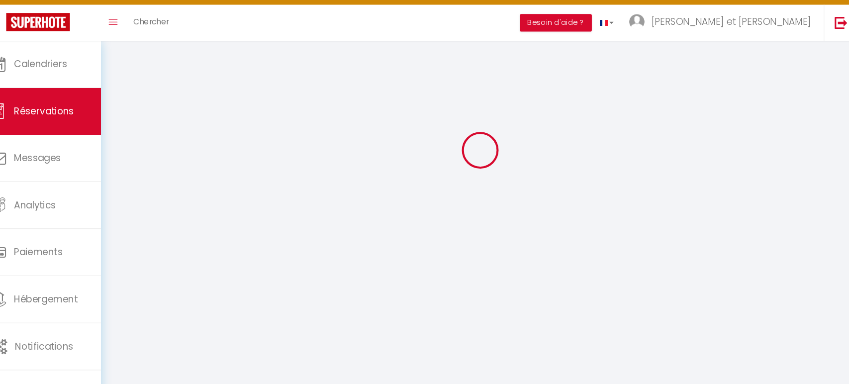
select select
checkbox input "true"
select select
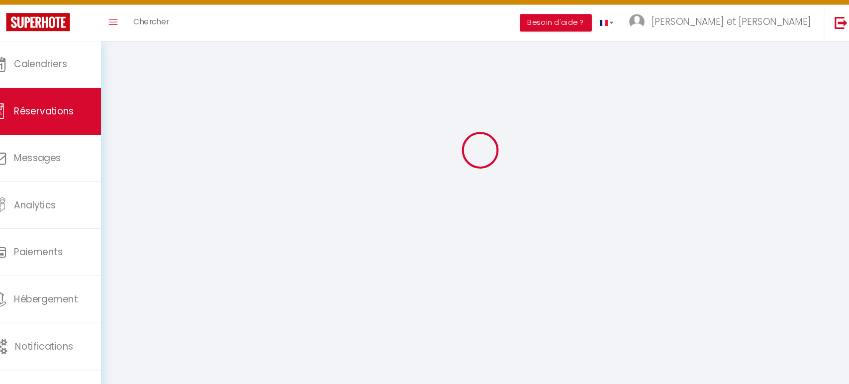
select select
checkbox input "true"
select select
checkbox input "true"
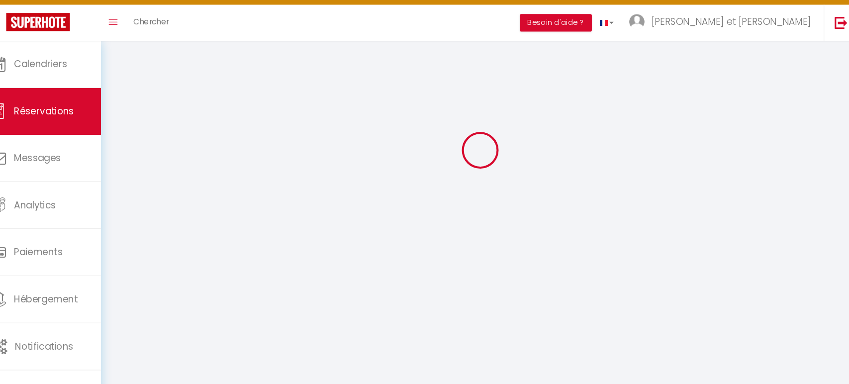
select select
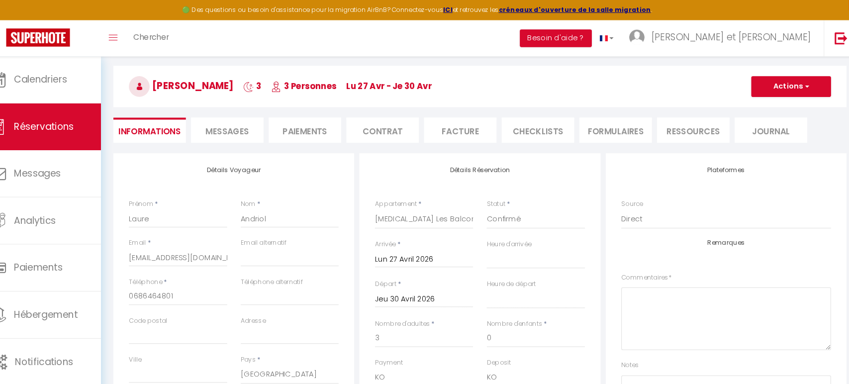
scroll to position [0, 0]
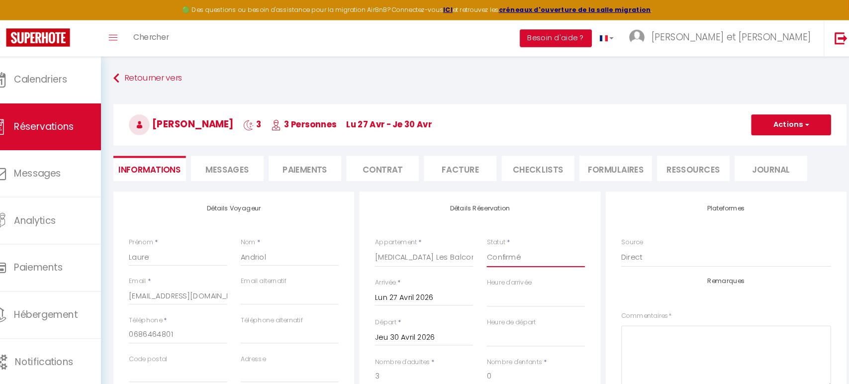
click at [559, 246] on select "Confirmé Non Confirmé [PERSON_NAME] par le voyageur No Show Request" at bounding box center [538, 247] width 94 height 19
select select "1"
click at [491, 238] on select "Confirmé Non Confirmé [PERSON_NAME] par le voyageur No Show Request" at bounding box center [538, 247] width 94 height 19
select select
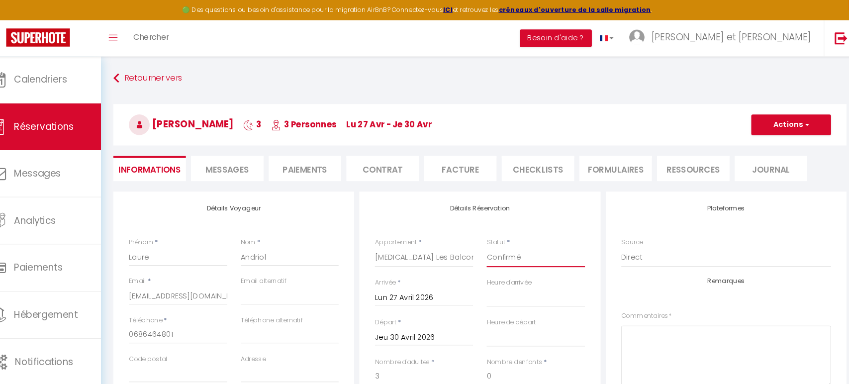
checkbox input "true"
click at [567, 207] on div "Détails Réservation Appartement * T2 Les Balcons de Chambéry T3 Les Balcons de …" at bounding box center [484, 364] width 231 height 360
click at [770, 116] on button "Actions" at bounding box center [783, 120] width 77 height 20
click at [768, 141] on link "Enregistrer" at bounding box center [773, 141] width 79 height 13
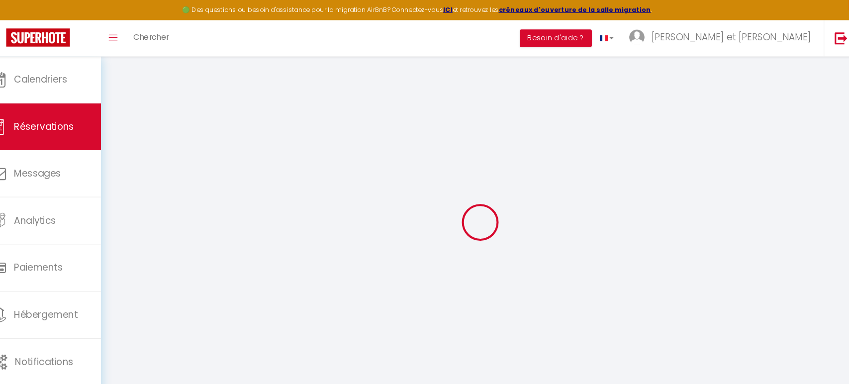
select select "not_cancelled"
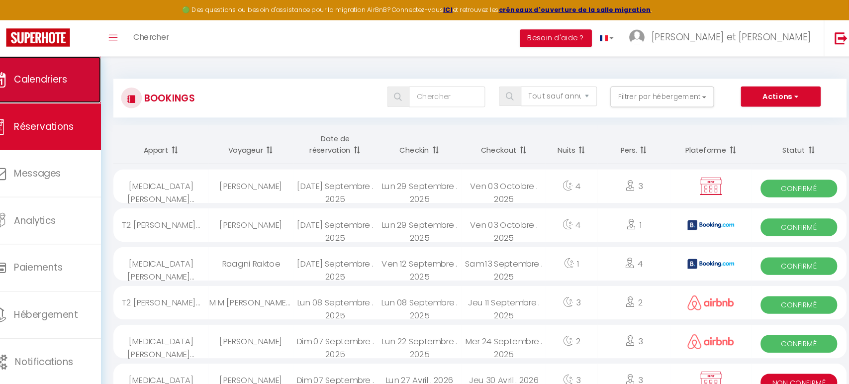
click at [68, 76] on span "Calendriers" at bounding box center [62, 76] width 51 height 12
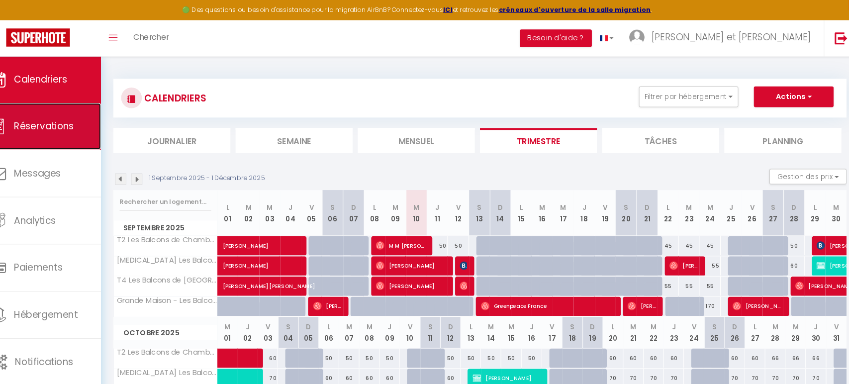
click at [77, 117] on span "Réservations" at bounding box center [66, 121] width 58 height 12
select select "not_cancelled"
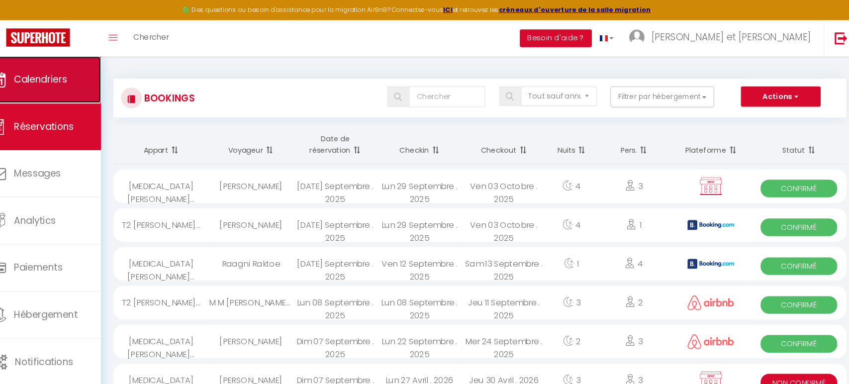
click at [92, 65] on link "Calendriers" at bounding box center [60, 76] width 121 height 45
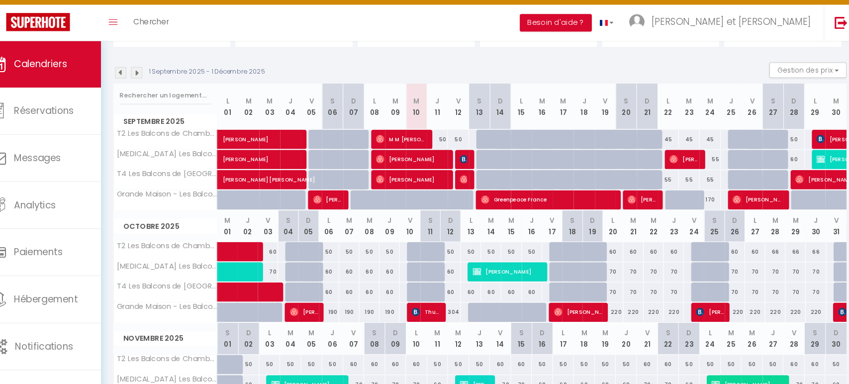
scroll to position [90, 0]
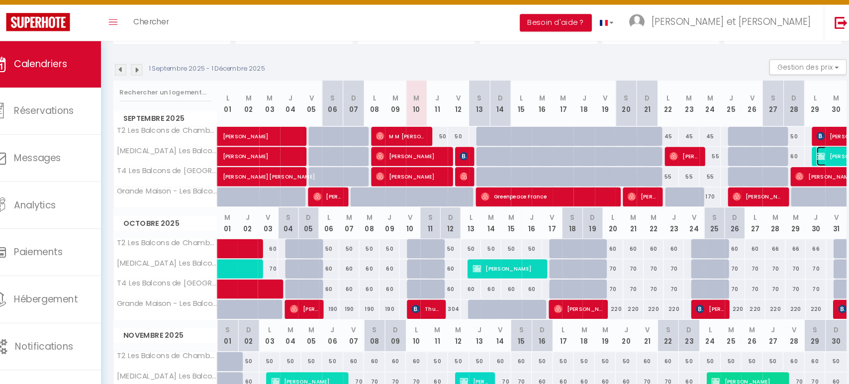
click at [814, 164] on img at bounding box center [812, 165] width 8 height 8
select select "OK"
select select "KO"
select select "0"
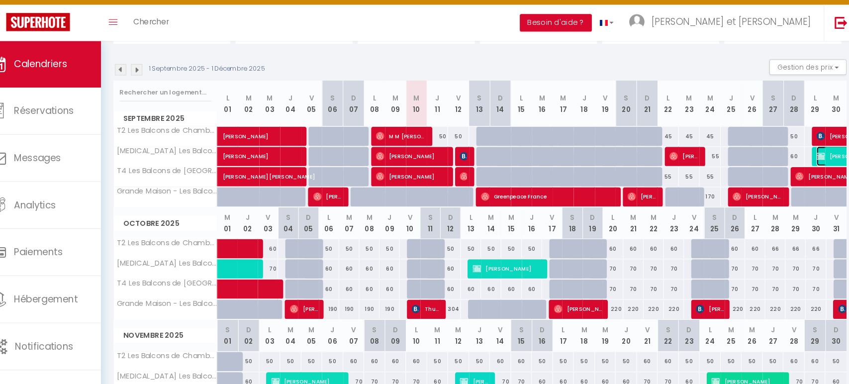
select select "1"
select select
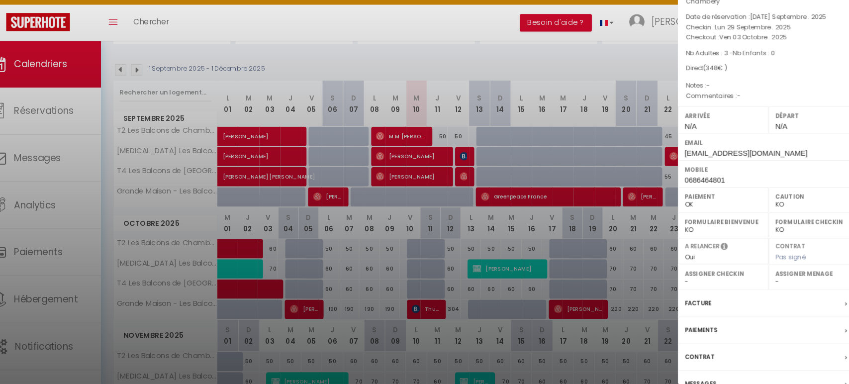
scroll to position [78, 0]
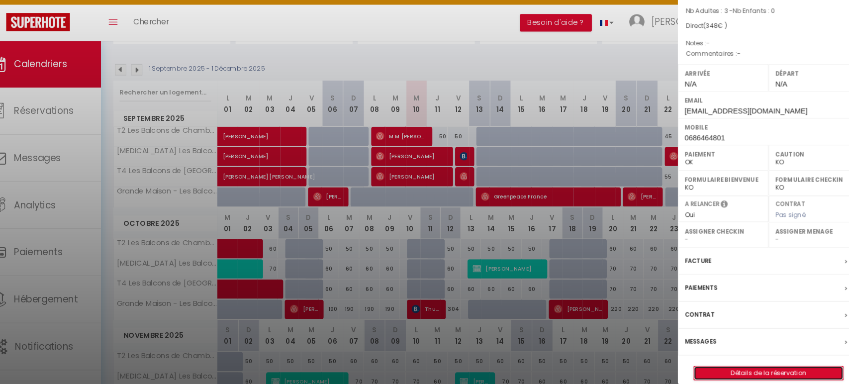
click at [746, 367] on link "Détails de la réservation" at bounding box center [761, 373] width 143 height 13
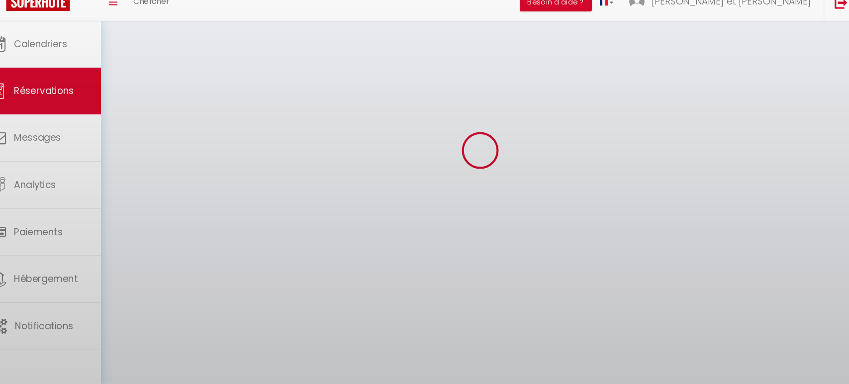
scroll to position [54, 0]
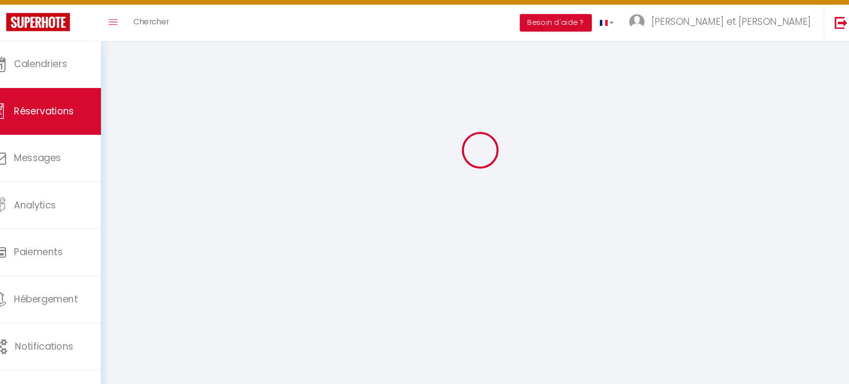
select select
checkbox input "true"
select select
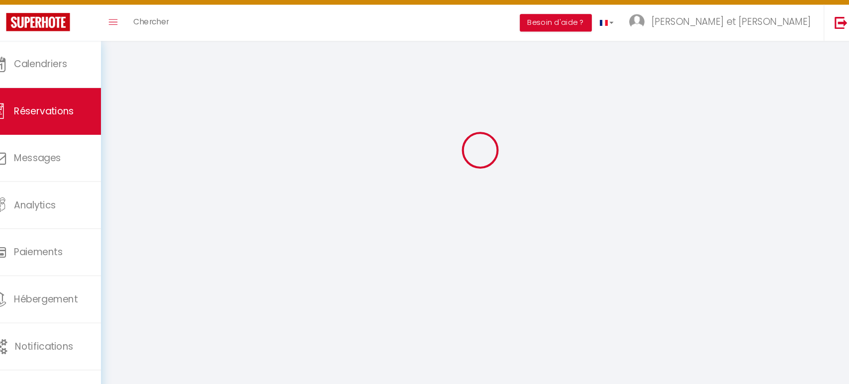
checkbox input "true"
select select
checkbox input "true"
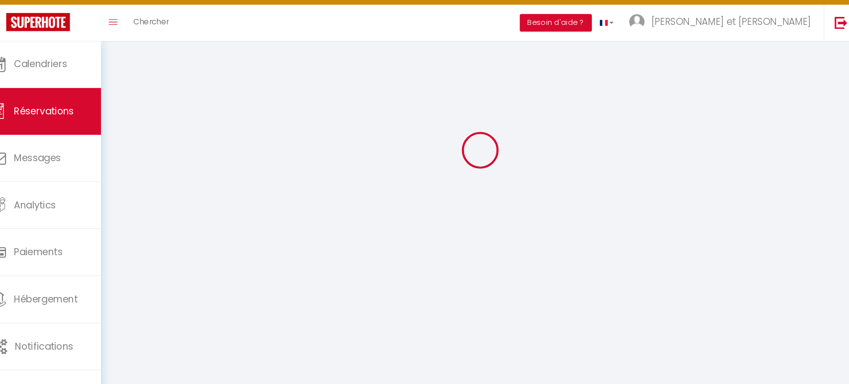
select select
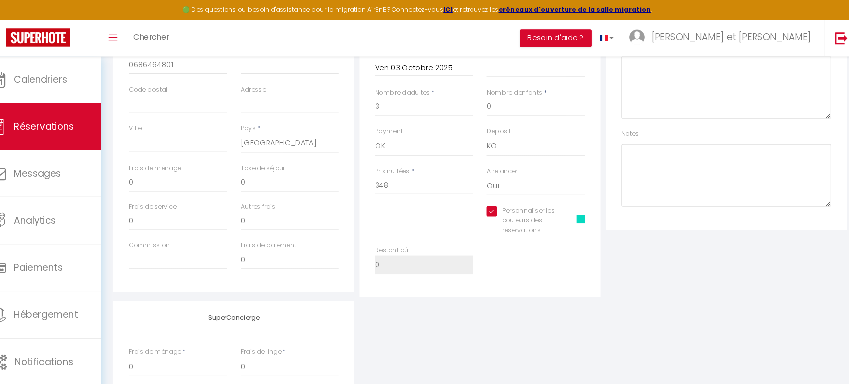
scroll to position [0, 0]
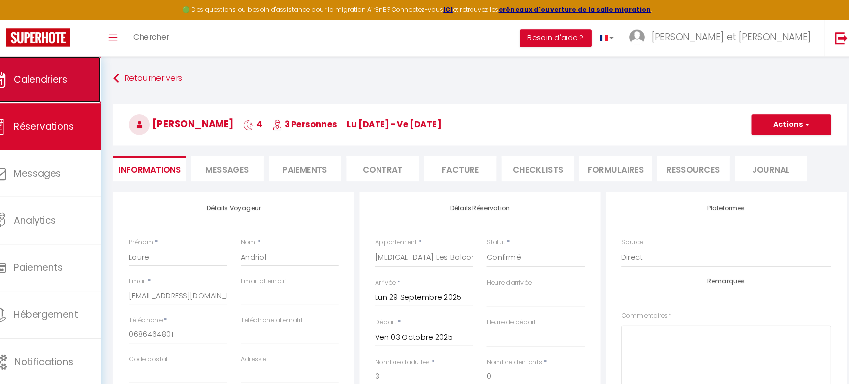
click at [90, 81] on link "Calendriers" at bounding box center [60, 76] width 121 height 45
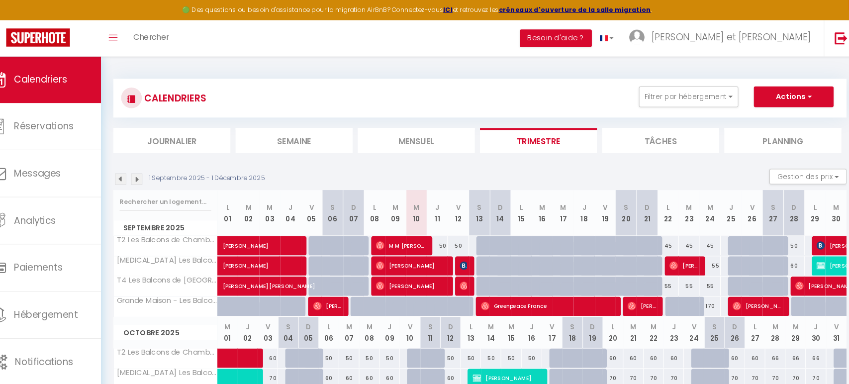
click at [159, 174] on img at bounding box center [155, 172] width 11 height 11
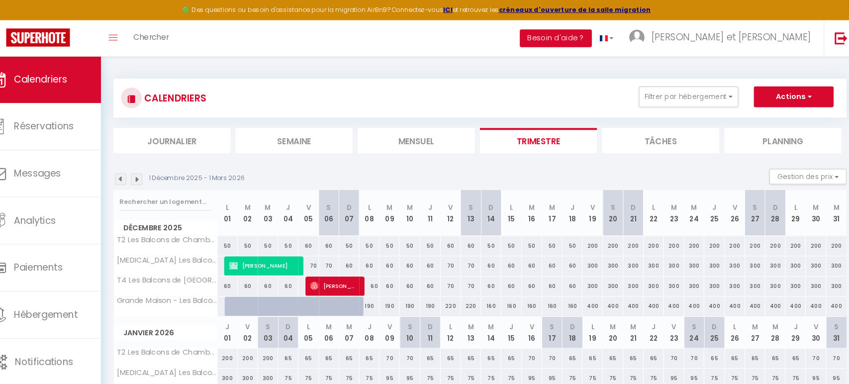
click at [156, 170] on img at bounding box center [155, 172] width 11 height 11
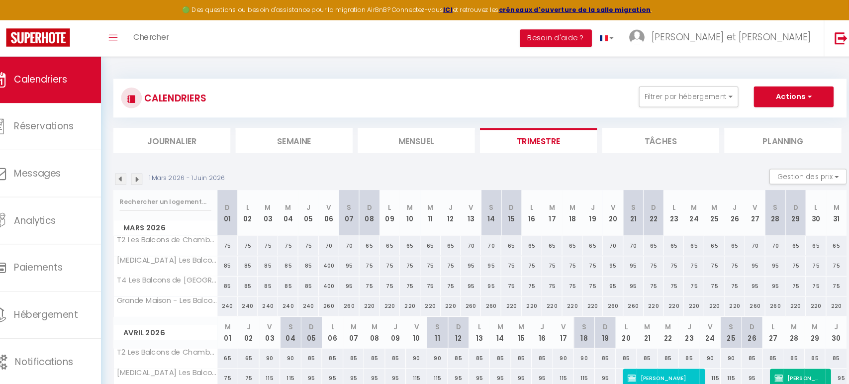
click at [141, 171] on img at bounding box center [139, 172] width 11 height 11
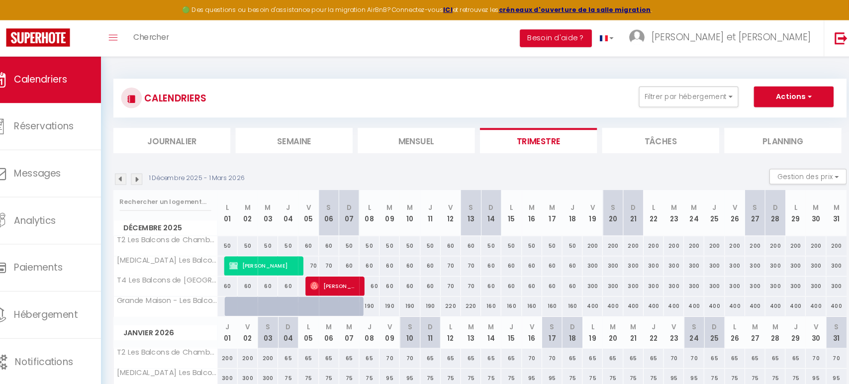
click at [140, 171] on img at bounding box center [139, 172] width 11 height 11
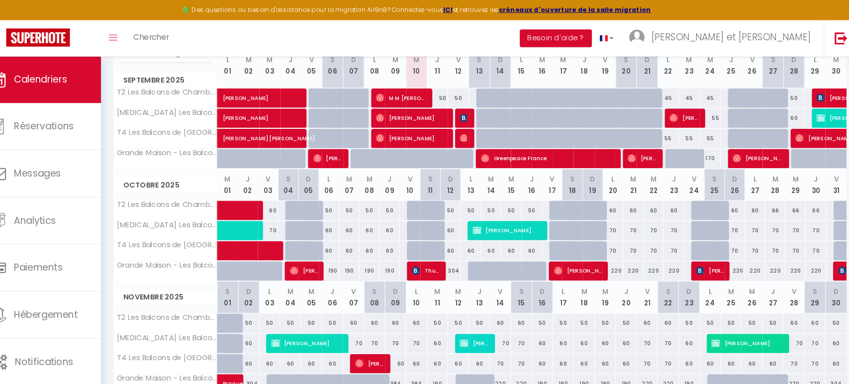
scroll to position [139, 0]
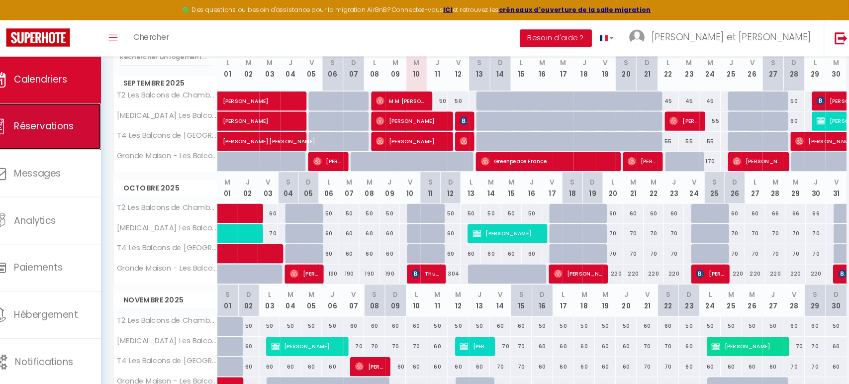
click at [48, 116] on span "Réservations" at bounding box center [66, 121] width 58 height 12
select select "not_cancelled"
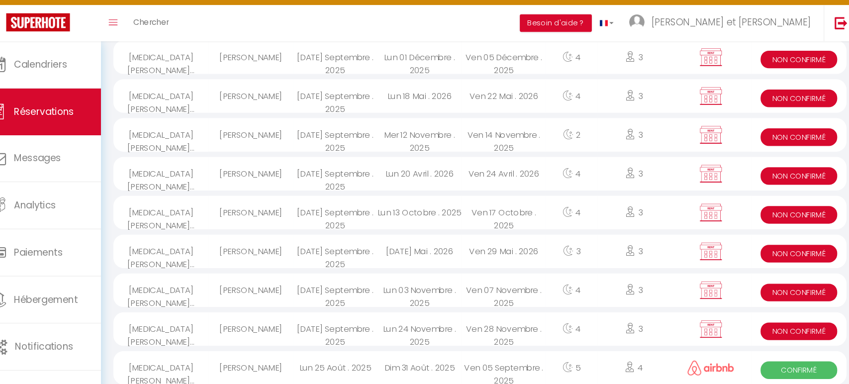
scroll to position [456, 0]
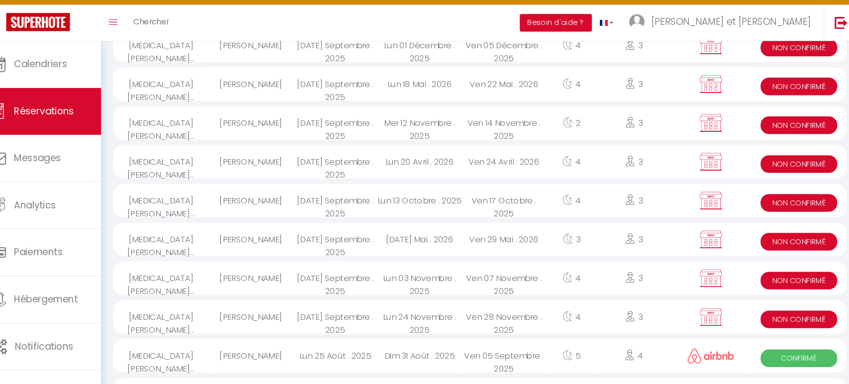
click at [787, 316] on span "Non Confirmé" at bounding box center [790, 321] width 73 height 17
select select "KO"
select select "0"
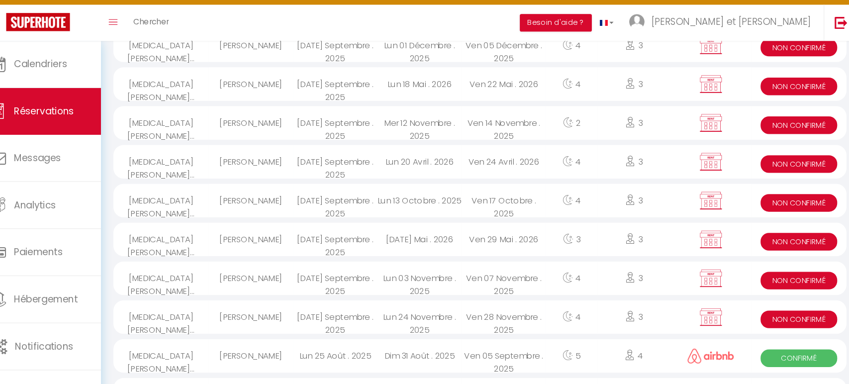
select select "0"
select select
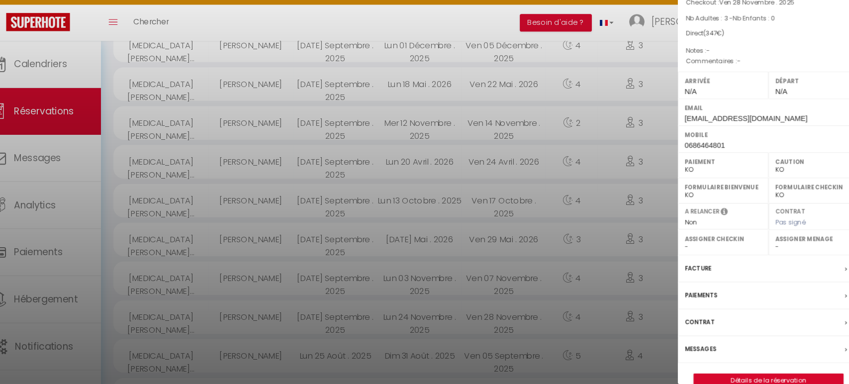
scroll to position [78, 0]
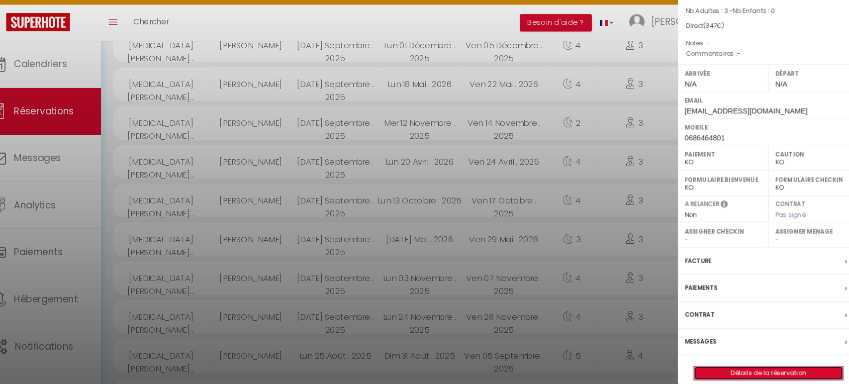
click at [765, 367] on link "Détails de la réservation" at bounding box center [761, 373] width 143 height 13
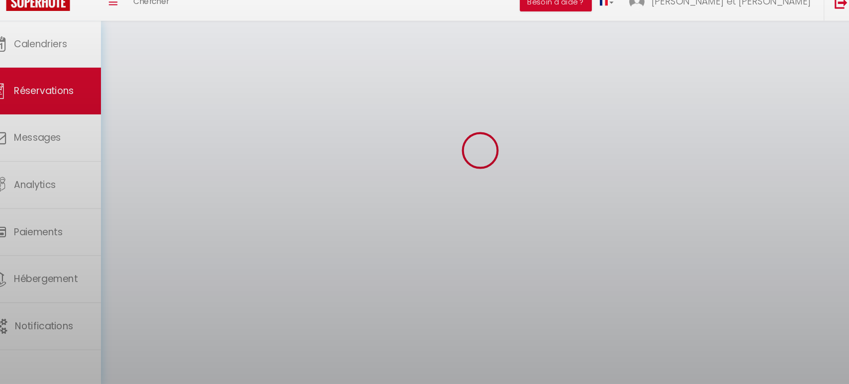
scroll to position [54, 0]
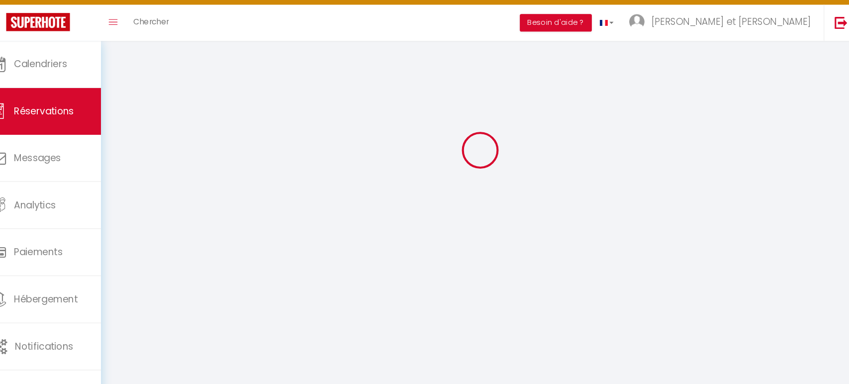
select select
checkbox input "true"
select select
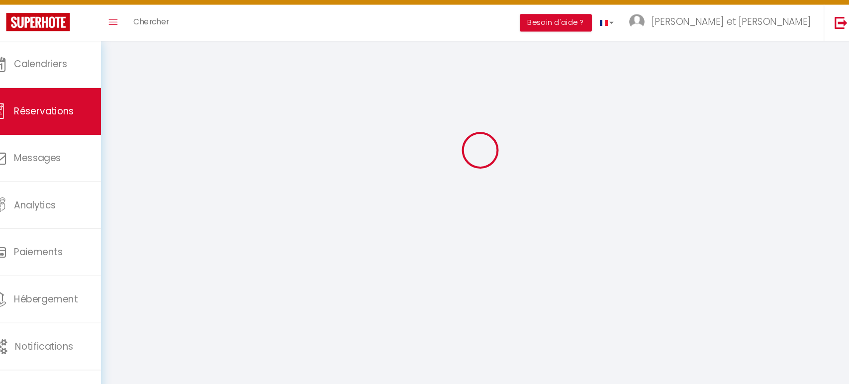
checkbox input "true"
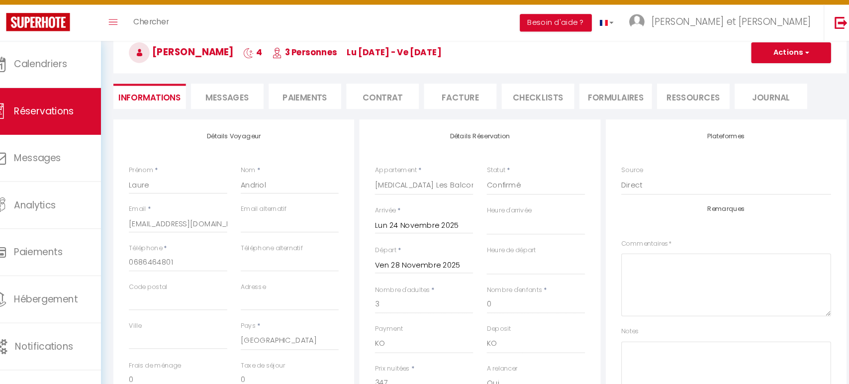
select select
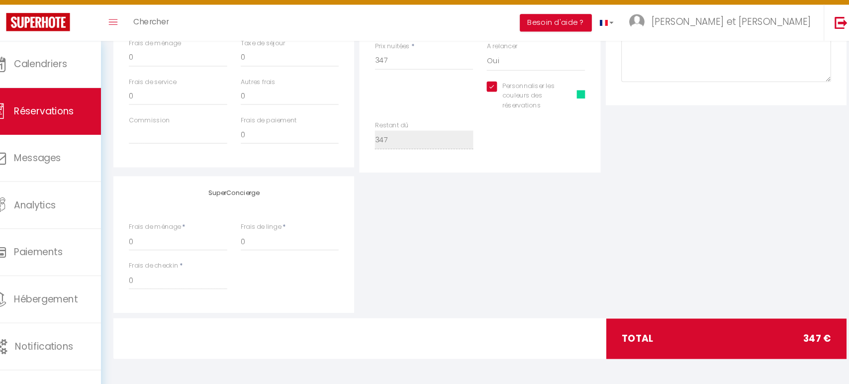
checkbox input "true"
select select
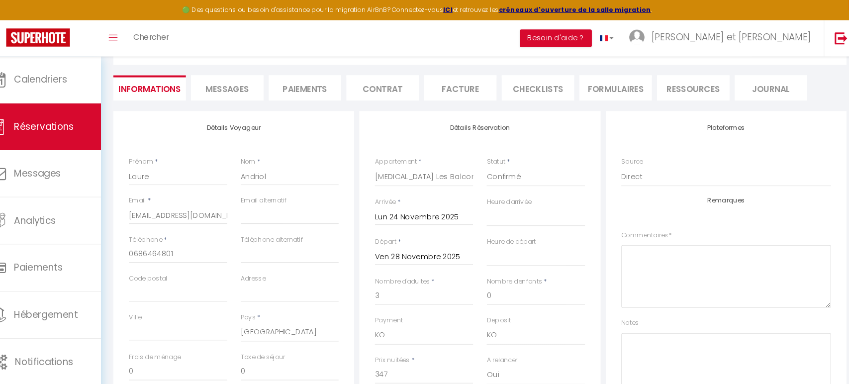
scroll to position [0, 0]
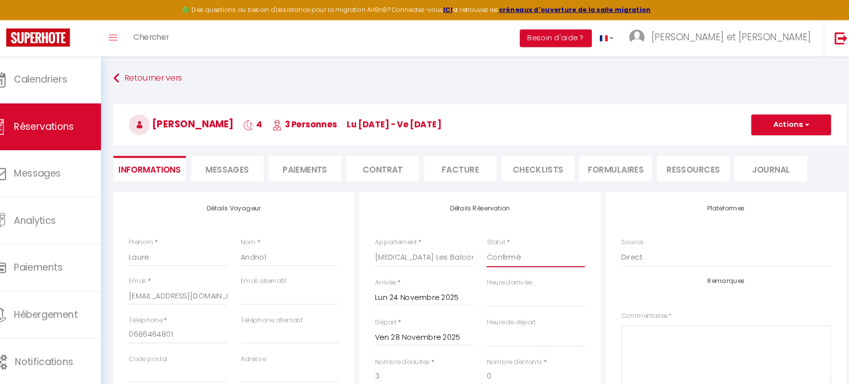
click at [542, 245] on select "Confirmé Non Confirmé [PERSON_NAME] par le voyageur No Show Request" at bounding box center [538, 247] width 94 height 19
select select "1"
click at [491, 238] on select "Confirmé Non Confirmé [PERSON_NAME] par le voyageur No Show Request" at bounding box center [538, 247] width 94 height 19
select select
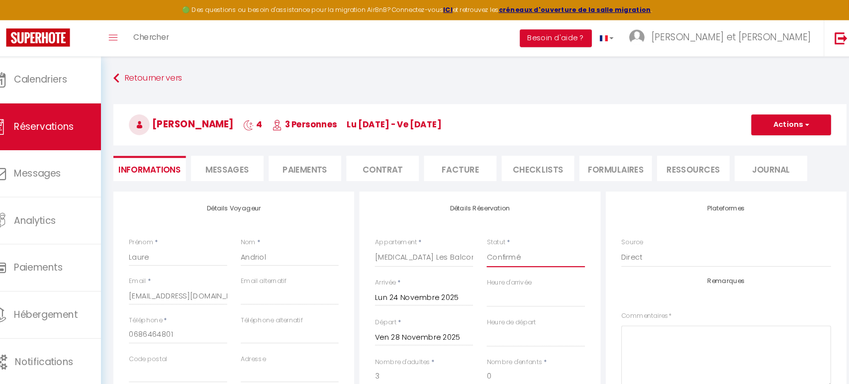
checkbox input "true"
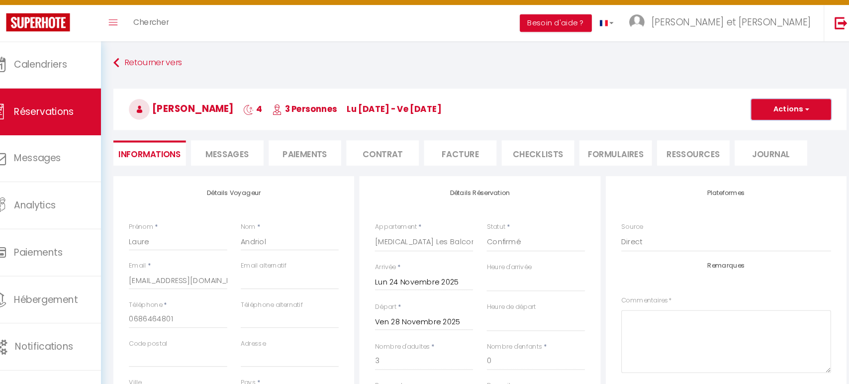
click at [770, 116] on button "Actions" at bounding box center [783, 120] width 77 height 20
click at [769, 141] on link "Enregistrer" at bounding box center [773, 141] width 79 height 13
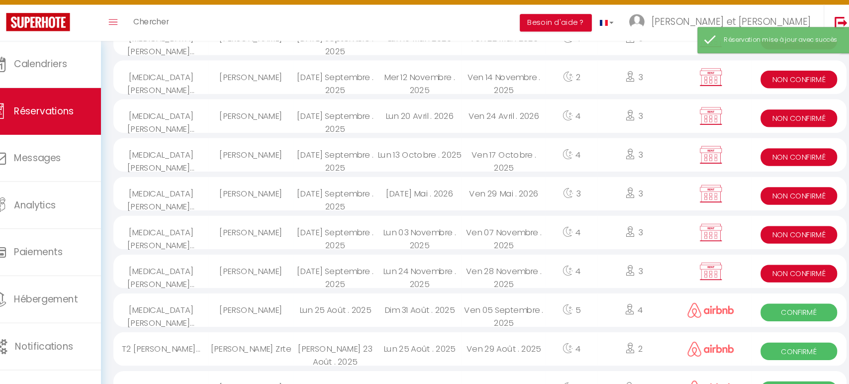
scroll to position [559, 0]
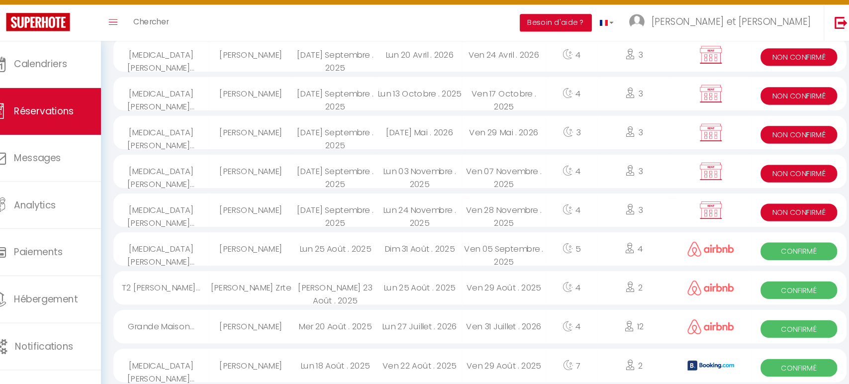
click at [779, 214] on span "Non Confirmé" at bounding box center [790, 218] width 73 height 17
select select "KO"
select select "0"
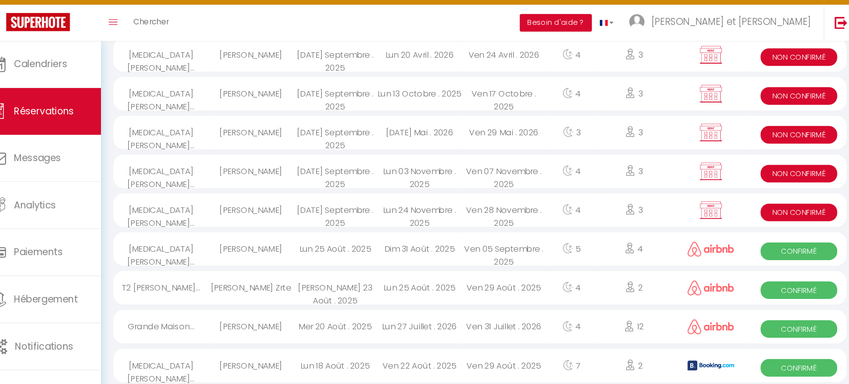
select select "0"
select select
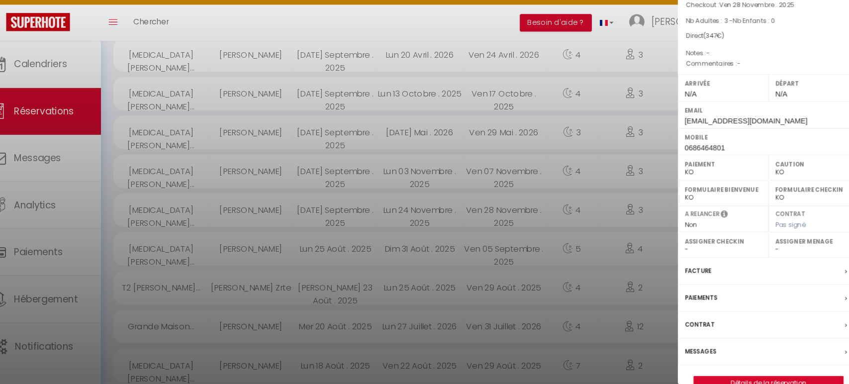
scroll to position [78, 0]
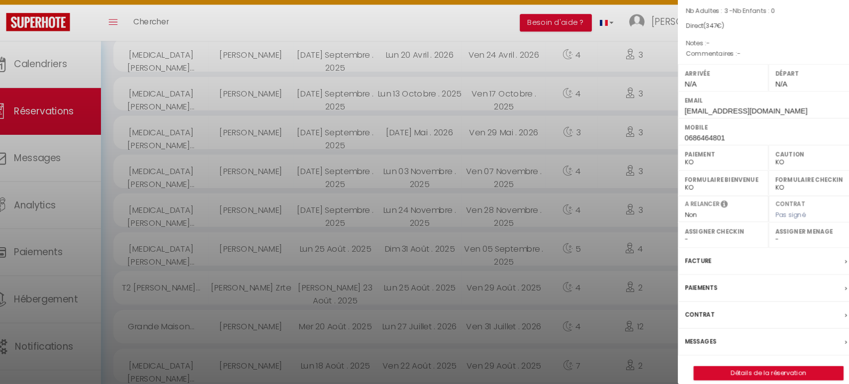
click at [512, 37] on div at bounding box center [424, 192] width 849 height 384
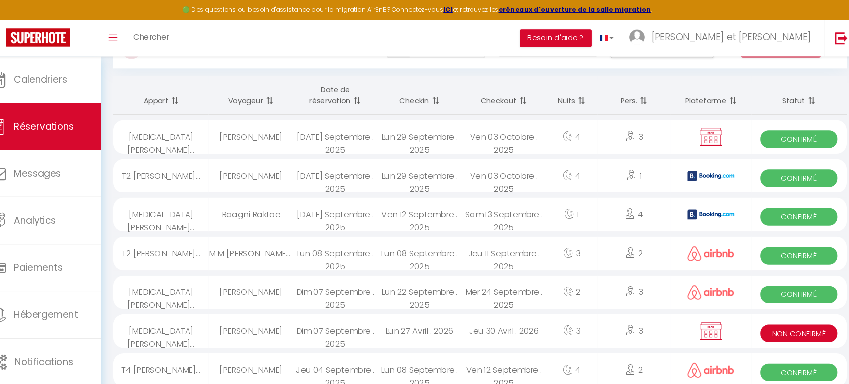
scroll to position [0, 0]
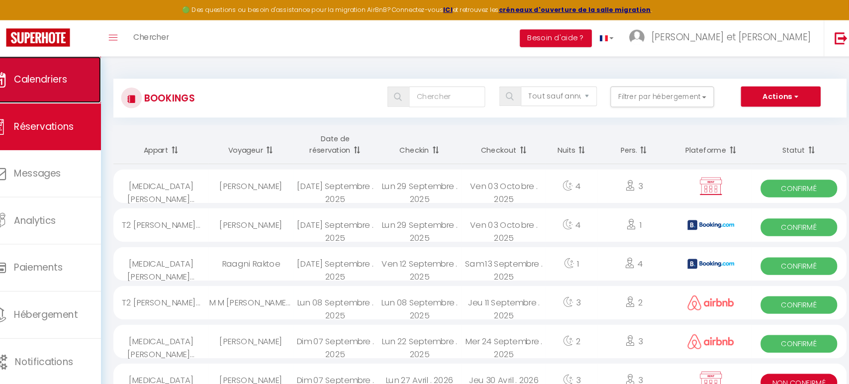
click at [74, 73] on span "Calendriers" at bounding box center [62, 76] width 51 height 12
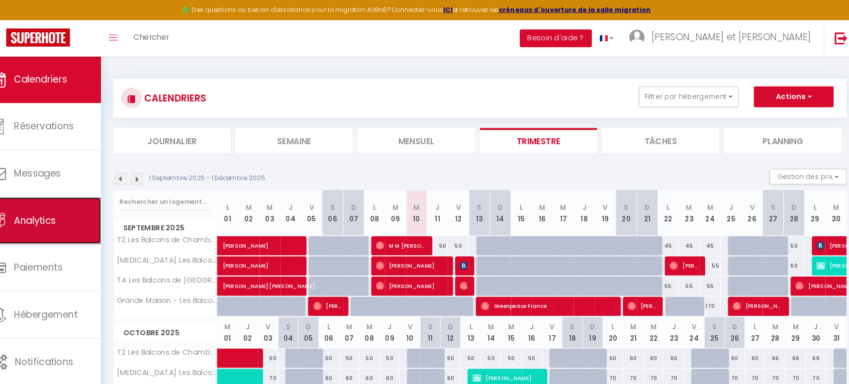
click at [58, 198] on link "Analytics" at bounding box center [60, 211] width 121 height 45
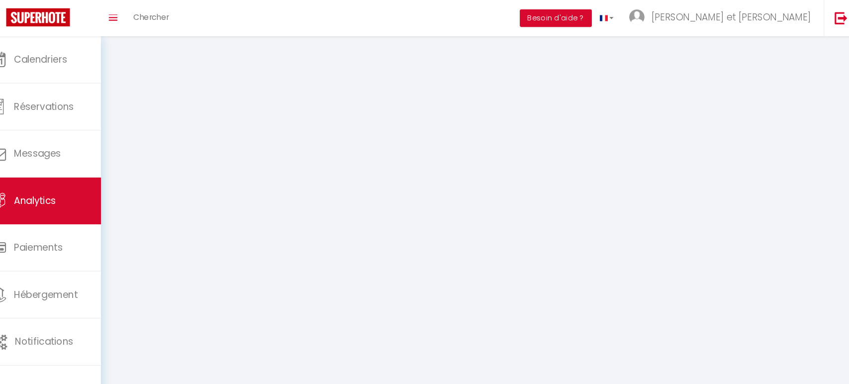
select select "2025"
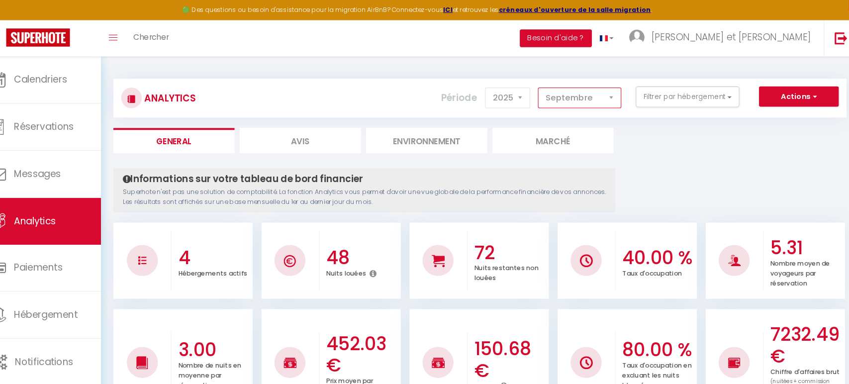
click at [603, 95] on select "Janvier Février Mars Avril Mai Juin Juillet Août Septembre Octobre Novembre Déc…" at bounding box center [580, 94] width 80 height 20
click at [542, 84] on select "Janvier Février Mars Avril Mai Juin Juillet Août Septembre Octobre Novembre Déc…" at bounding box center [580, 94] width 80 height 20
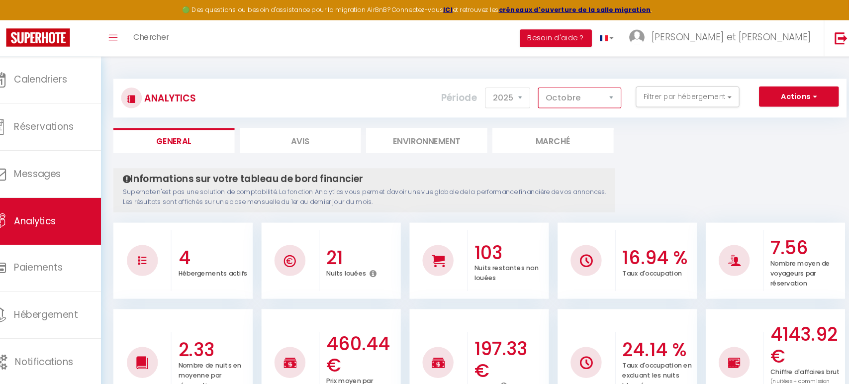
click at [605, 96] on select "Janvier Février Mars Avril Mai Juin Juillet Août Septembre Octobre Novembre Déc…" at bounding box center [580, 94] width 80 height 20
select select "12"
click at [542, 84] on select "Janvier Février Mars Avril Mai Juin Juillet Août Septembre Octobre Novembre Déc…" at bounding box center [580, 94] width 80 height 20
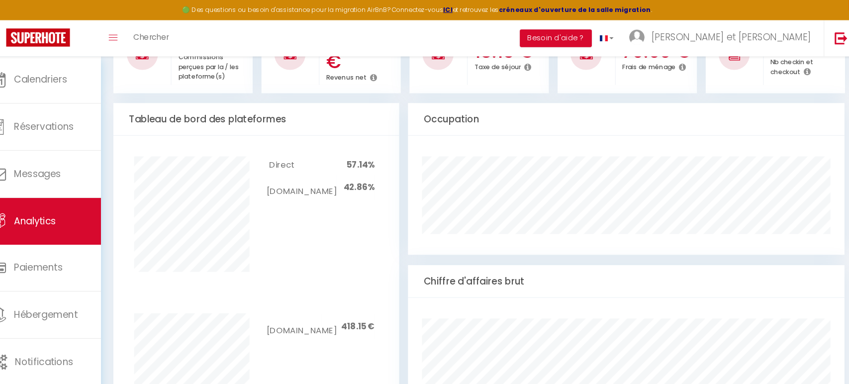
scroll to position [370, 0]
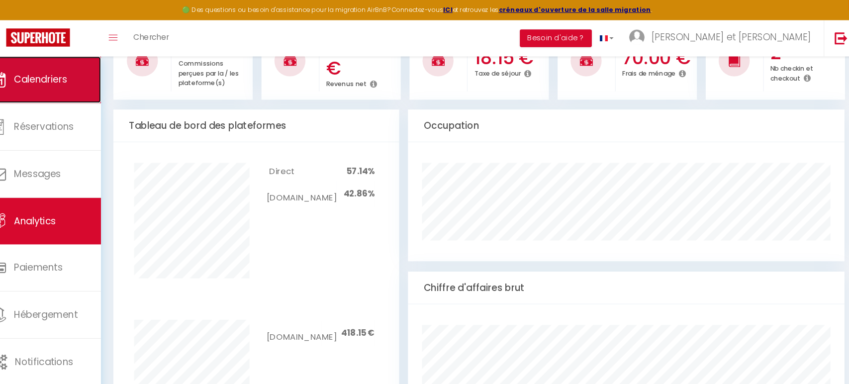
click at [86, 80] on span "Calendriers" at bounding box center [62, 76] width 51 height 12
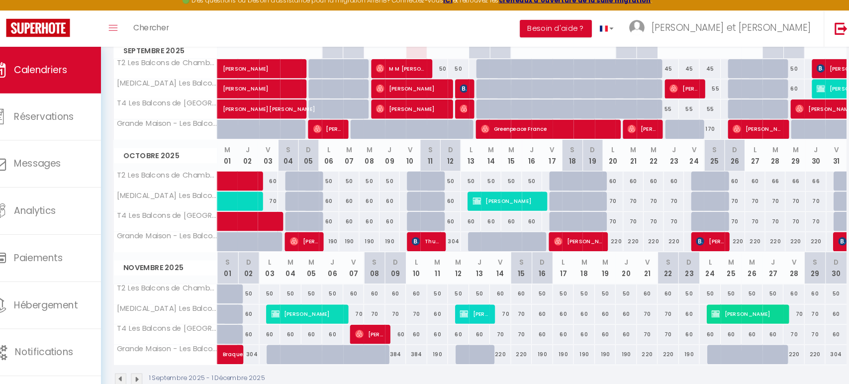
scroll to position [160, 0]
